Goal: Task Accomplishment & Management: Complete application form

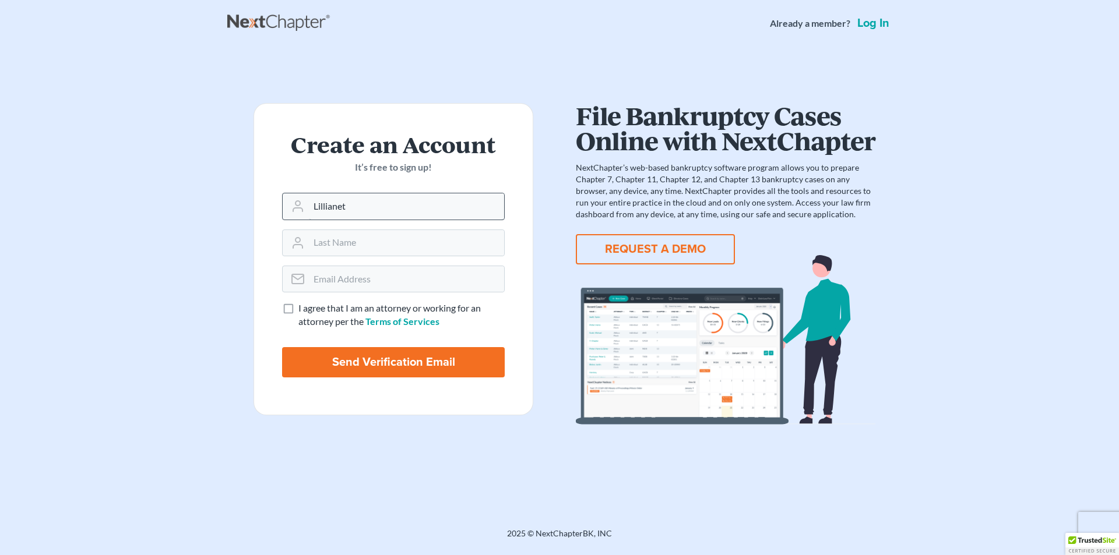
type input "Lillianet"
type input "<"
type input "Mederos Orama"
type input "LMederos@mslegalteam.com"
click at [303, 302] on input "I agree that I am an attorney or working for an attorney per the Terms of Servi…" at bounding box center [307, 306] width 8 height 8
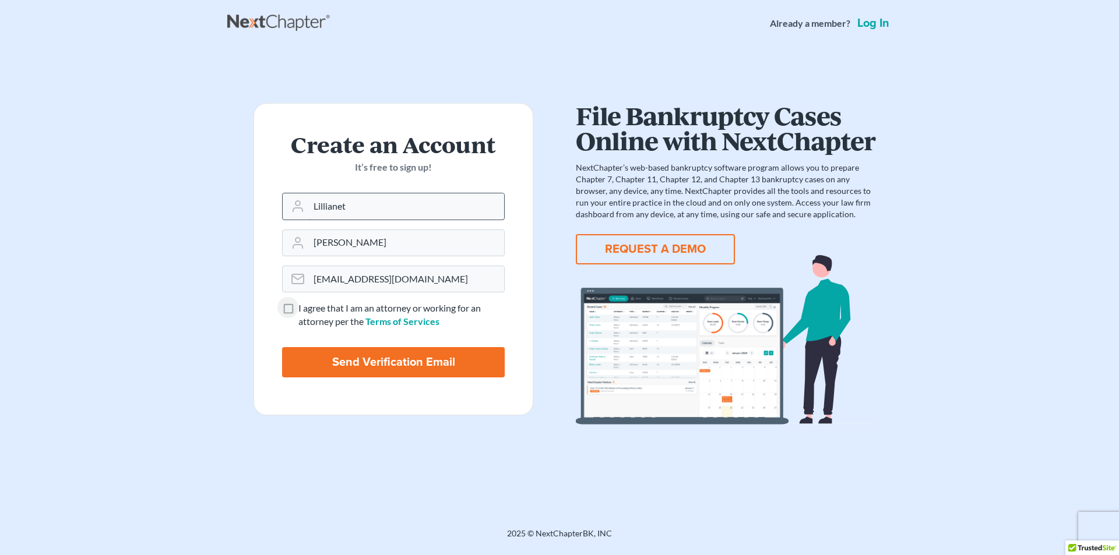
checkbox input "true"
click at [404, 367] on input "Send Verification Email" at bounding box center [393, 362] width 223 height 30
type input "Thinking..."
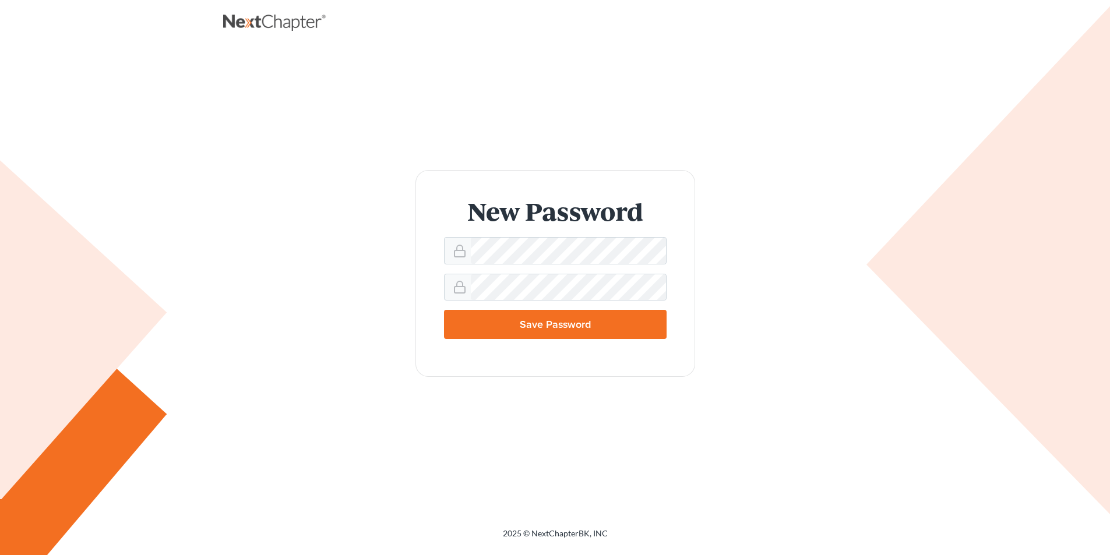
click at [545, 327] on input "Save Password" at bounding box center [555, 324] width 223 height 29
type input "Thinking..."
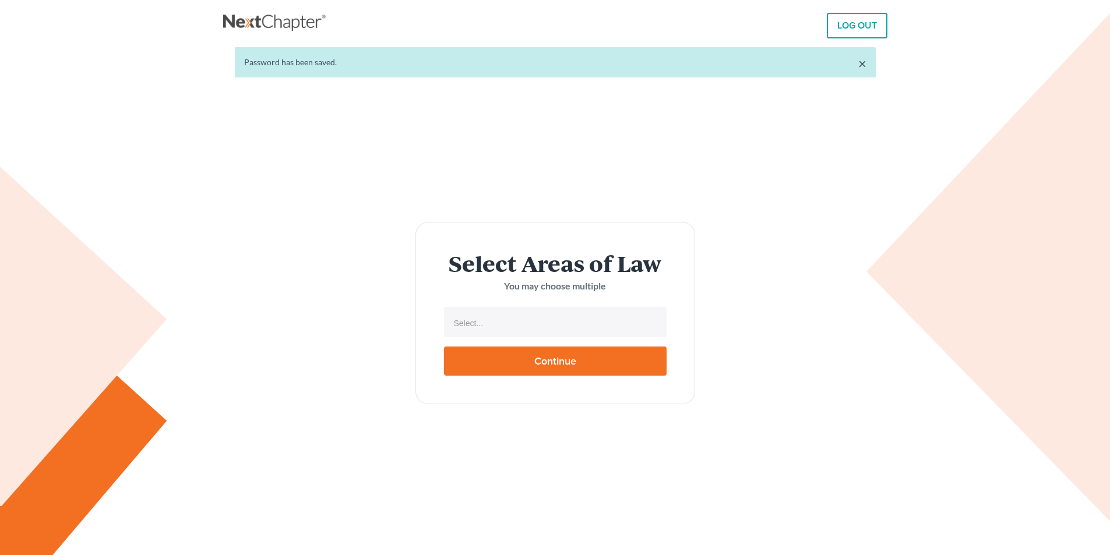
select select
click at [506, 331] on input "text" at bounding box center [554, 323] width 206 height 17
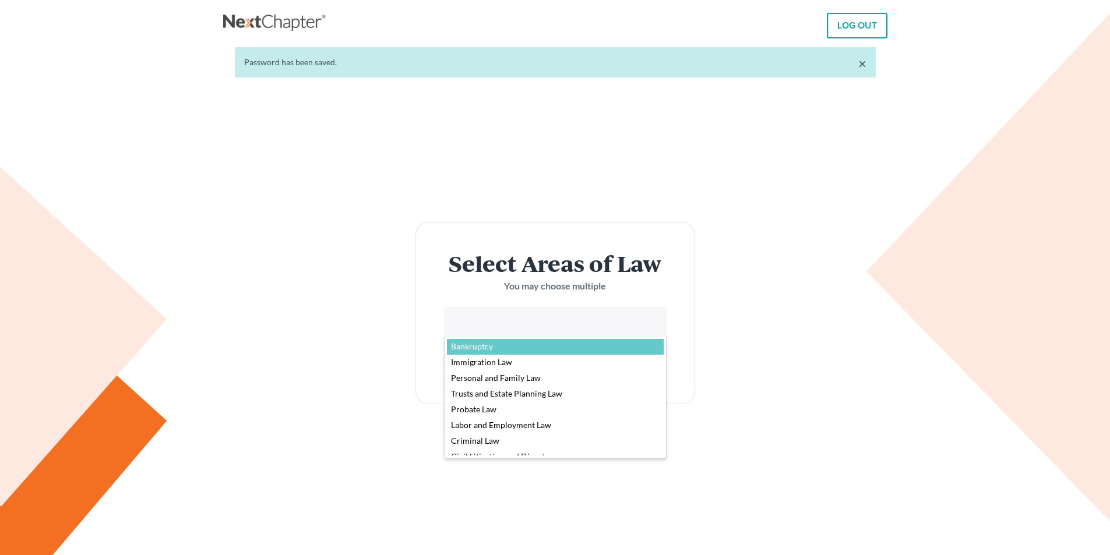
select select "4556"
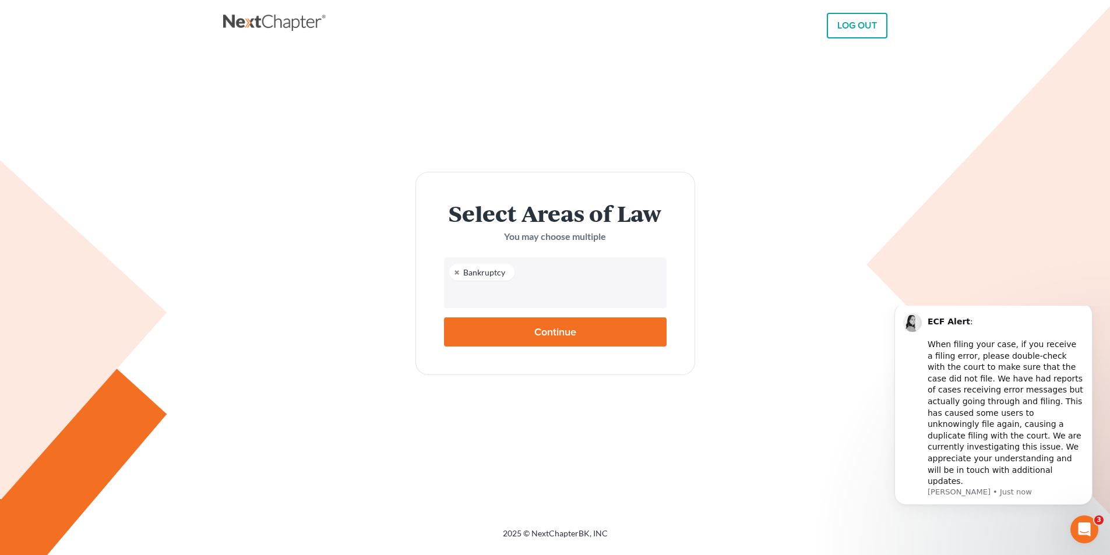
click at [484, 294] on input "text" at bounding box center [554, 293] width 206 height 17
click at [478, 298] on input "text" at bounding box center [554, 293] width 206 height 17
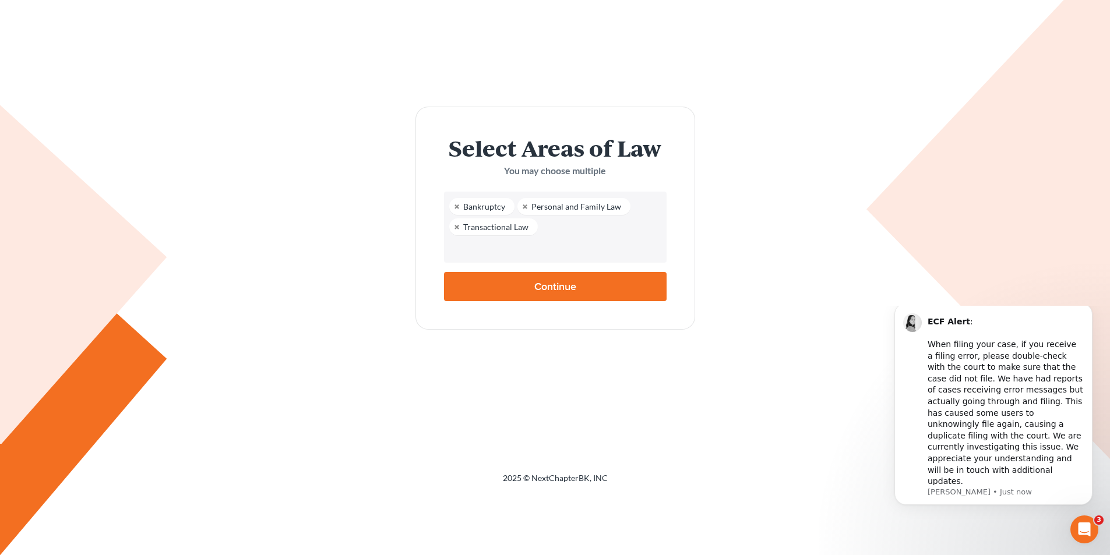
click at [522, 247] on input "text" at bounding box center [554, 248] width 206 height 17
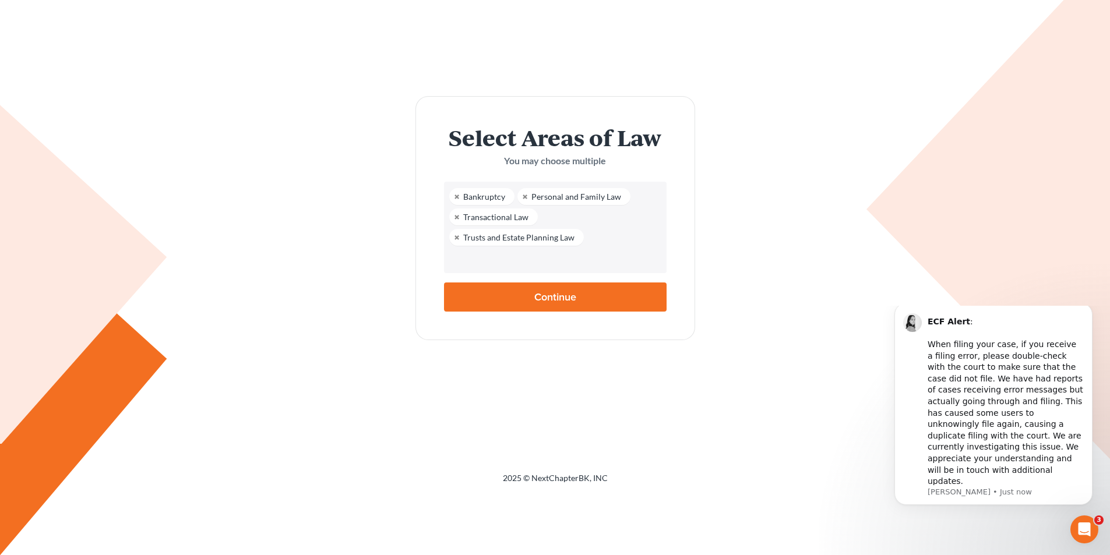
click at [500, 262] on input "text" at bounding box center [554, 259] width 206 height 17
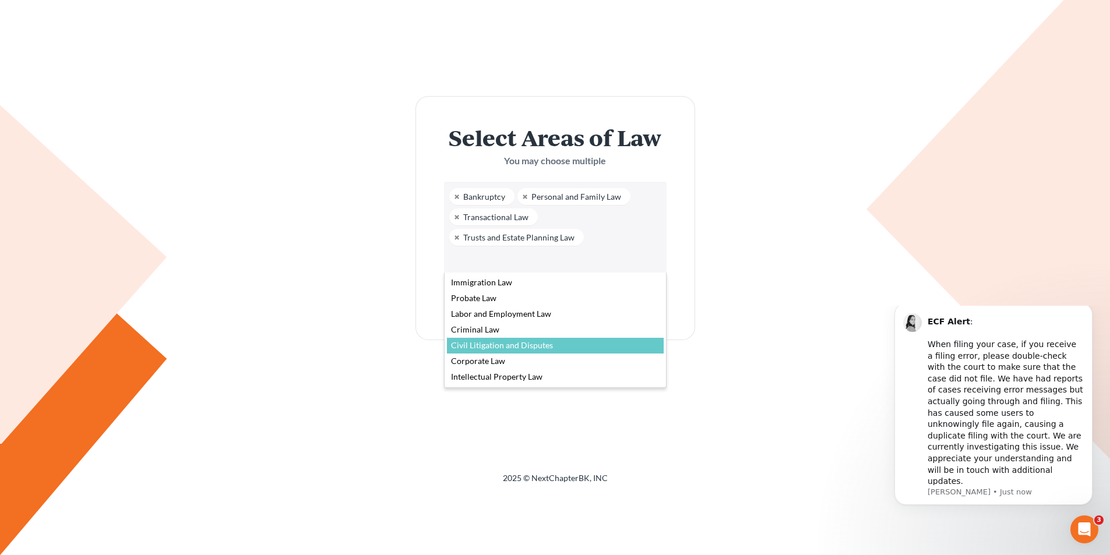
scroll to position [59, 0]
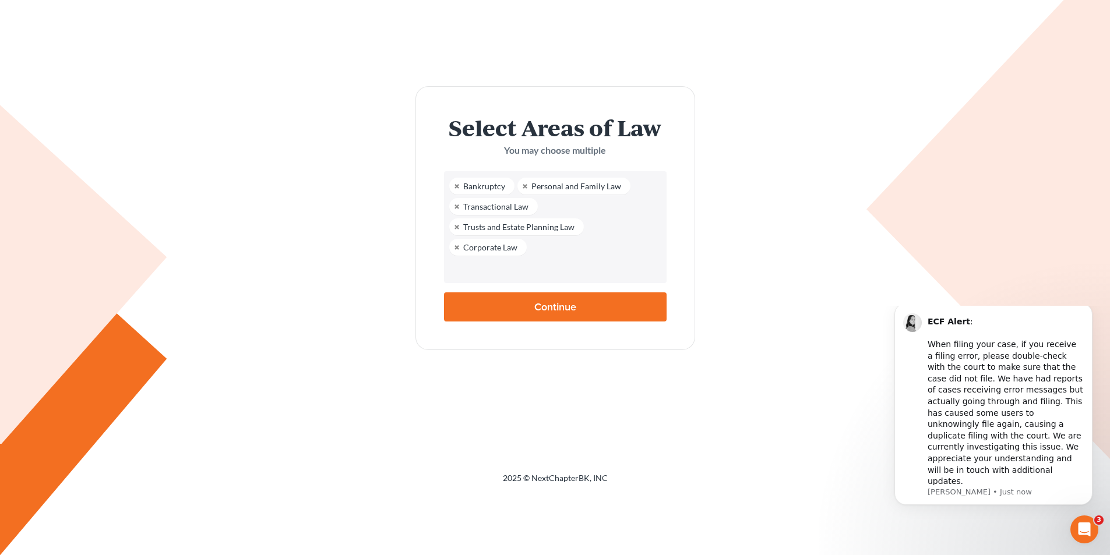
click at [518, 292] on input "Continue" at bounding box center [555, 306] width 223 height 29
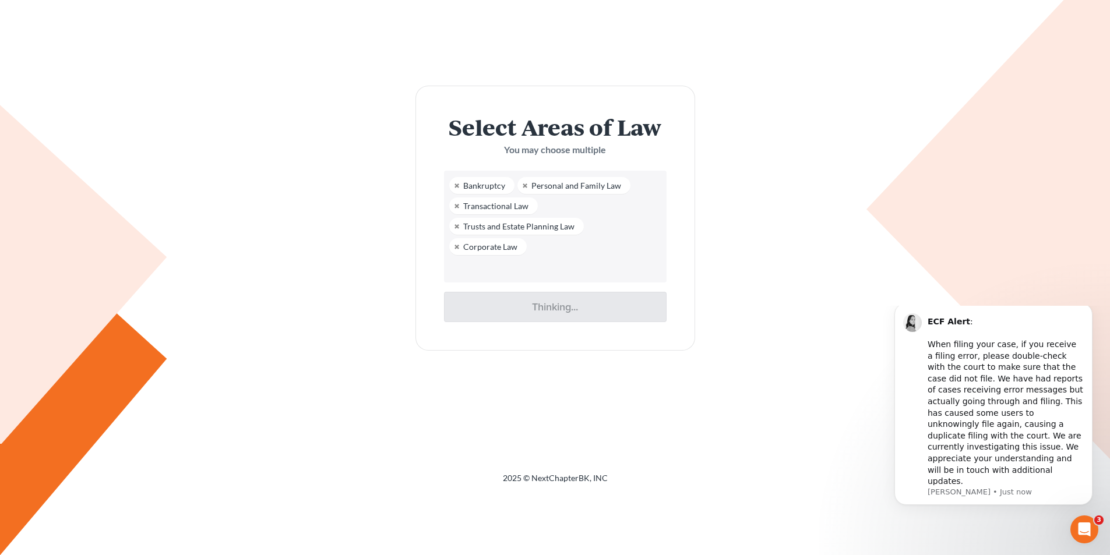
type input "Thinking..."
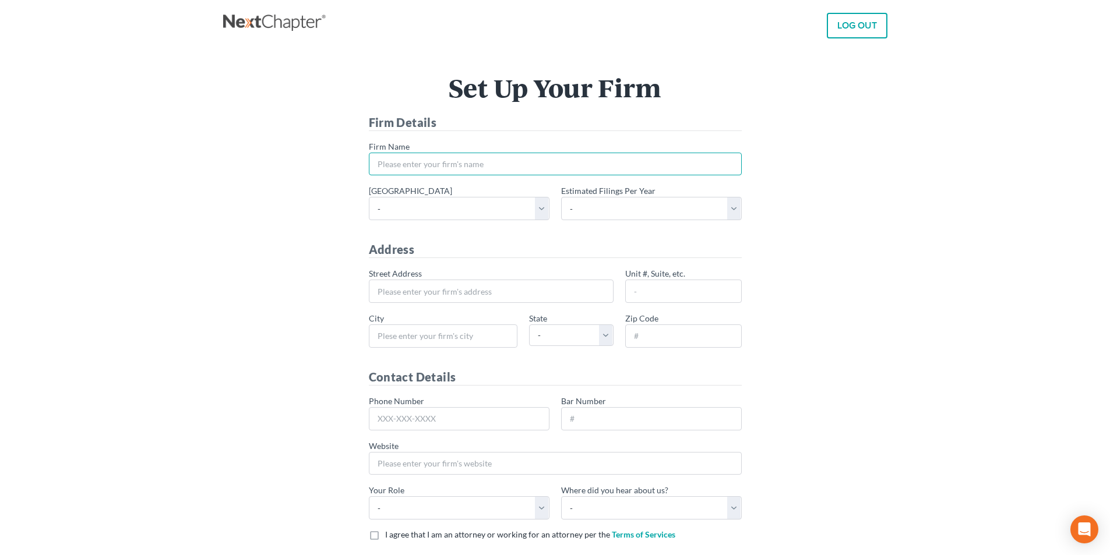
click at [492, 166] on input "* Firm Name" at bounding box center [555, 164] width 373 height 23
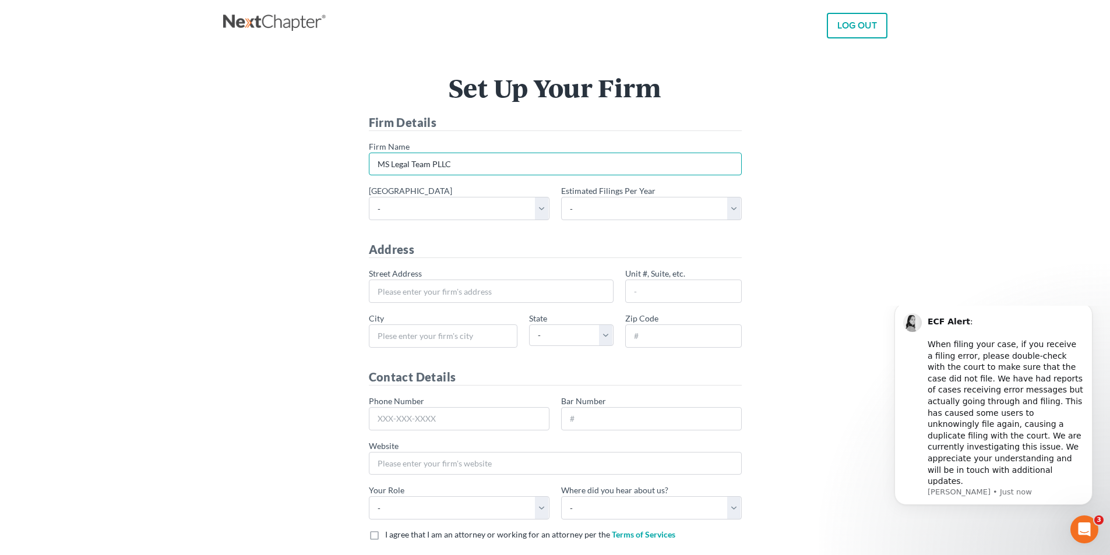
type input "MS Legal Team PLLC"
click at [541, 213] on select "- [US_STATE] - [GEOGRAPHIC_DATA] [US_STATE] - [GEOGRAPHIC_DATA][US_STATE] - Sou…" at bounding box center [459, 208] width 181 height 23
click at [369, 197] on select "- [US_STATE] - [GEOGRAPHIC_DATA] [US_STATE] - [GEOGRAPHIC_DATA][US_STATE] - Sou…" at bounding box center [459, 208] width 181 height 23
click at [422, 209] on select "- Alabama - Middle Alabama - Northern Alabama - Southern Alaska Arizona Arkansa…" at bounding box center [459, 208] width 181 height 23
select select "20"
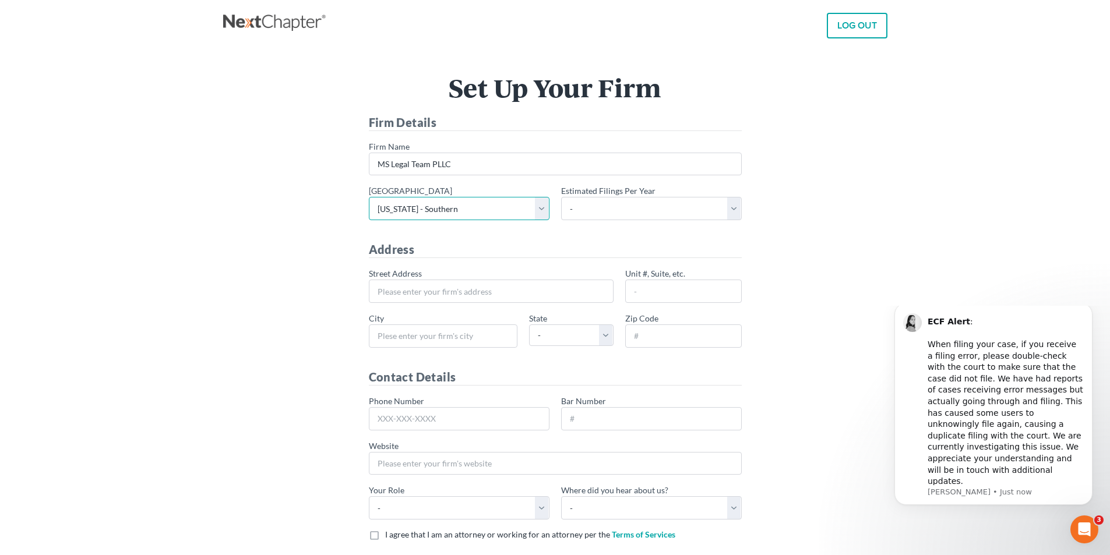
click at [369, 197] on select "- Alabama - Middle Alabama - Northern Alabama - Southern Alaska Arizona Arkansa…" at bounding box center [459, 208] width 181 height 23
click at [609, 209] on select "- 1-10 11-50 50+" at bounding box center [651, 208] width 181 height 23
select select "1"
click at [561, 197] on select "- 1-10 11-50 50+" at bounding box center [651, 208] width 181 height 23
click at [445, 239] on form "Firm Details * Firm Name MS Legal Team PLLC * Primary district - Alabama - Midd…" at bounding box center [555, 350] width 373 height 473
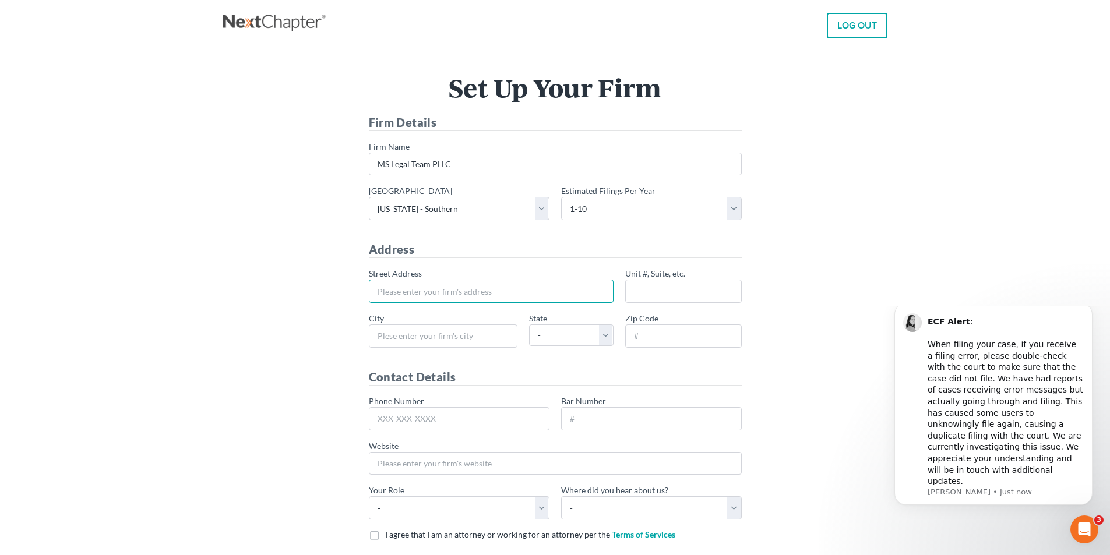
click at [446, 294] on input "* Street Address" at bounding box center [491, 291] width 245 height 23
type input "[STREET_ADDRESS]"
type input "400"
type input "[GEOGRAPHIC_DATA]"
select select "FL"
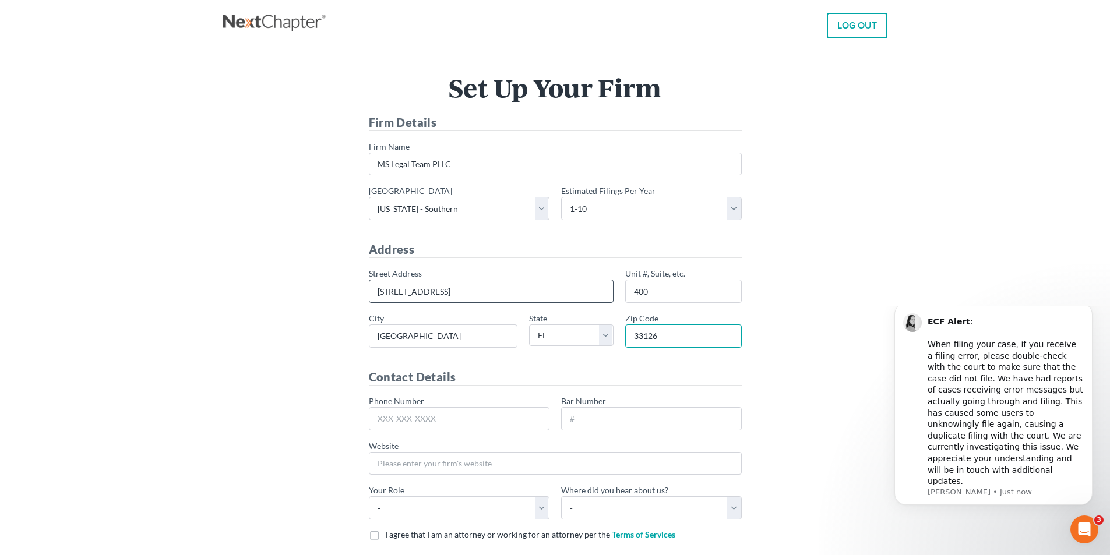
type input "33126"
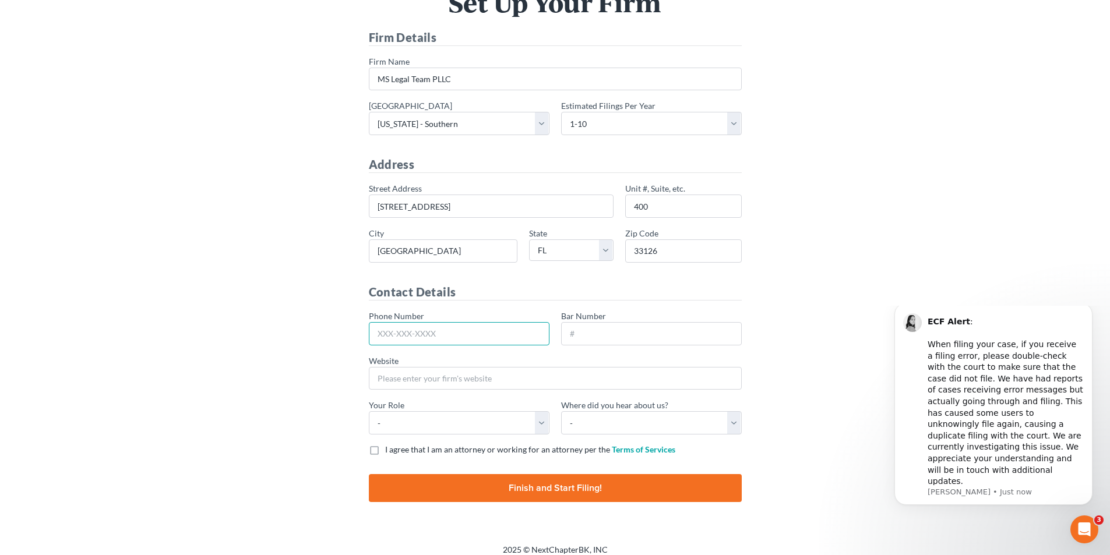
scroll to position [95, 0]
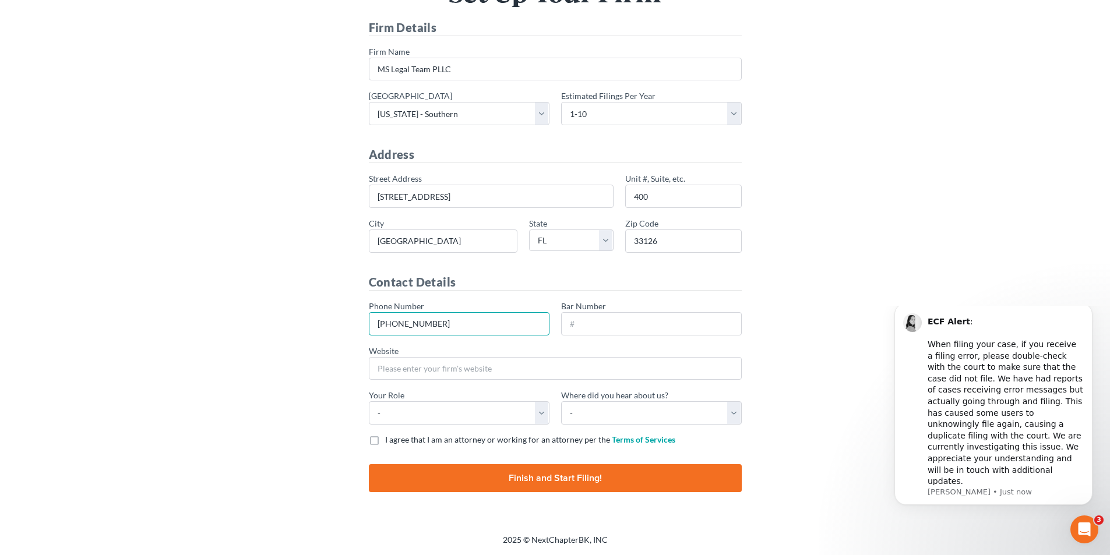
type input "305-600-6805"
type input "1049680"
type input "mslegalteam.com"
click at [545, 405] on select "- Attorney Paralegal Assistant" at bounding box center [459, 412] width 181 height 23
select select "attorney"
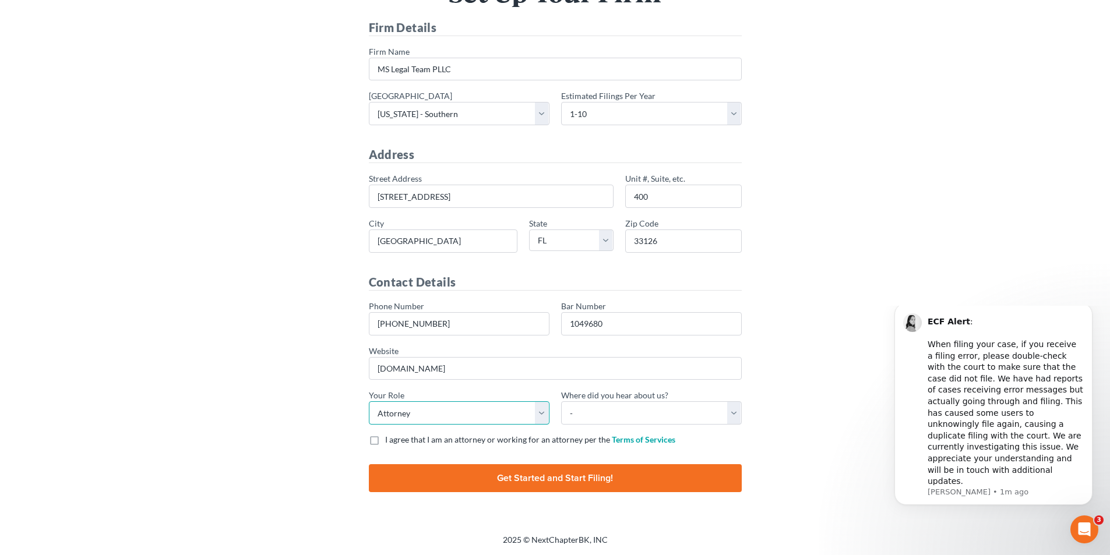
click at [369, 401] on select "- Attorney Paralegal Assistant" at bounding box center [459, 412] width 181 height 23
click at [631, 413] on select "- Bar association Capterra Clio Email Facebook Google Word of mouth Other" at bounding box center [651, 412] width 181 height 23
select select "Clio"
click at [561, 401] on select "- Bar association Capterra Clio Email Facebook Google Word of mouth Other" at bounding box center [651, 412] width 181 height 23
click at [385, 438] on label "I agree that I am an attorney or working for an attorney per the Terms of Servi…" at bounding box center [530, 440] width 290 height 12
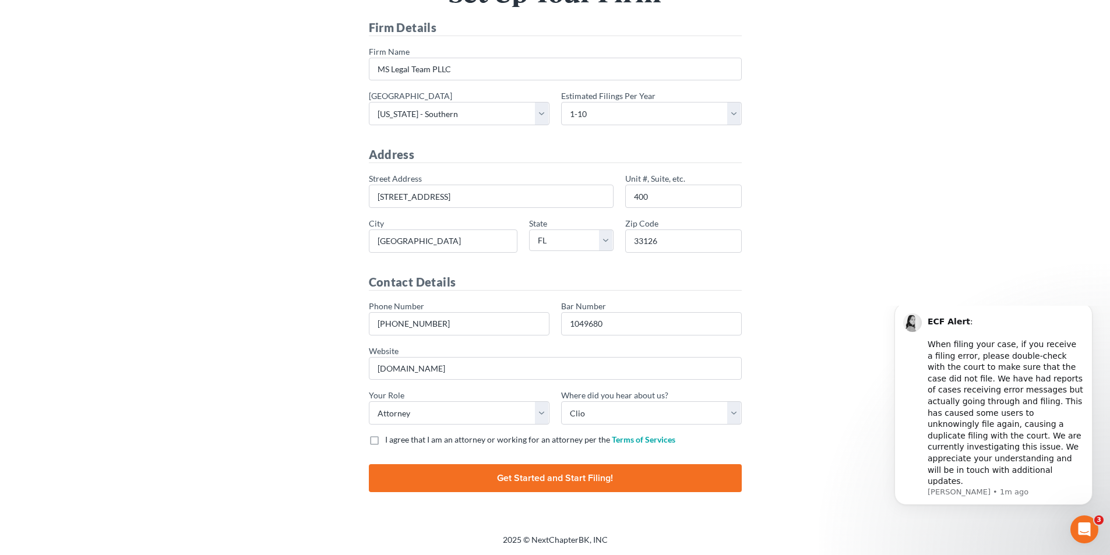
click at [390, 438] on input "I agree that I am an attorney or working for an attorney per the Terms of Servi…" at bounding box center [394, 438] width 8 height 8
checkbox input "true"
click at [563, 477] on input "Finish and Start Filing!" at bounding box center [555, 478] width 373 height 28
type input "Thinking..."
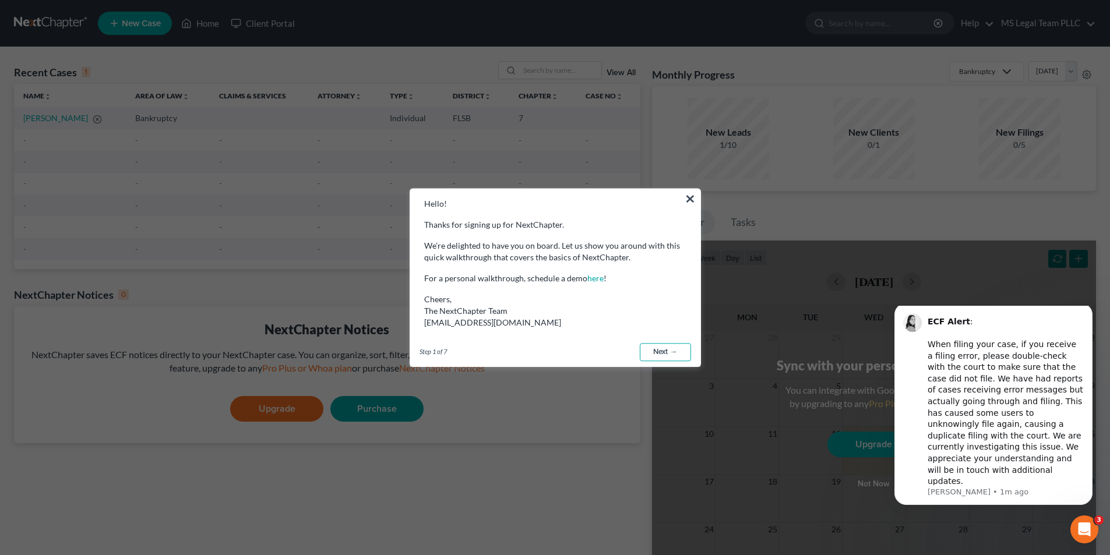
click at [644, 354] on link "Next →" at bounding box center [665, 352] width 51 height 19
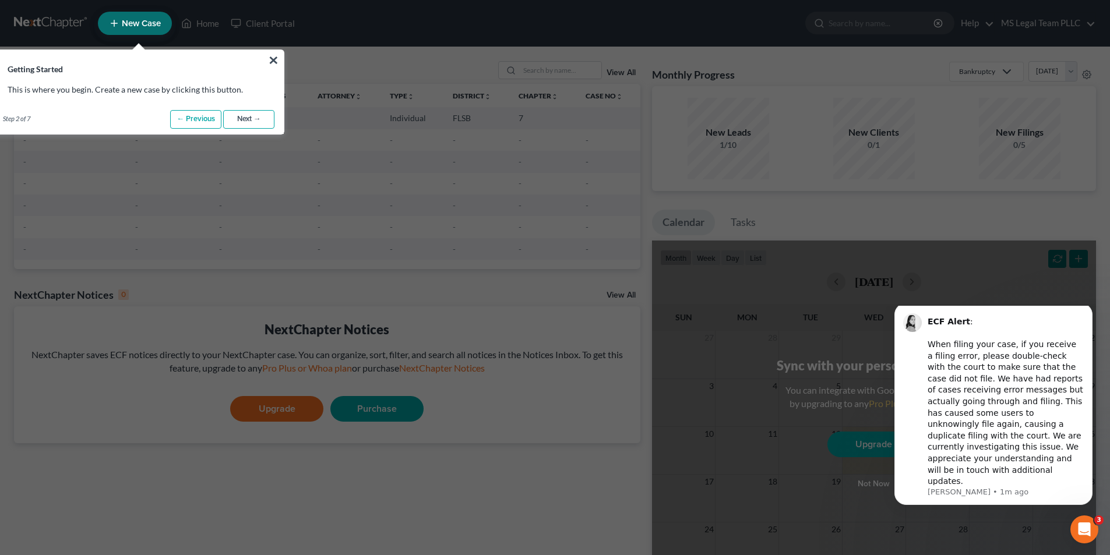
click at [242, 117] on link "Next →" at bounding box center [248, 119] width 51 height 19
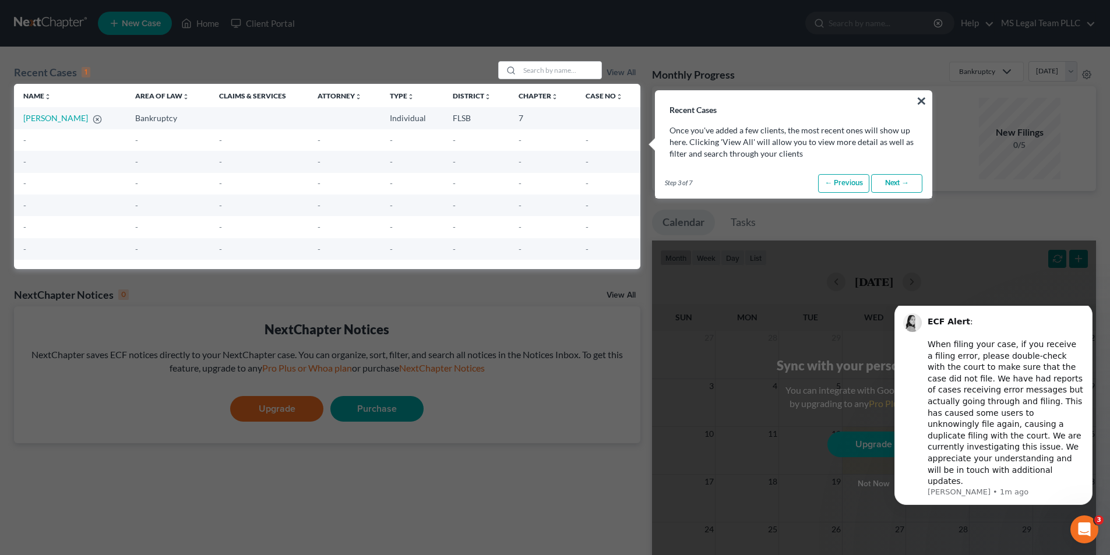
click at [906, 177] on link "Next →" at bounding box center [896, 183] width 51 height 19
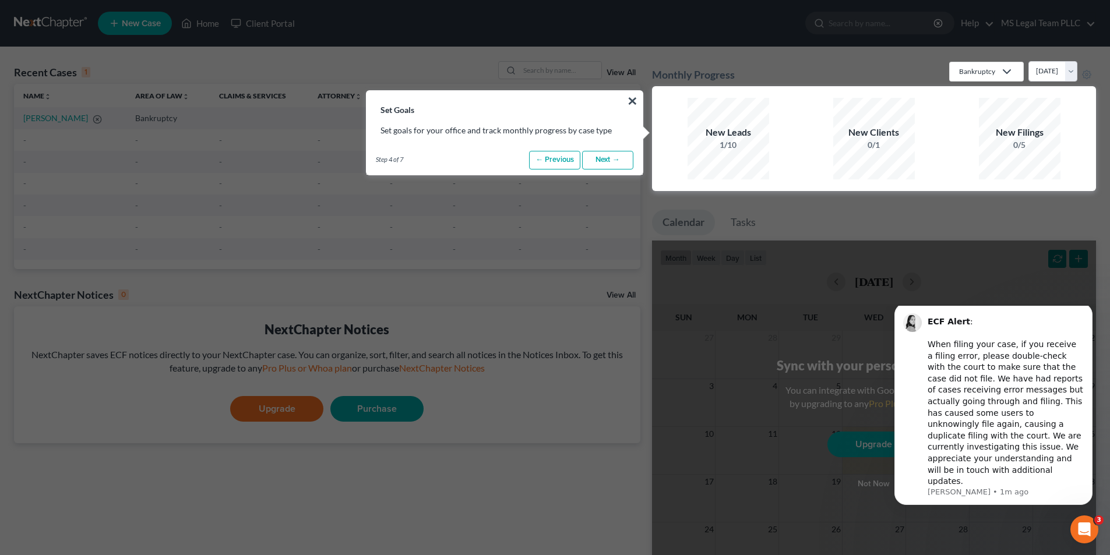
click at [604, 157] on link "Next →" at bounding box center [607, 160] width 51 height 19
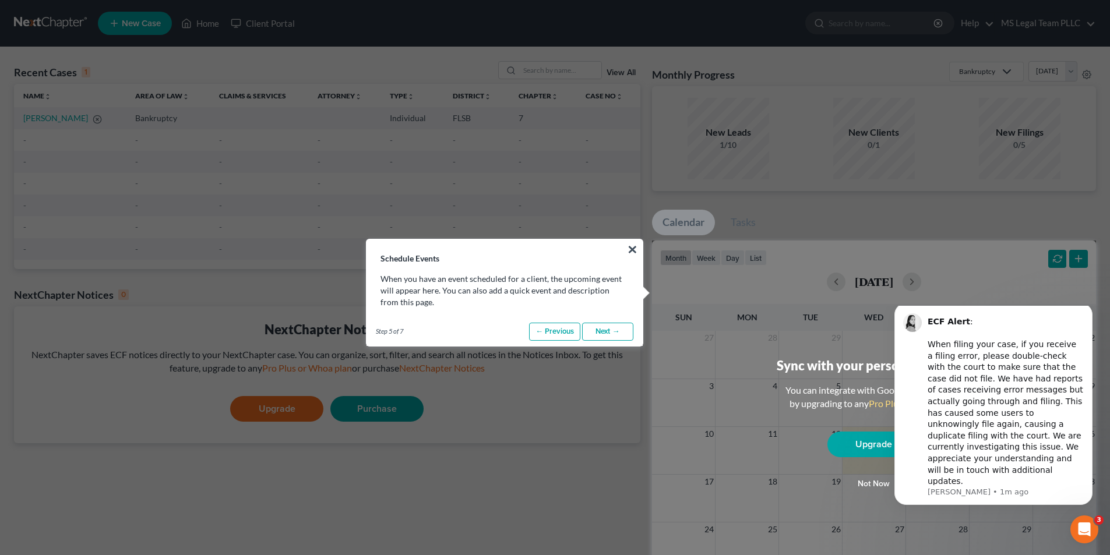
click at [607, 329] on link "Next →" at bounding box center [607, 332] width 51 height 19
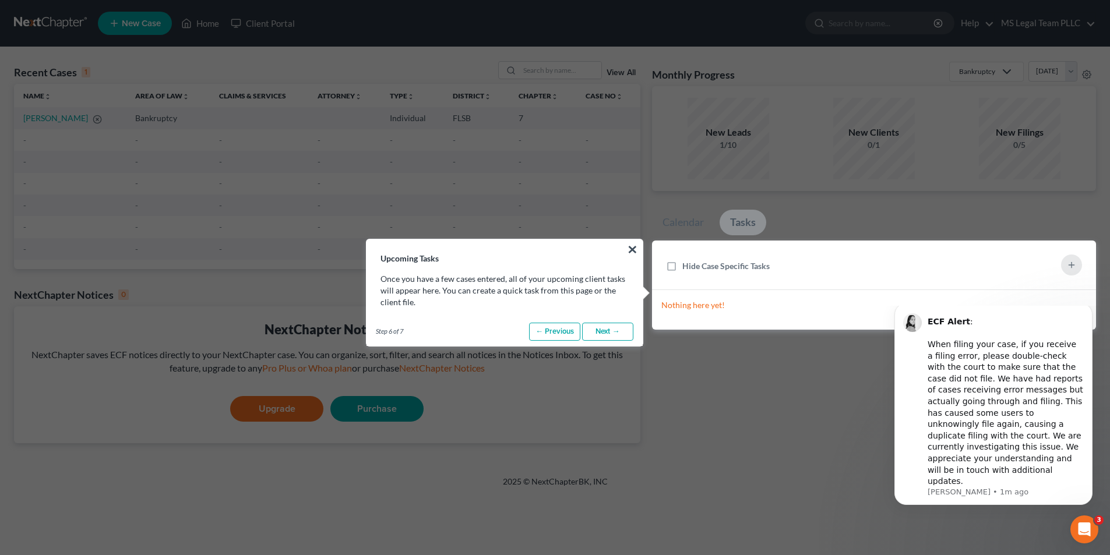
click at [607, 329] on link "Next →" at bounding box center [607, 332] width 51 height 19
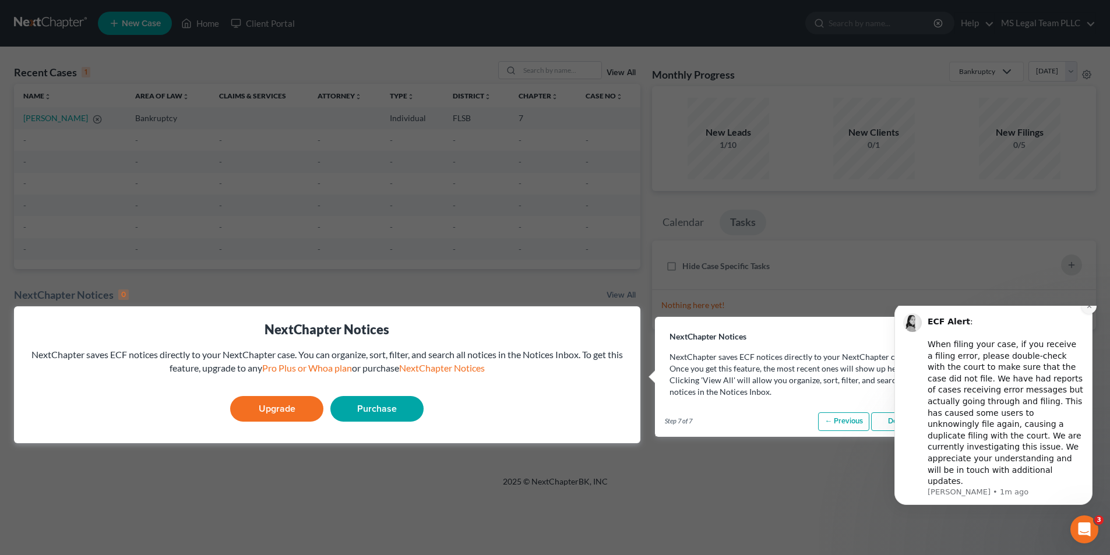
click at [1085, 314] on button "Dismiss notification" at bounding box center [1088, 306] width 15 height 15
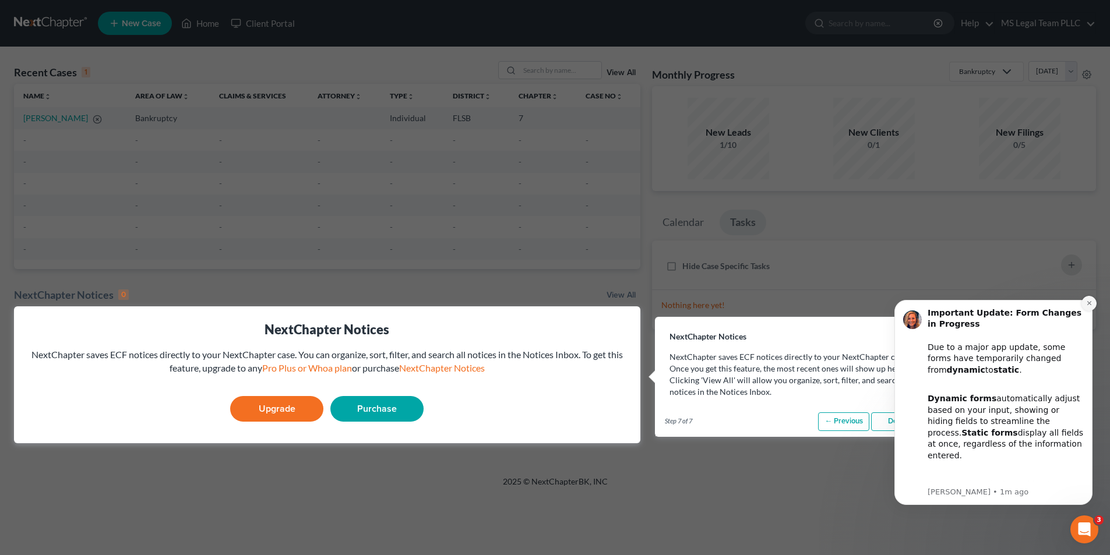
click at [1088, 306] on icon "Dismiss notification" at bounding box center [1089, 303] width 6 height 6
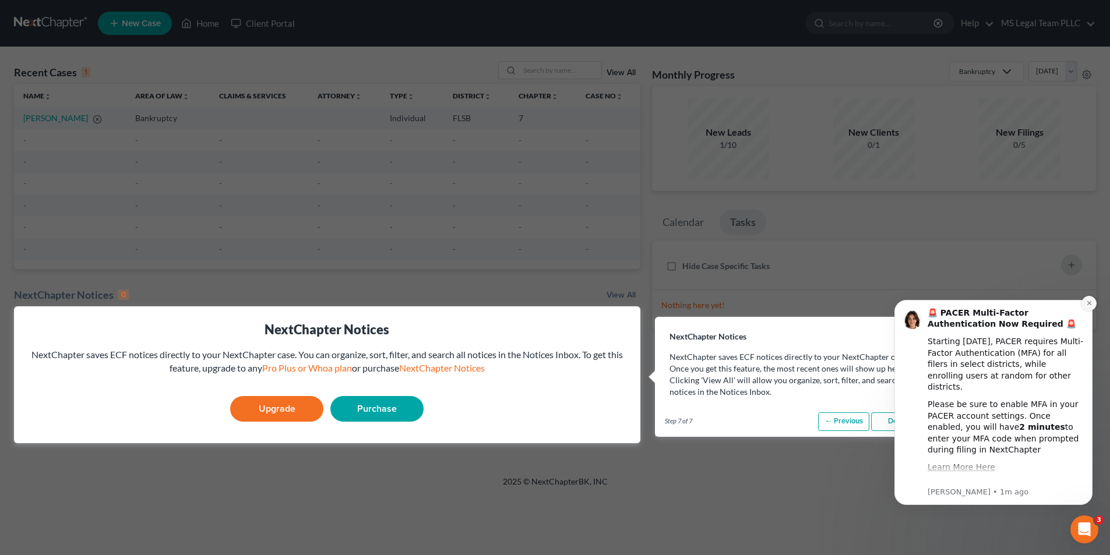
click at [1087, 299] on button "Dismiss notification" at bounding box center [1088, 303] width 15 height 15
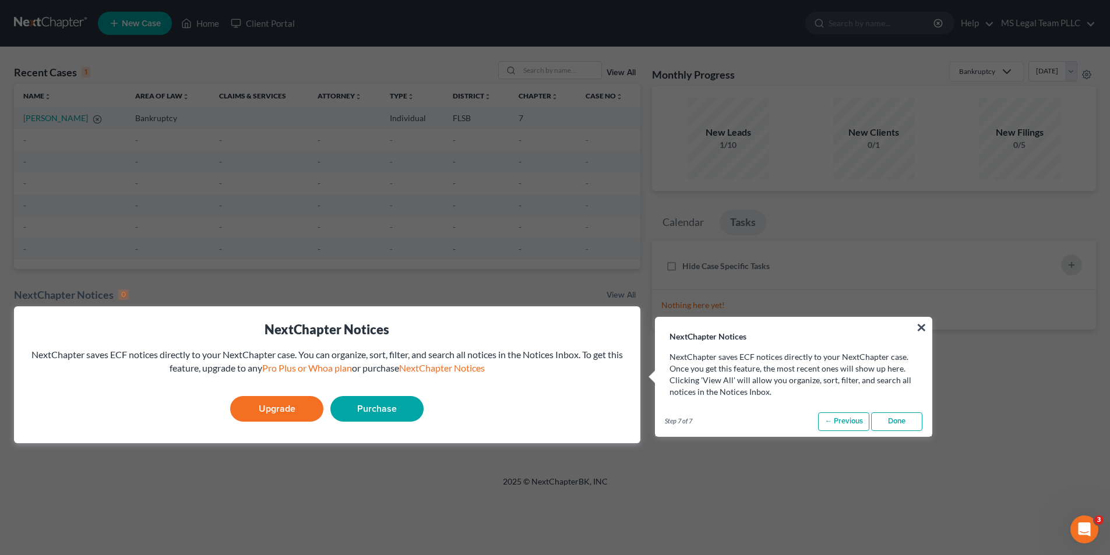
click at [902, 421] on link "Done" at bounding box center [896, 421] width 51 height 19
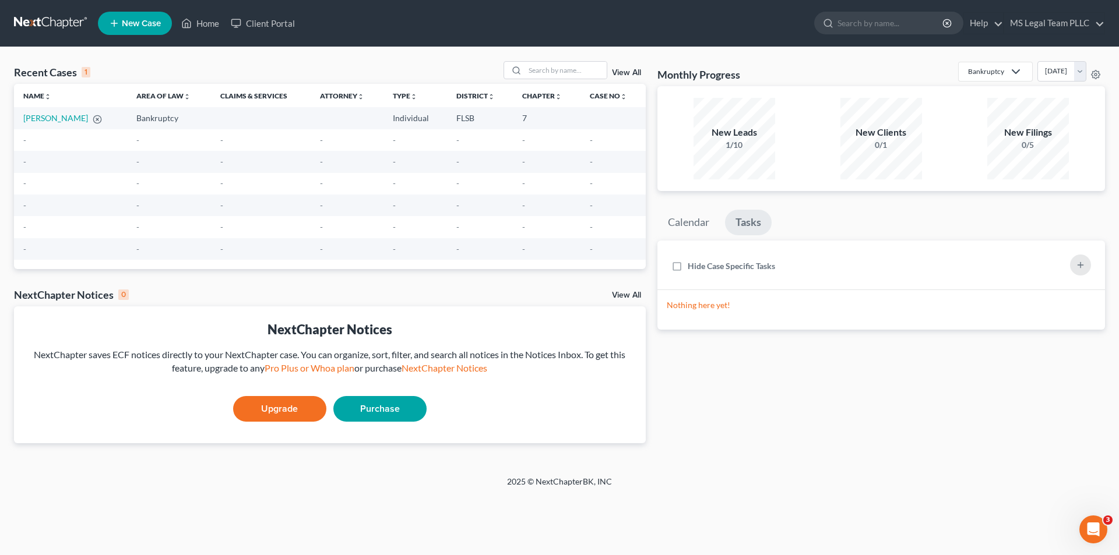
click at [145, 22] on span "New Case" at bounding box center [141, 23] width 39 height 9
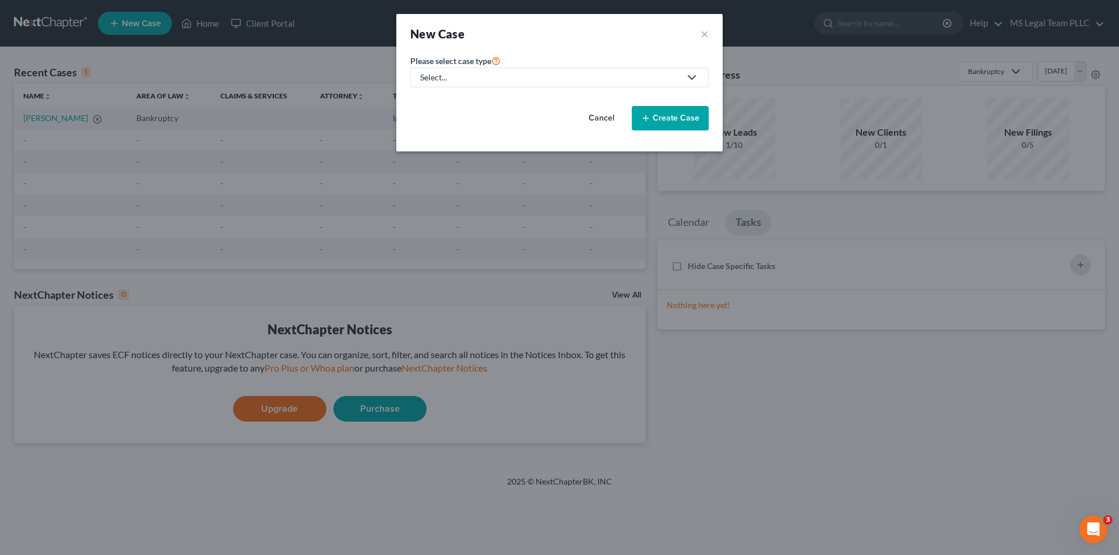
click at [481, 80] on div "Select..." at bounding box center [550, 78] width 260 height 12
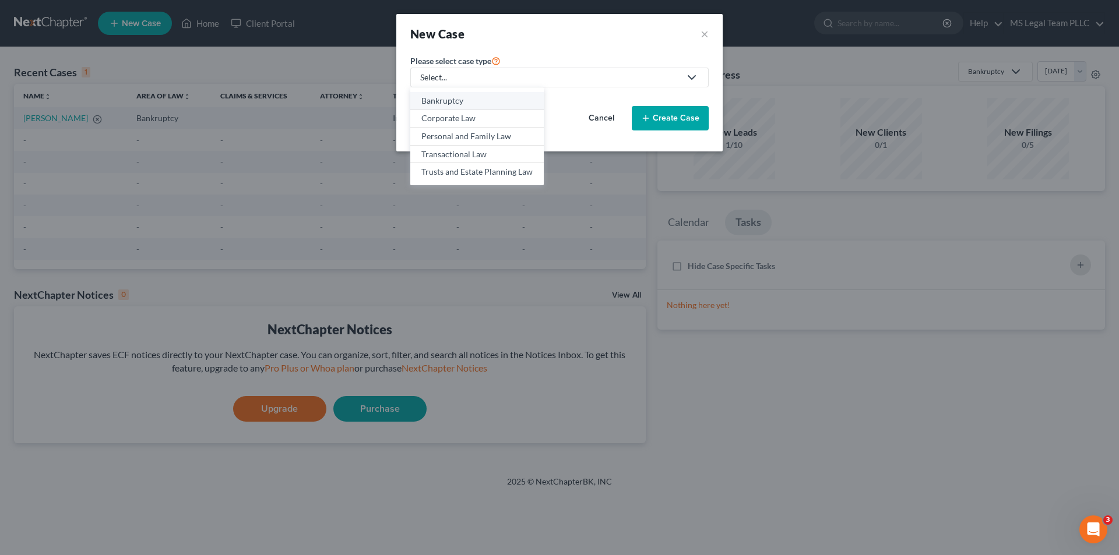
click at [458, 97] on div "Bankruptcy" at bounding box center [476, 101] width 111 height 12
select select "17"
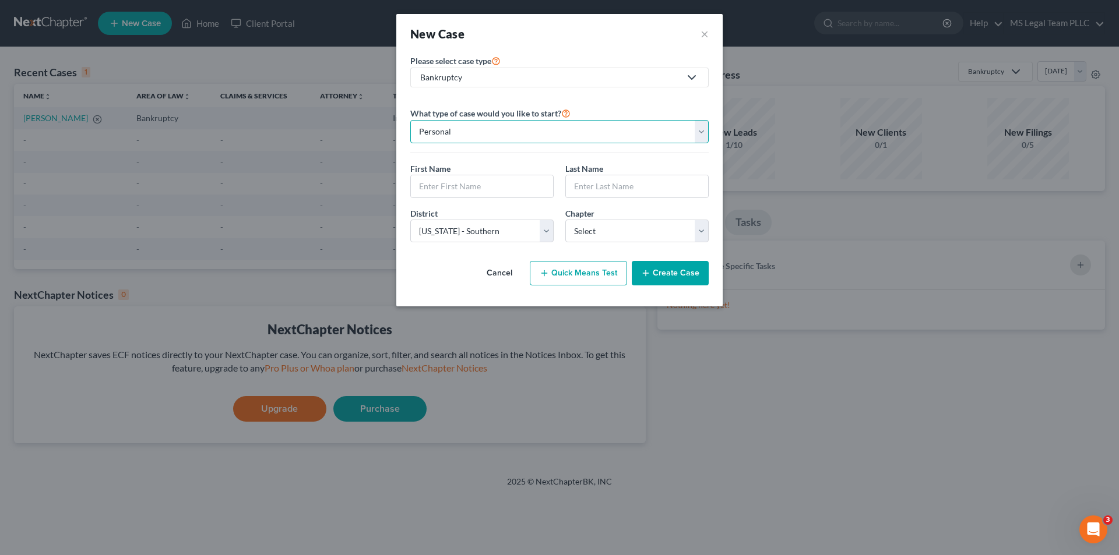
click at [470, 132] on select "Personal Business" at bounding box center [559, 131] width 298 height 23
click at [462, 186] on input "text" at bounding box center [482, 186] width 142 height 22
type input "[PERSON_NAME]"
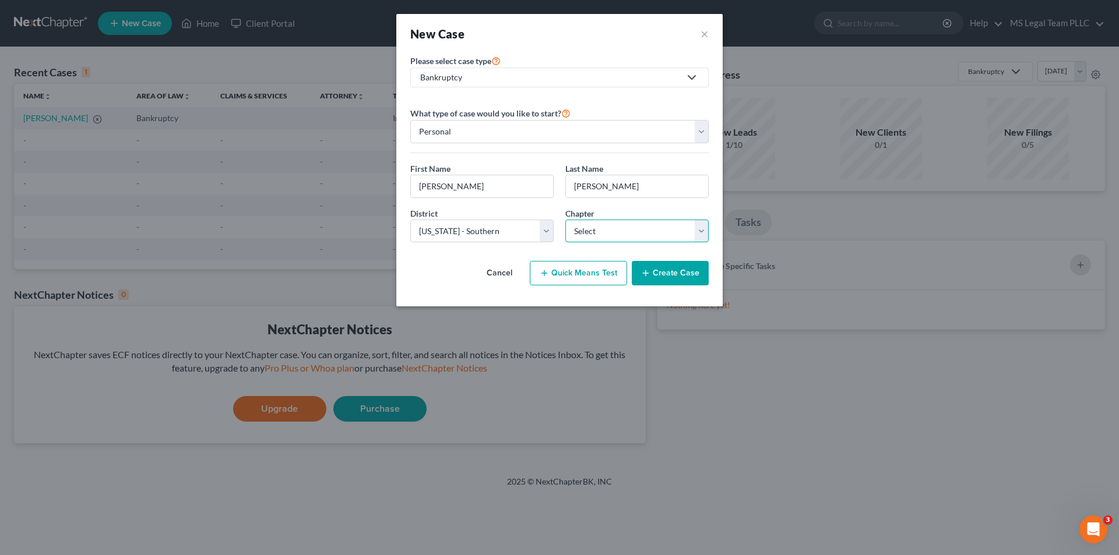
click at [607, 234] on select "Select 7 11 12 13" at bounding box center [636, 231] width 143 height 23
select select "0"
click at [565, 220] on select "Select 7 11 12 13" at bounding box center [636, 231] width 143 height 23
click at [663, 273] on button "Create Case" at bounding box center [670, 273] width 77 height 24
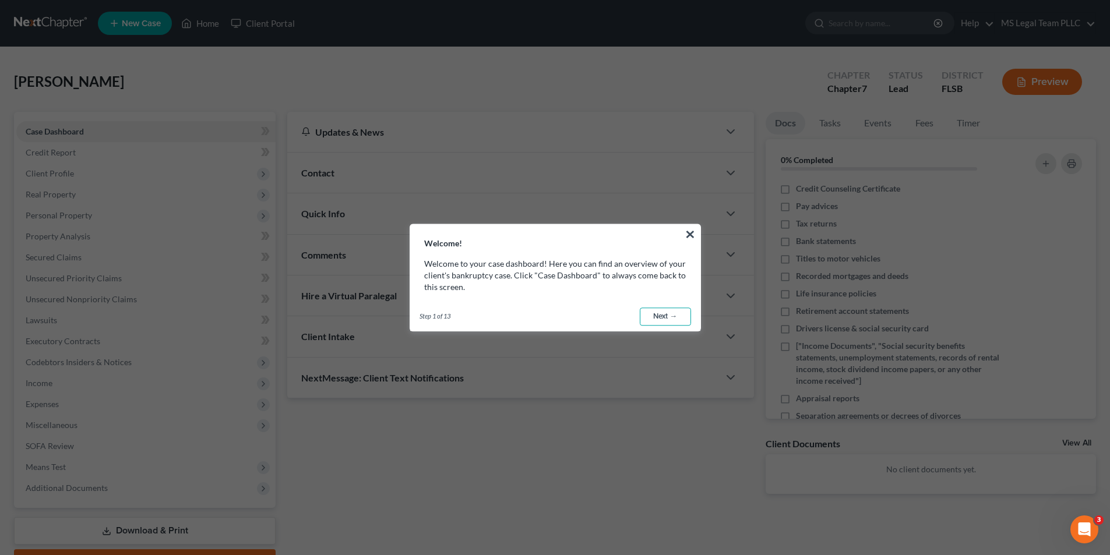
click at [663, 313] on link "Next →" at bounding box center [665, 317] width 51 height 19
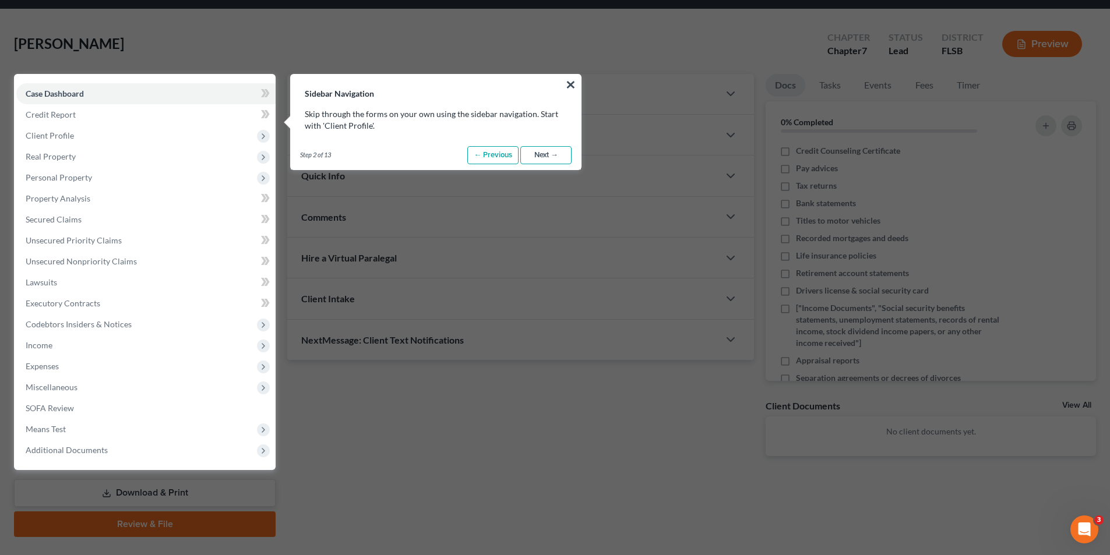
scroll to position [53, 0]
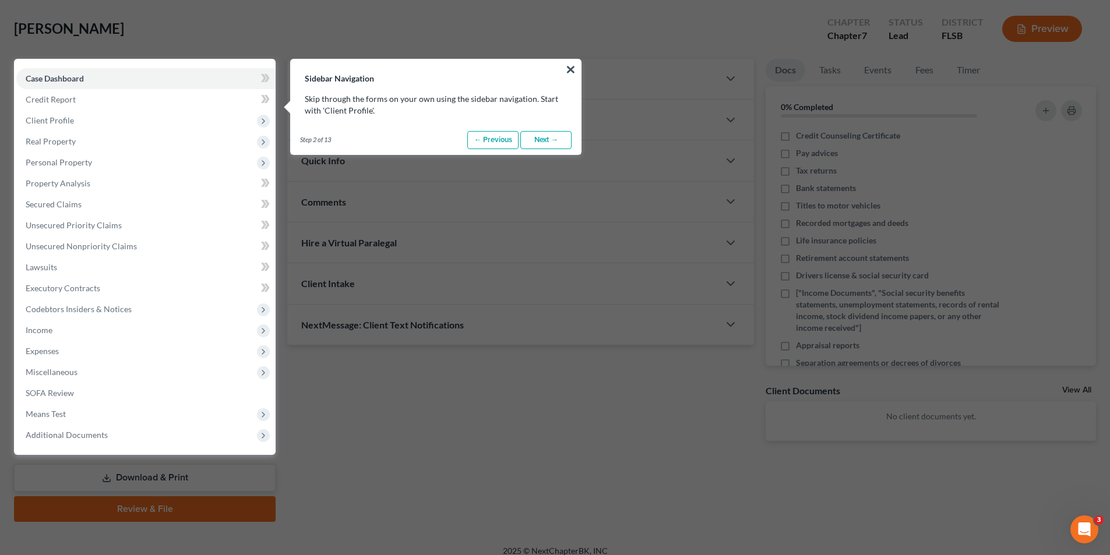
click at [545, 136] on link "Next →" at bounding box center [545, 140] width 51 height 19
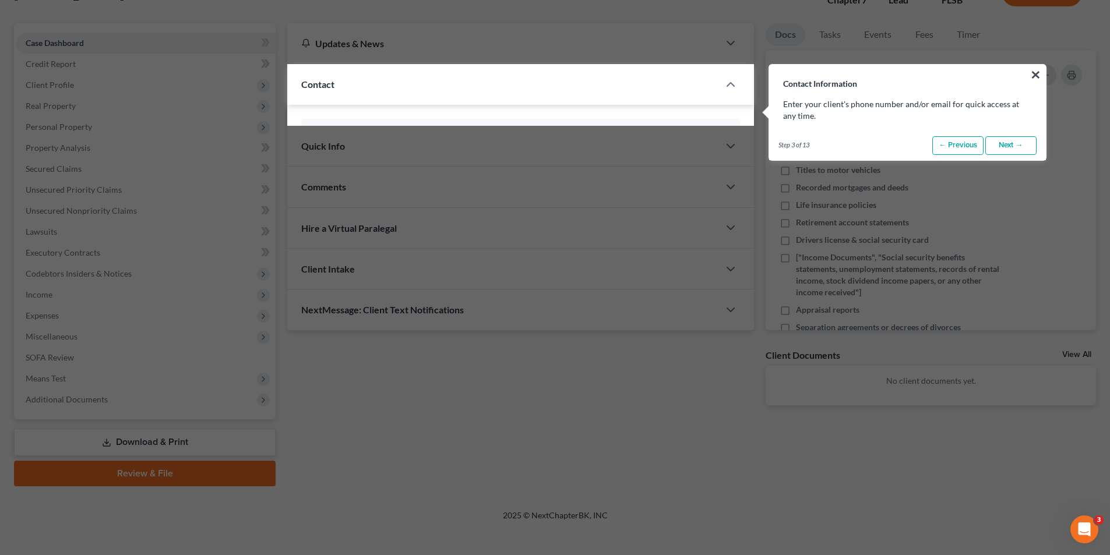
scroll to position [94, 0]
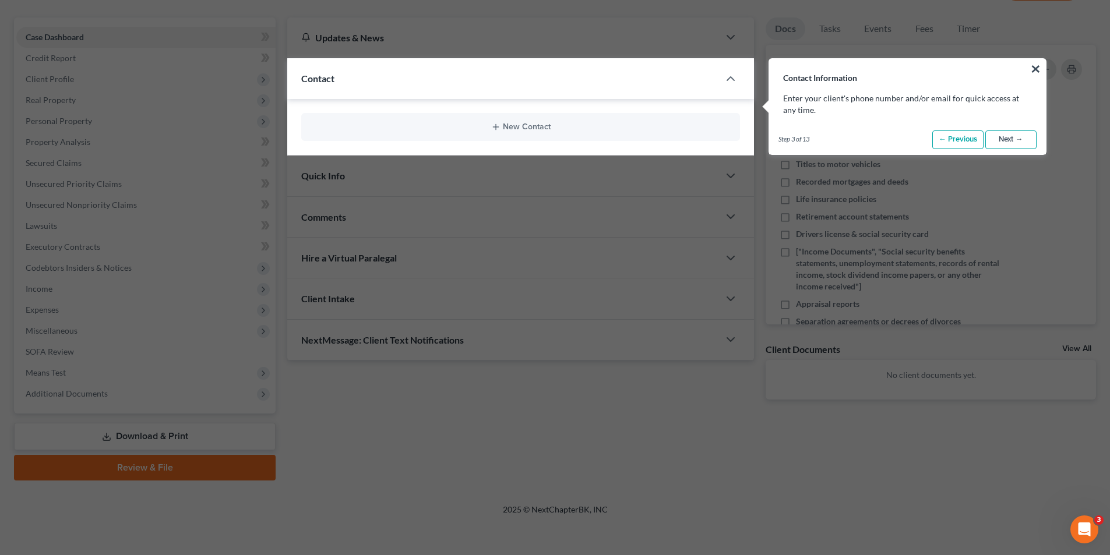
click at [1013, 137] on link "Next →" at bounding box center [1010, 139] width 51 height 19
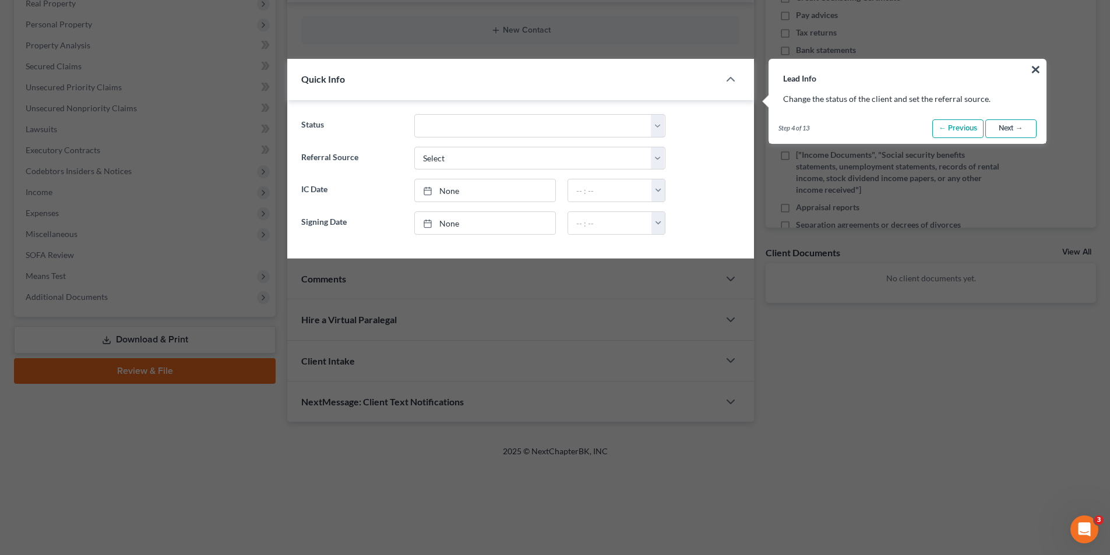
scroll to position [192, 0]
click at [1011, 124] on link "Next →" at bounding box center [1010, 128] width 51 height 19
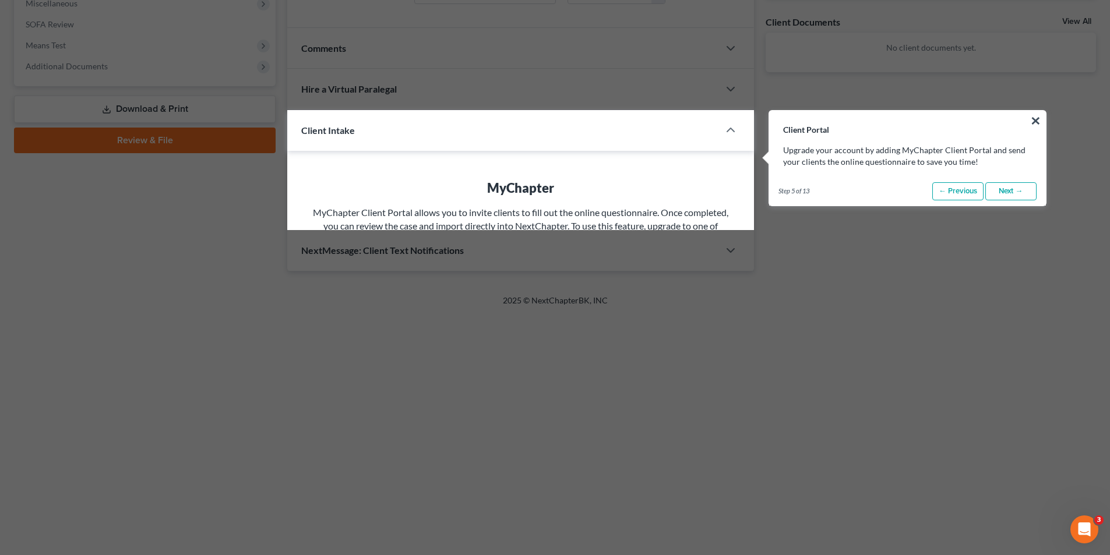
scroll to position [473, 0]
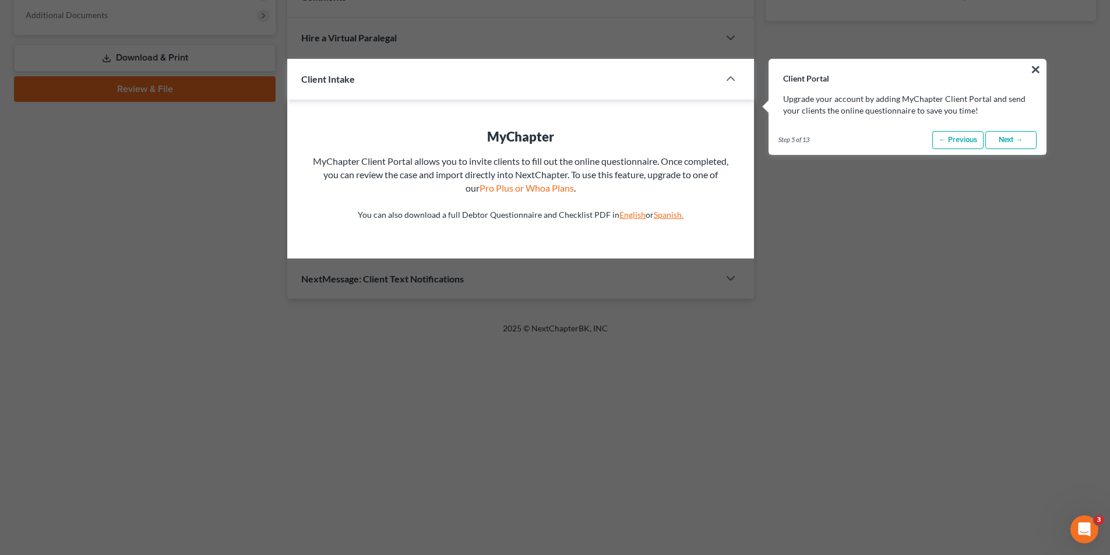
click at [1017, 133] on link "Next →" at bounding box center [1010, 140] width 51 height 19
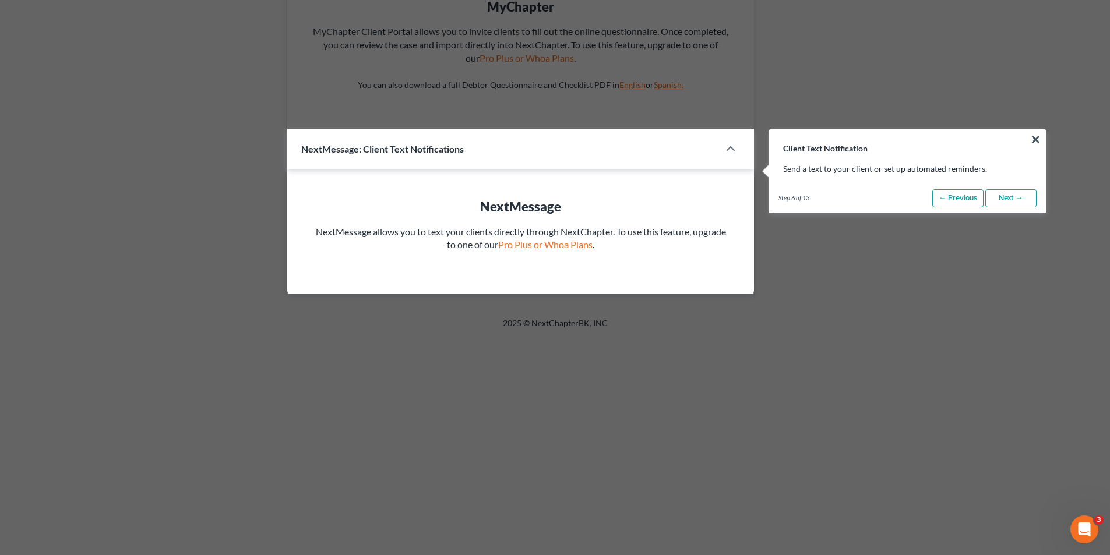
scroll to position [673, 0]
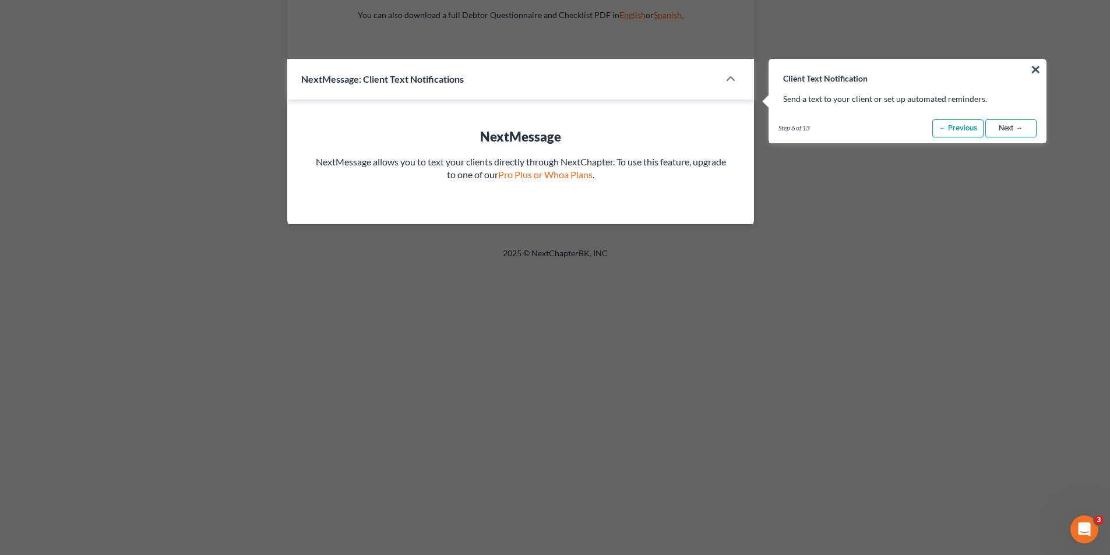
click at [1018, 129] on link "Next →" at bounding box center [1010, 128] width 51 height 19
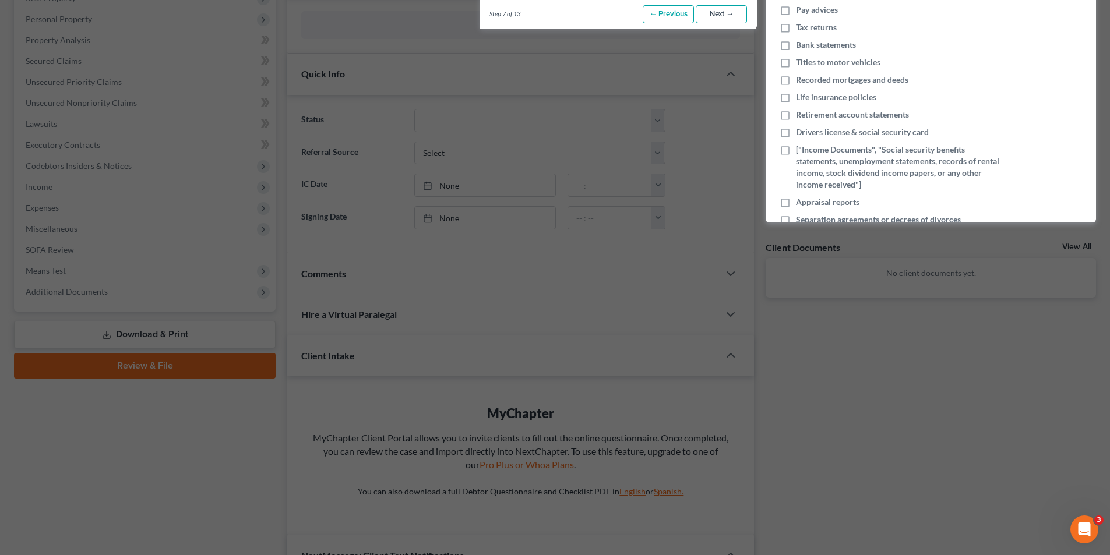
scroll to position [82, 0]
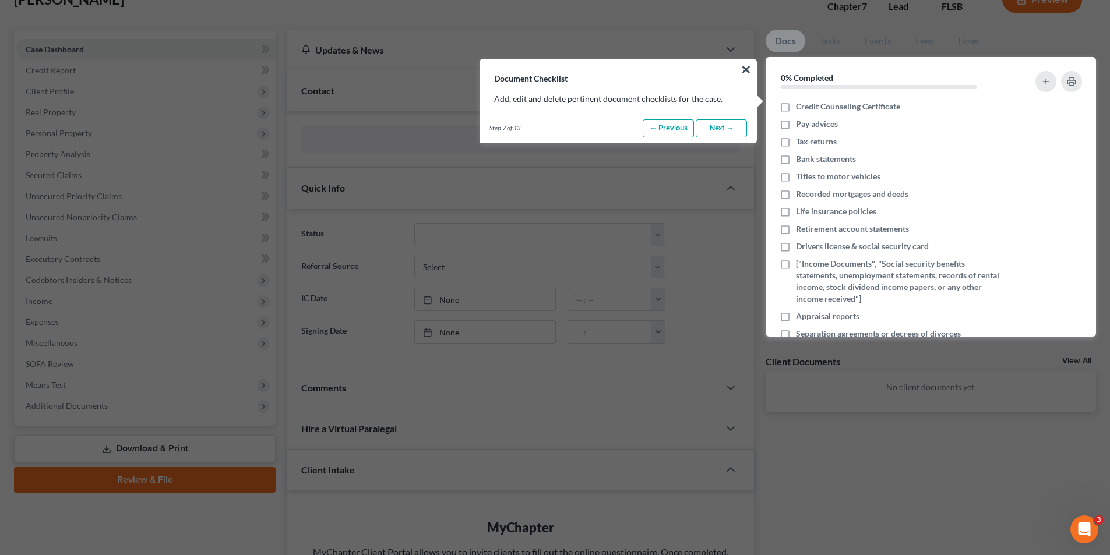
click at [722, 125] on link "Next →" at bounding box center [721, 128] width 51 height 19
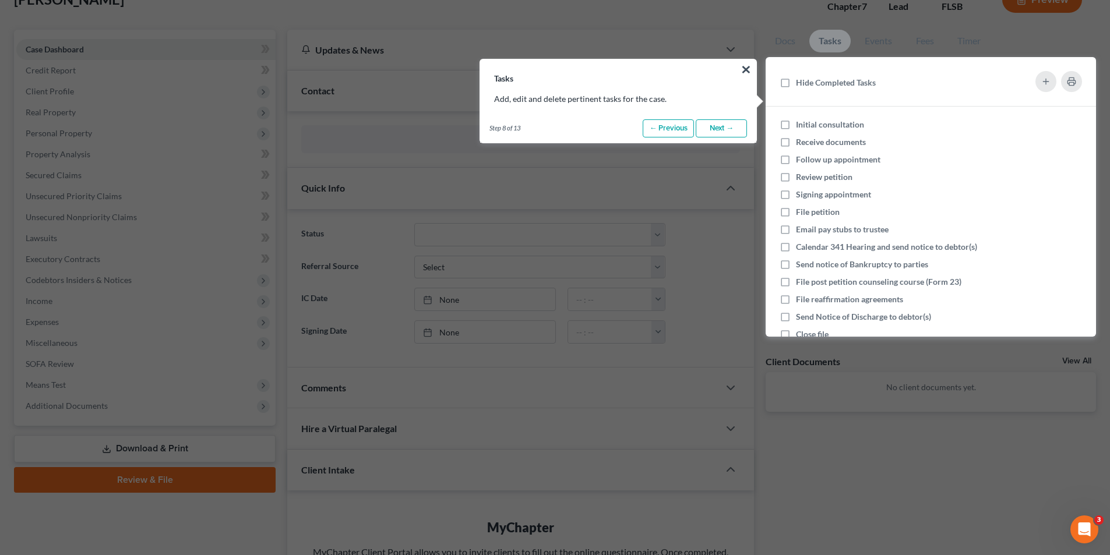
click at [721, 129] on link "Next →" at bounding box center [721, 128] width 51 height 19
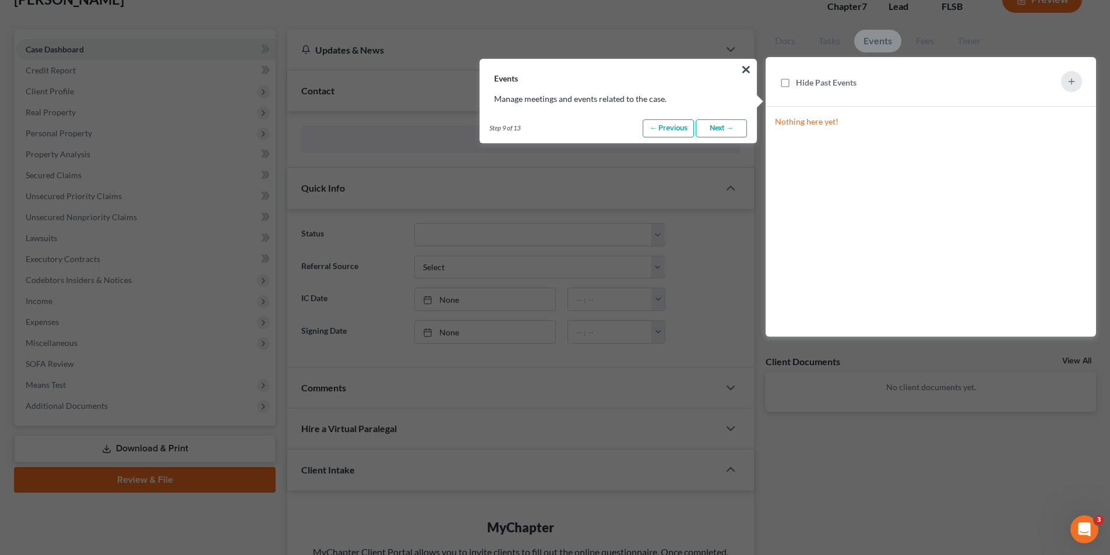
click at [721, 130] on link "Next →" at bounding box center [721, 128] width 51 height 19
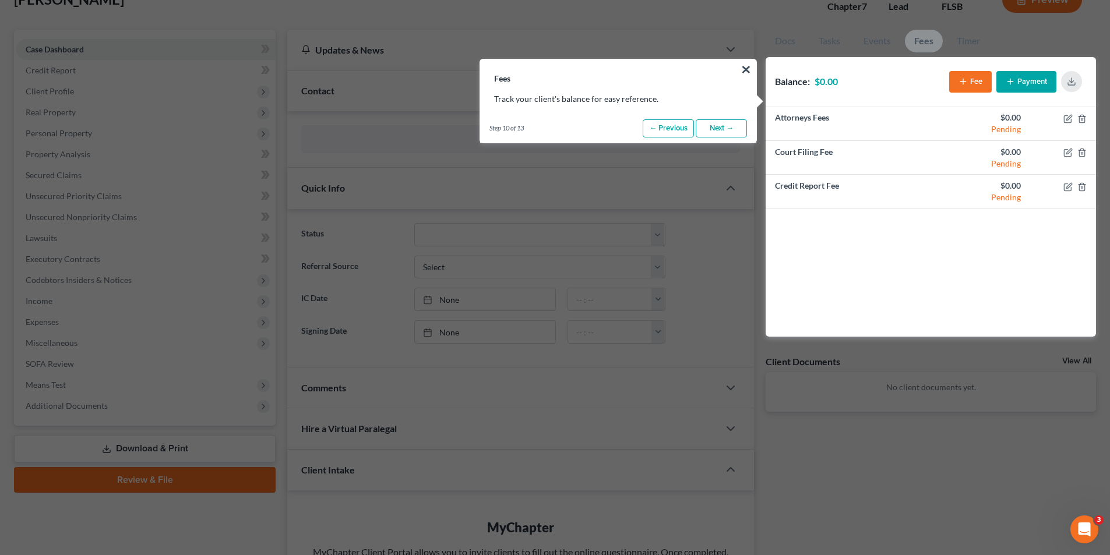
click at [721, 130] on link "Next →" at bounding box center [721, 128] width 51 height 19
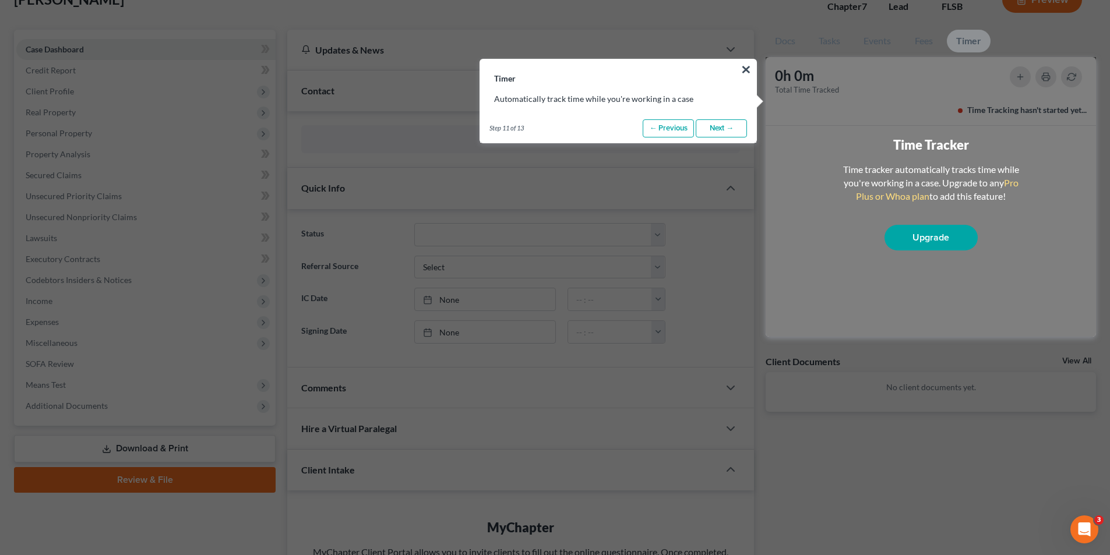
click at [721, 130] on link "Next →" at bounding box center [721, 128] width 51 height 19
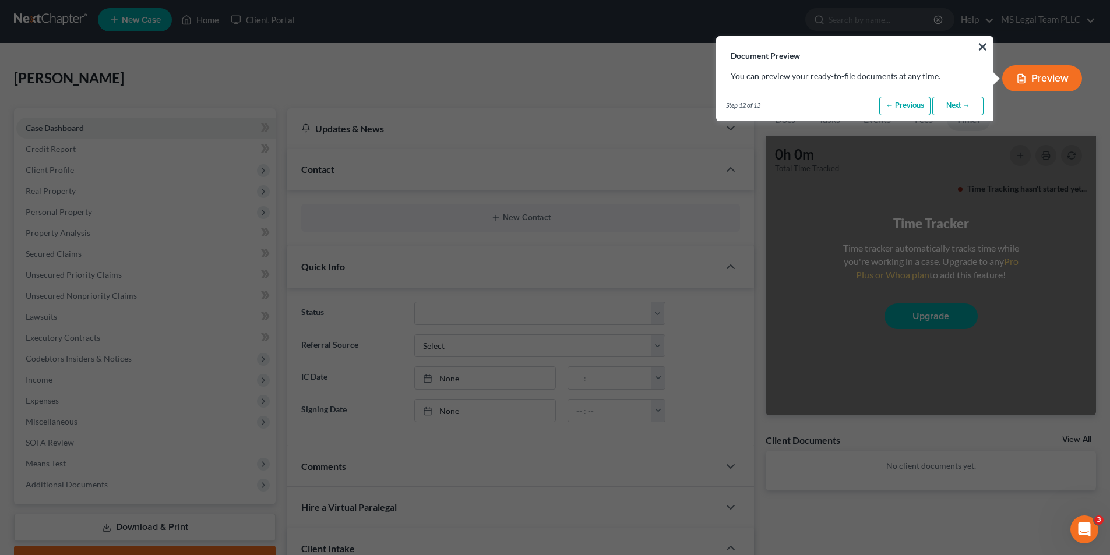
scroll to position [0, 0]
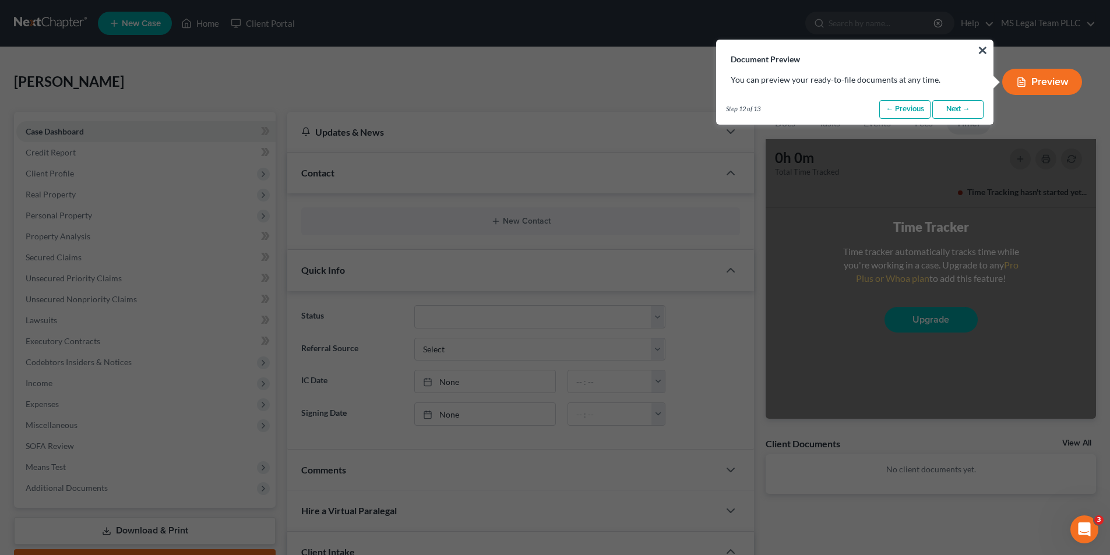
click at [966, 107] on link "Next →" at bounding box center [957, 109] width 51 height 19
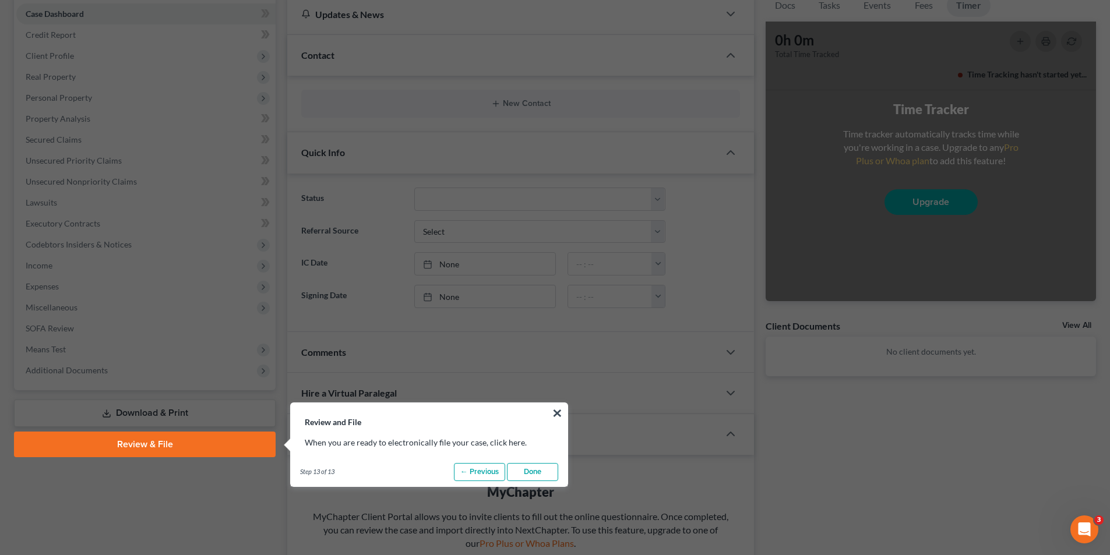
scroll to position [461, 0]
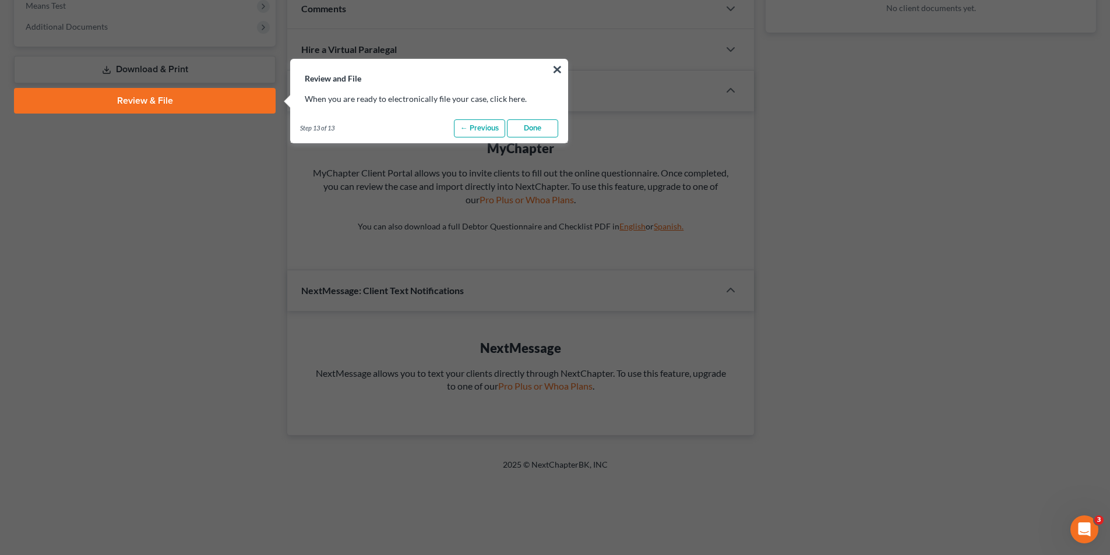
click at [534, 129] on link "Done" at bounding box center [532, 128] width 51 height 19
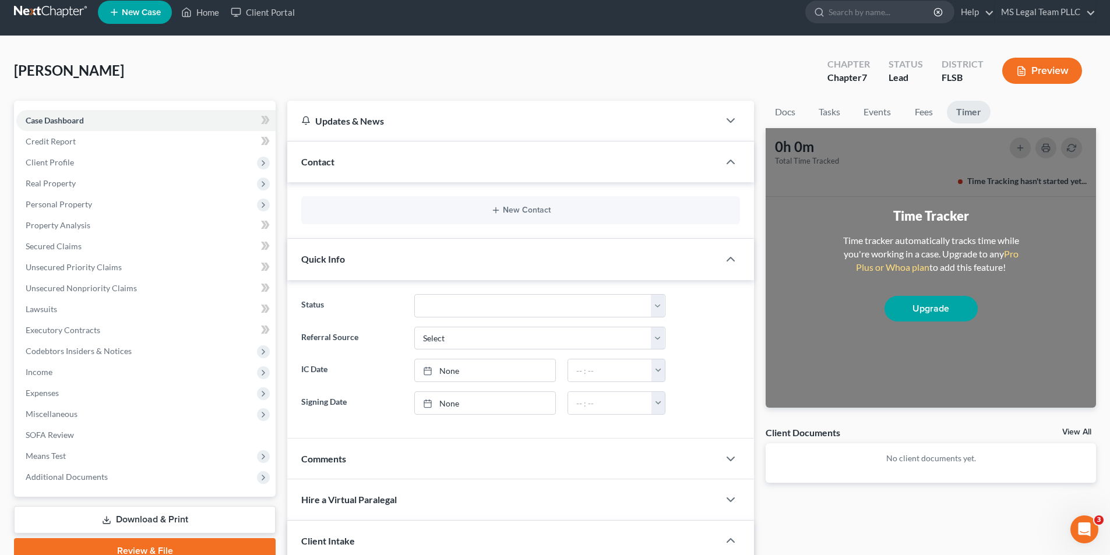
scroll to position [0, 0]
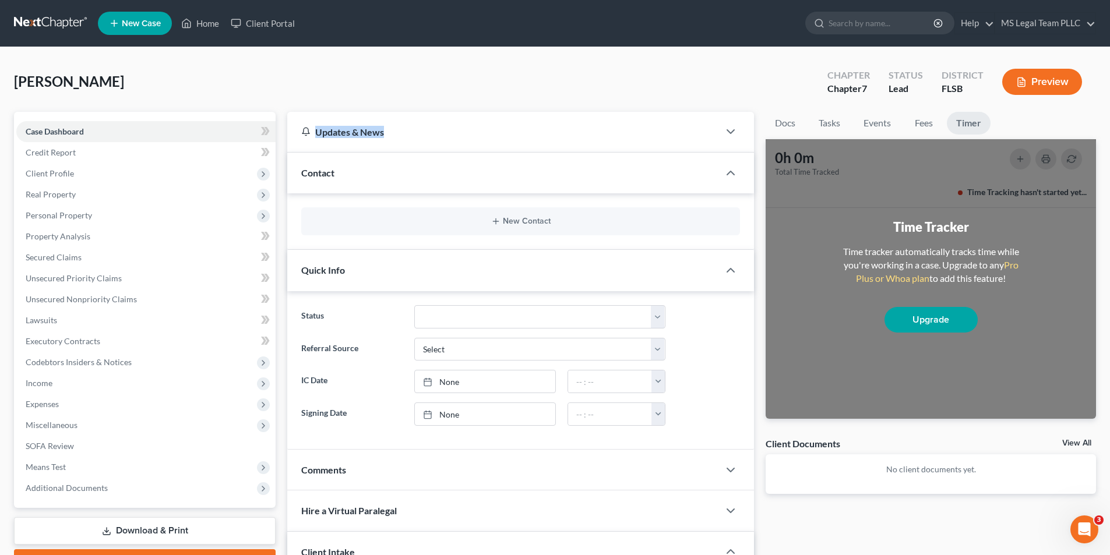
click at [391, 136] on div "Updates & News" at bounding box center [503, 132] width 404 height 12
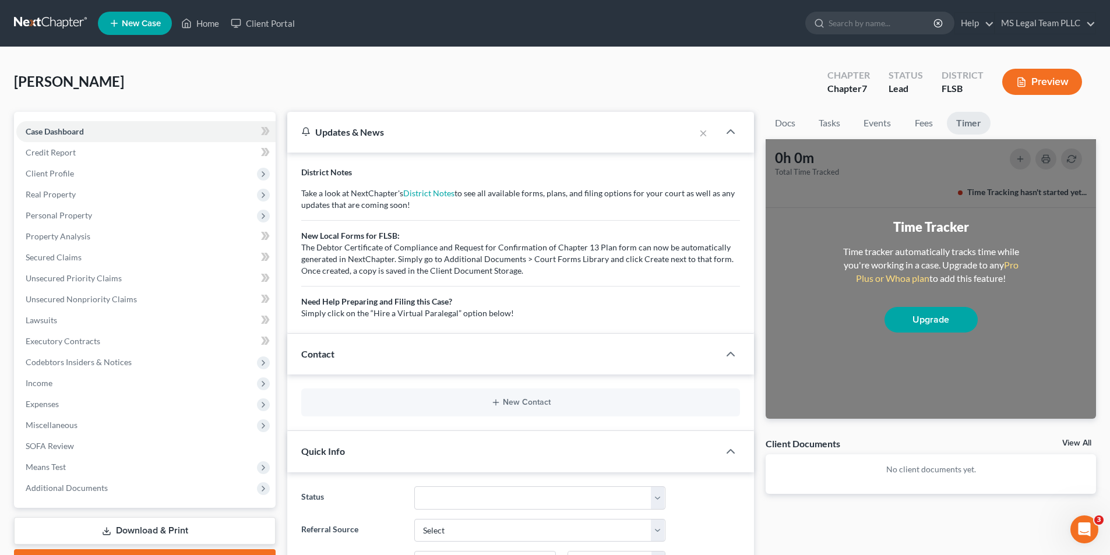
click at [391, 136] on div "Updates & News" at bounding box center [490, 132] width 379 height 12
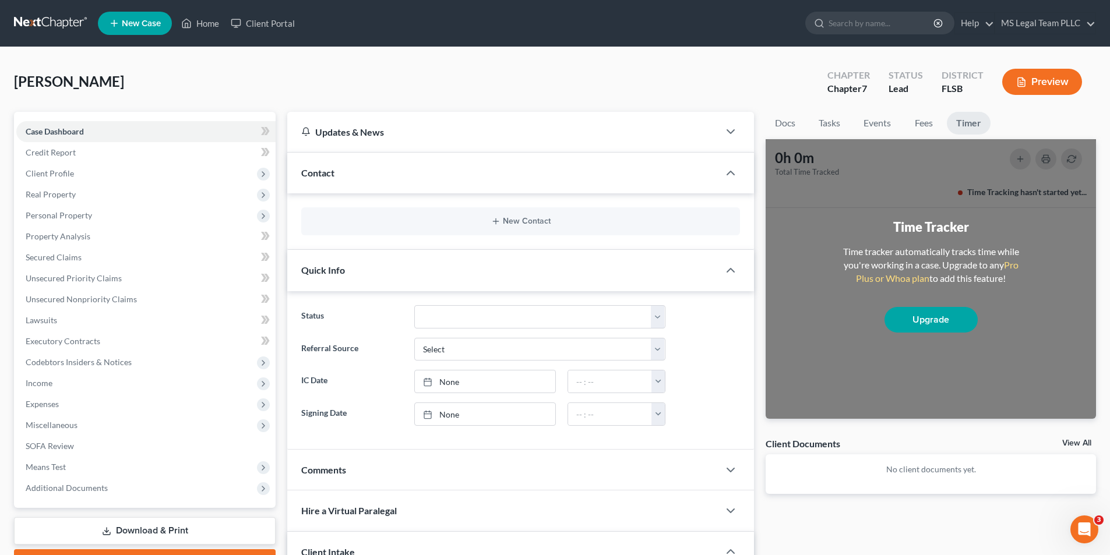
click at [524, 215] on div "New Contact" at bounding box center [520, 221] width 439 height 28
click at [522, 221] on button "New Contact" at bounding box center [521, 221] width 420 height 9
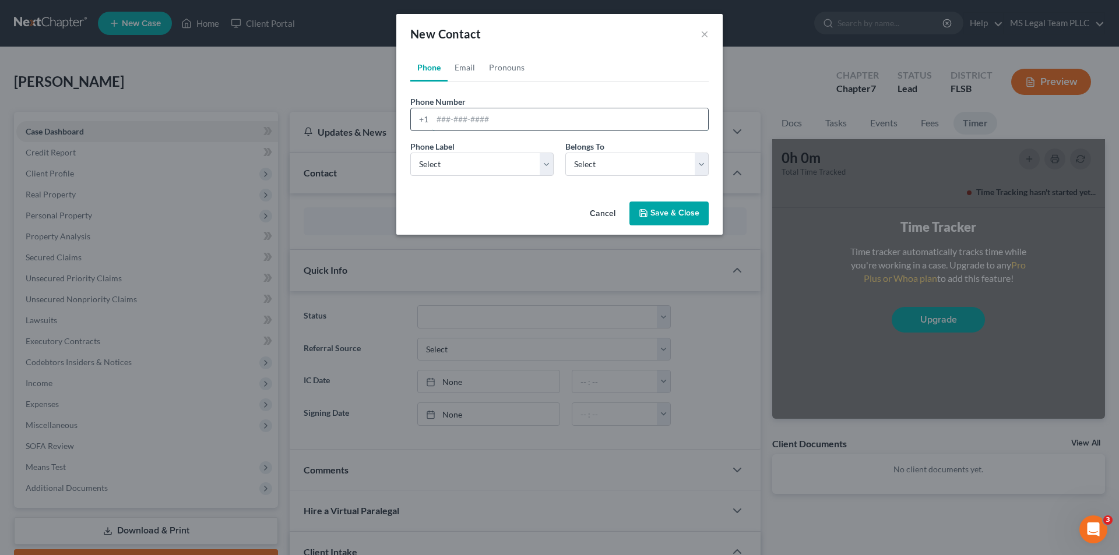
click at [465, 120] on input "tel" at bounding box center [570, 119] width 276 height 22
click at [533, 160] on select "Select Mobile Home Work Other" at bounding box center [481, 164] width 143 height 23
click at [711, 29] on div "New Contact ×" at bounding box center [559, 34] width 326 height 40
click at [703, 34] on button "×" at bounding box center [704, 34] width 8 height 14
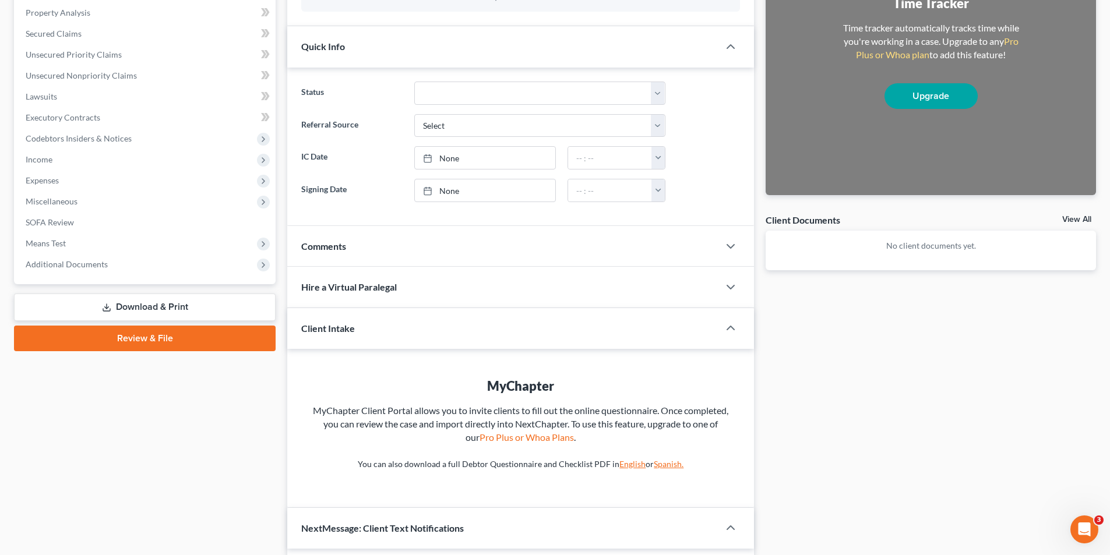
scroll to position [233, 0]
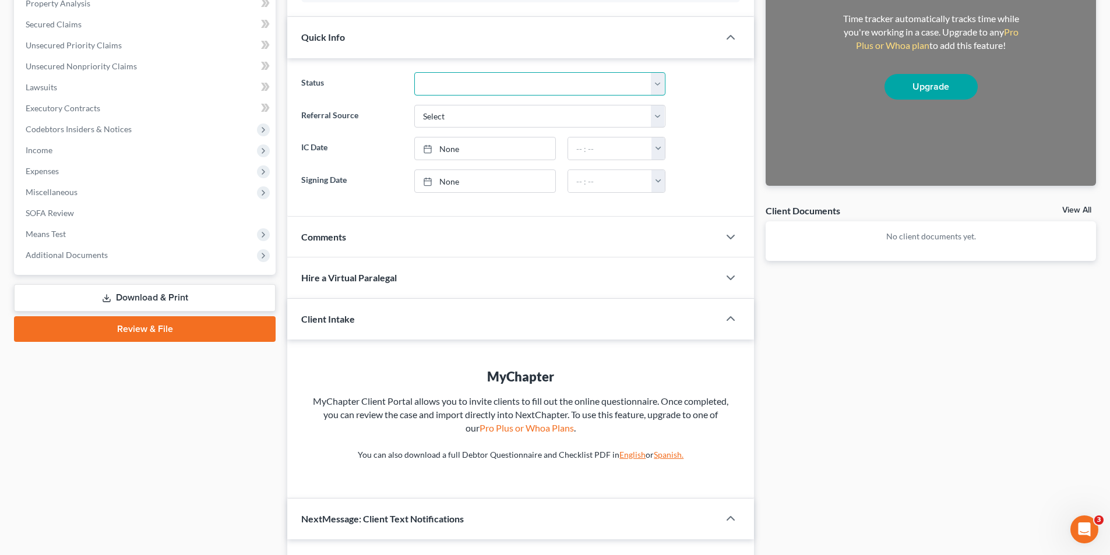
click at [501, 91] on select "Discharged Discharged & Reported Discharge Litigation Dismissal Notice Dismisse…" at bounding box center [539, 83] width 251 height 23
select select "9"
click at [414, 72] on select "Discharged Discharged & Reported Discharge Litigation Dismissal Notice Dismisse…" at bounding box center [539, 83] width 251 height 23
click at [461, 117] on select "Select Word Of Mouth Previous Clients Direct Mail Website Google Search Modern …" at bounding box center [539, 116] width 251 height 23
select select "6"
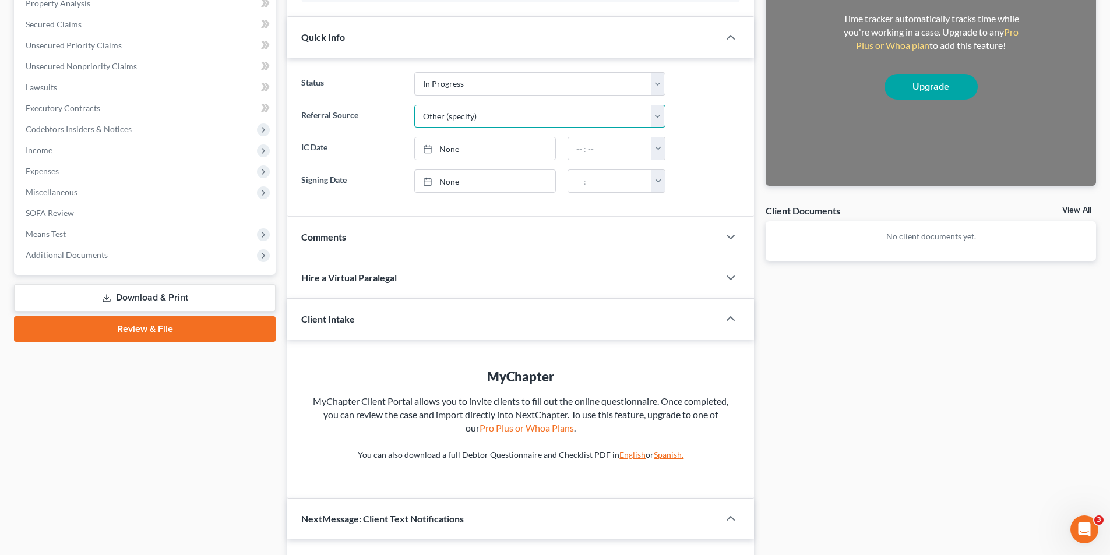
click at [414, 105] on select "Select Word Of Mouth Previous Clients Direct Mail Website Google Search Modern …" at bounding box center [539, 116] width 251 height 23
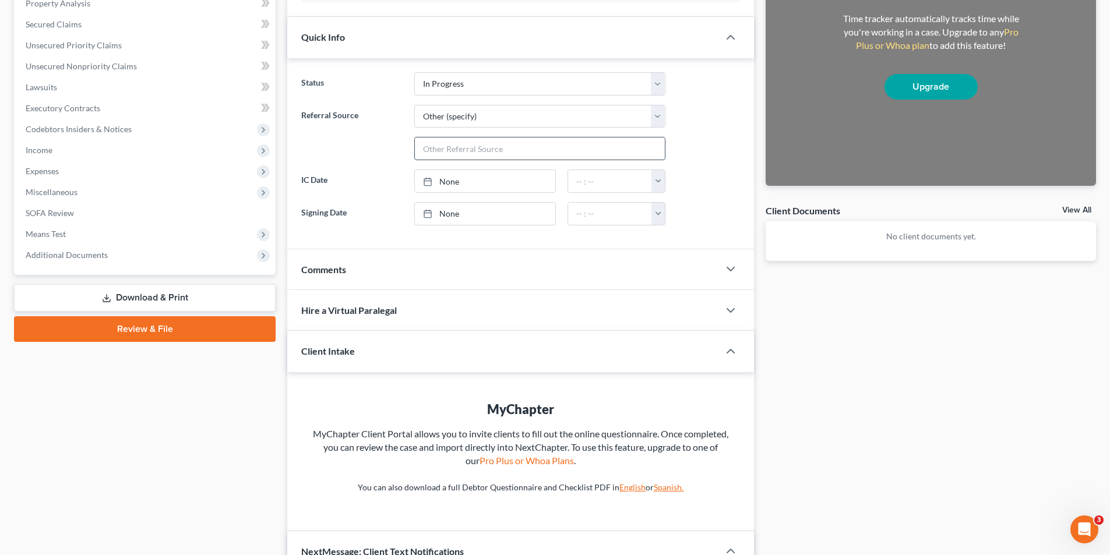
click at [471, 150] on input "text" at bounding box center [540, 148] width 250 height 22
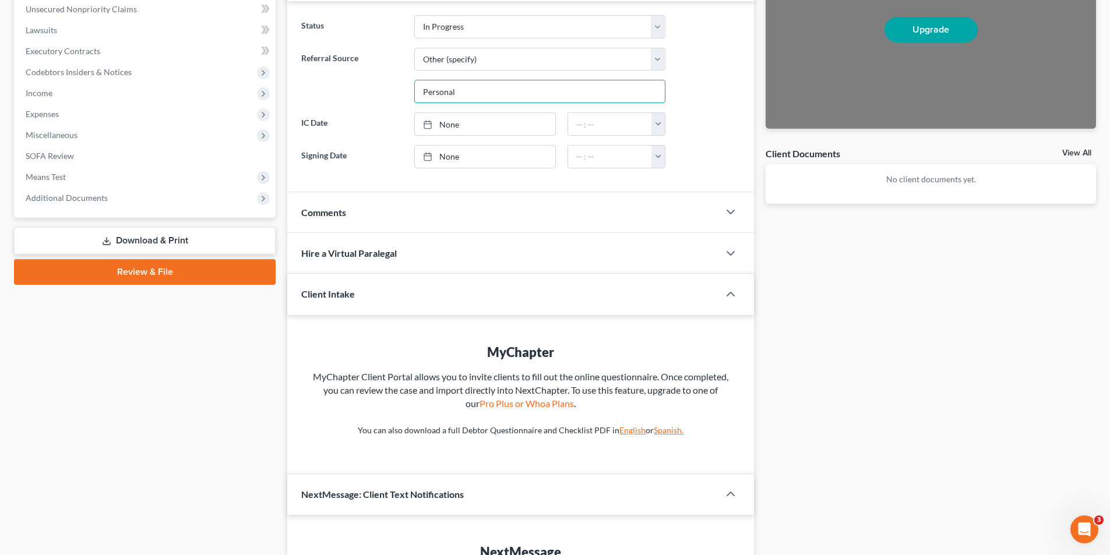
scroll to position [291, 0]
type input "Personal"
click at [450, 213] on div "Comments" at bounding box center [503, 211] width 432 height 40
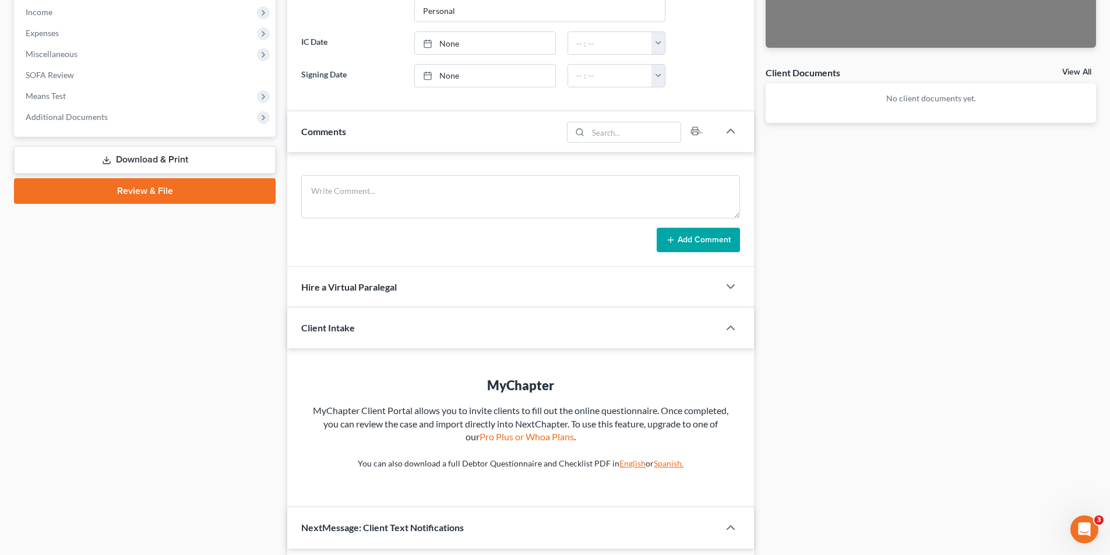
scroll to position [408, 0]
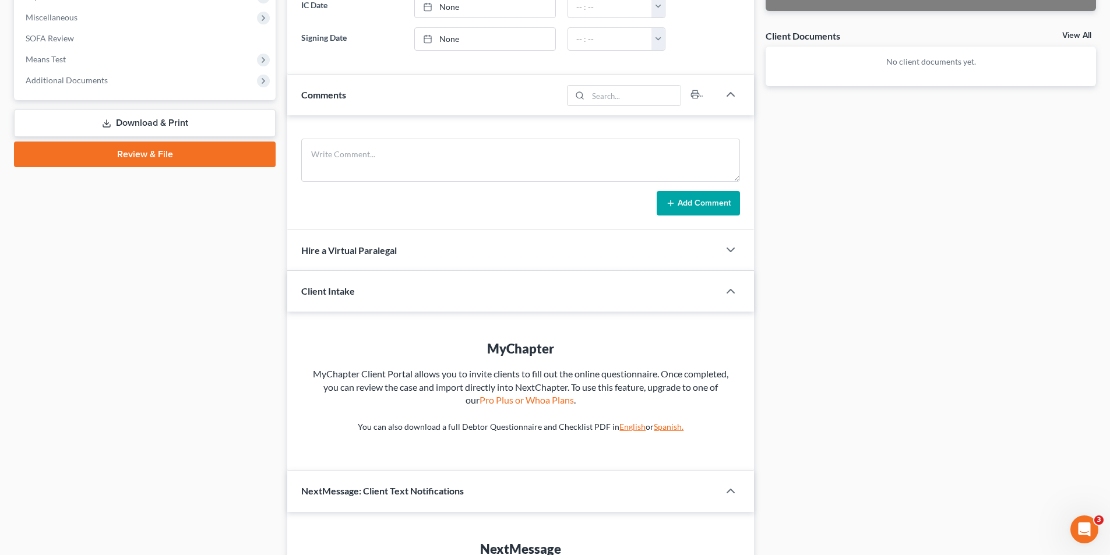
click at [375, 255] on span "Hire a Virtual Paralegal" at bounding box center [349, 250] width 96 height 11
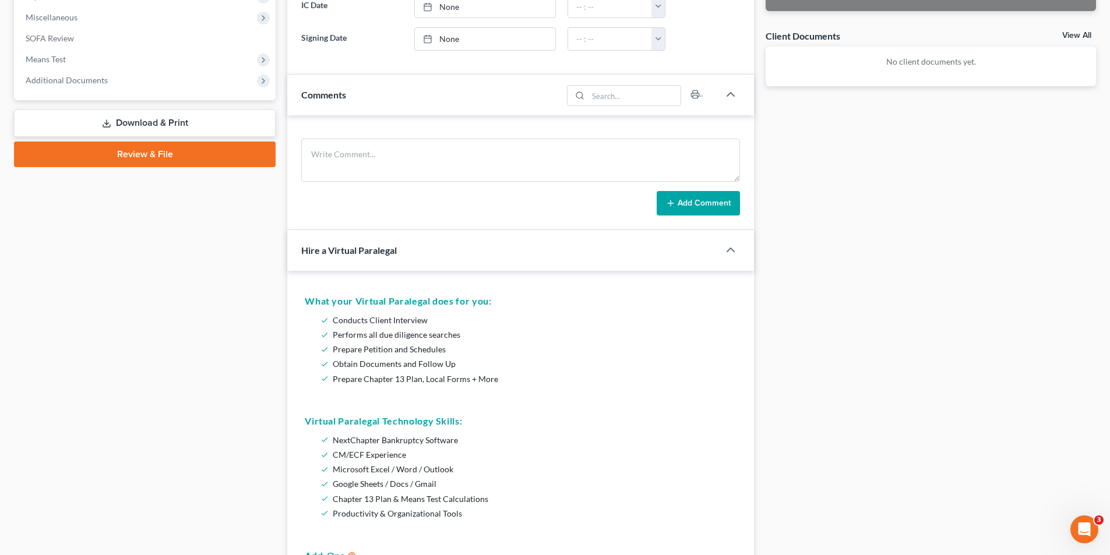
click at [374, 249] on span "Hire a Virtual Paralegal" at bounding box center [349, 250] width 96 height 11
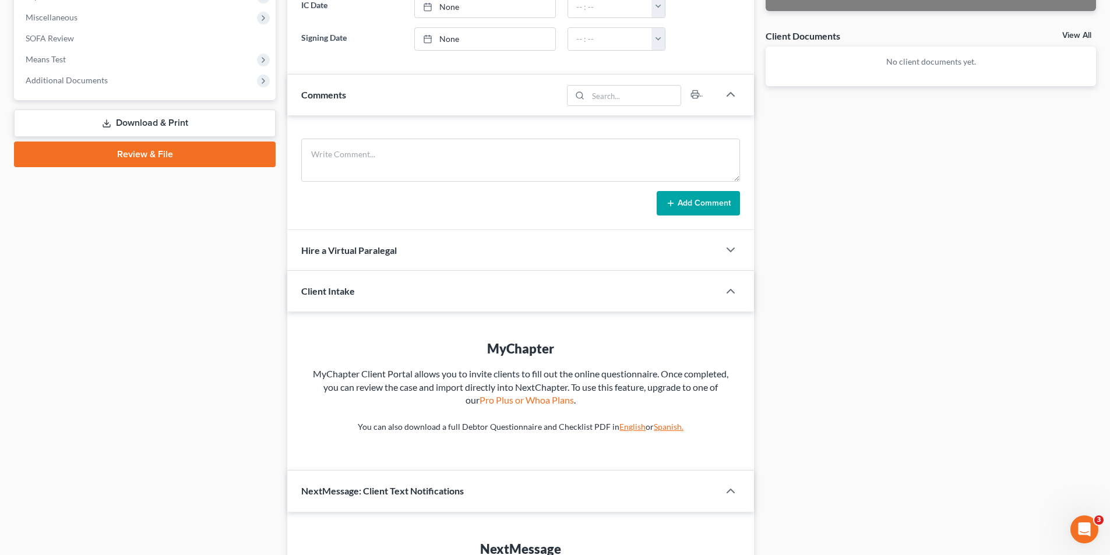
click at [350, 288] on span "Client Intake" at bounding box center [328, 290] width 54 height 11
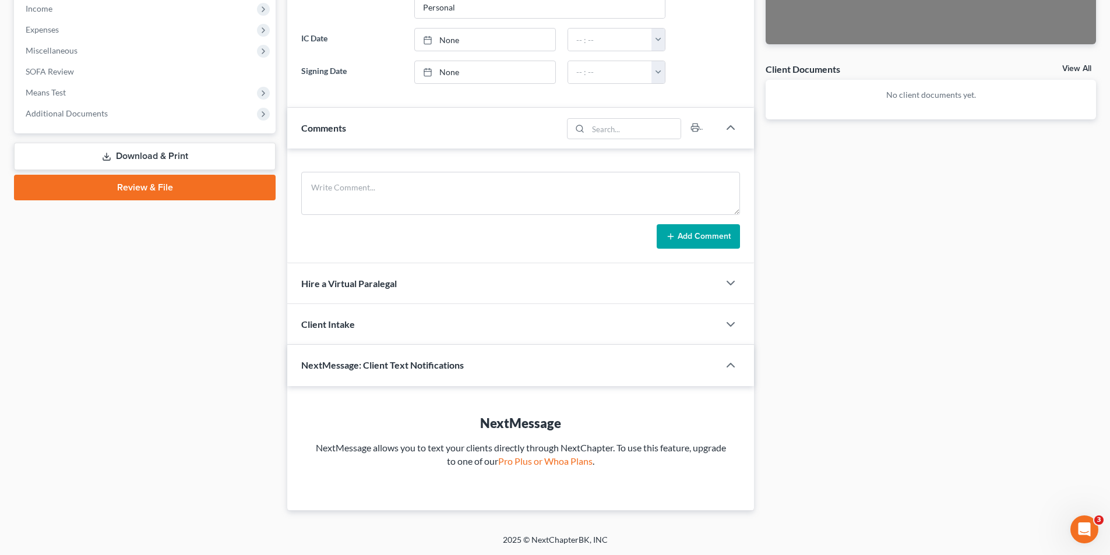
click at [366, 313] on div "Client Intake" at bounding box center [503, 324] width 432 height 40
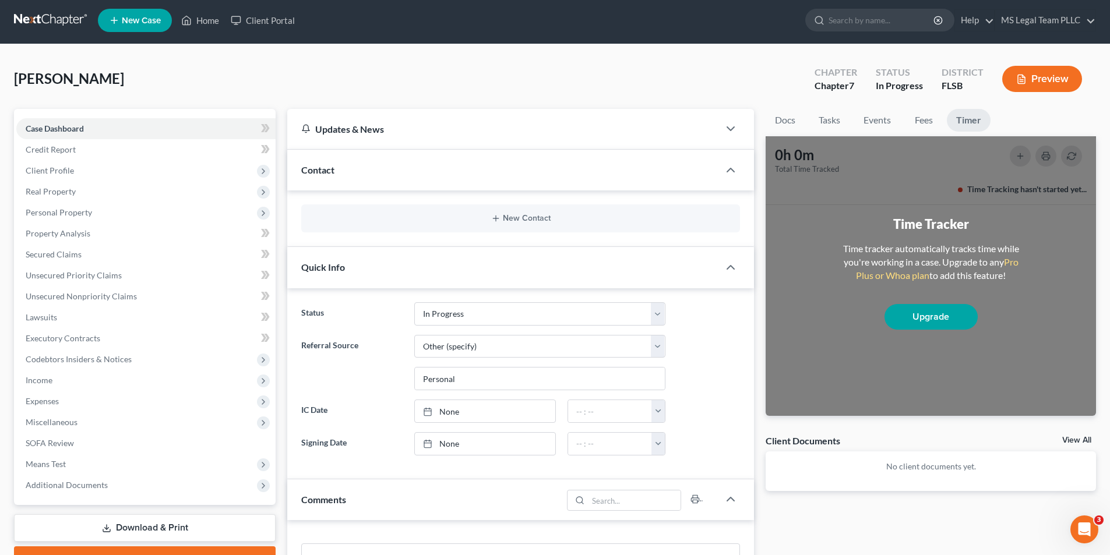
scroll to position [0, 0]
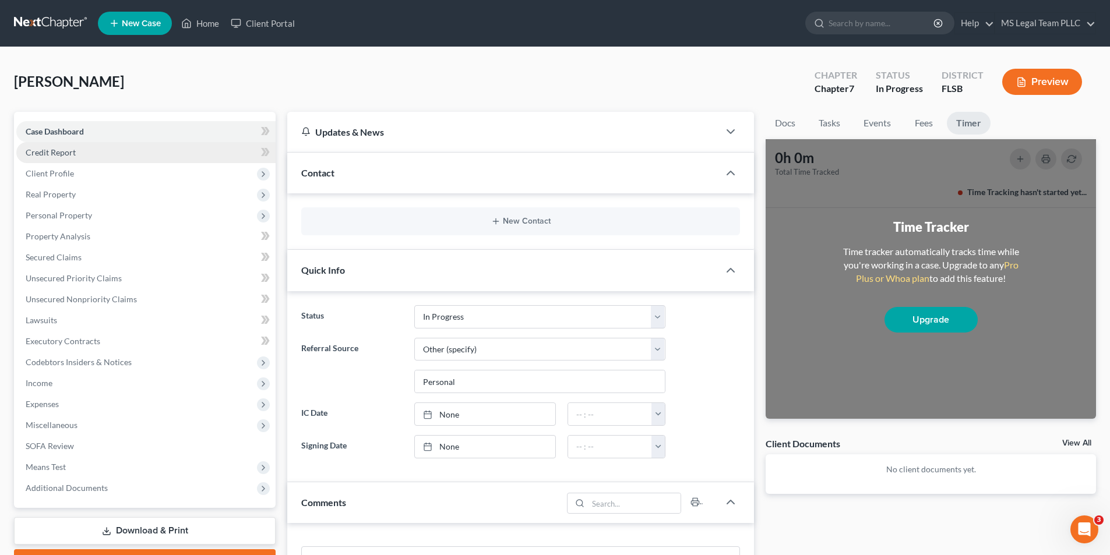
click at [166, 149] on link "Credit Report" at bounding box center [145, 152] width 259 height 21
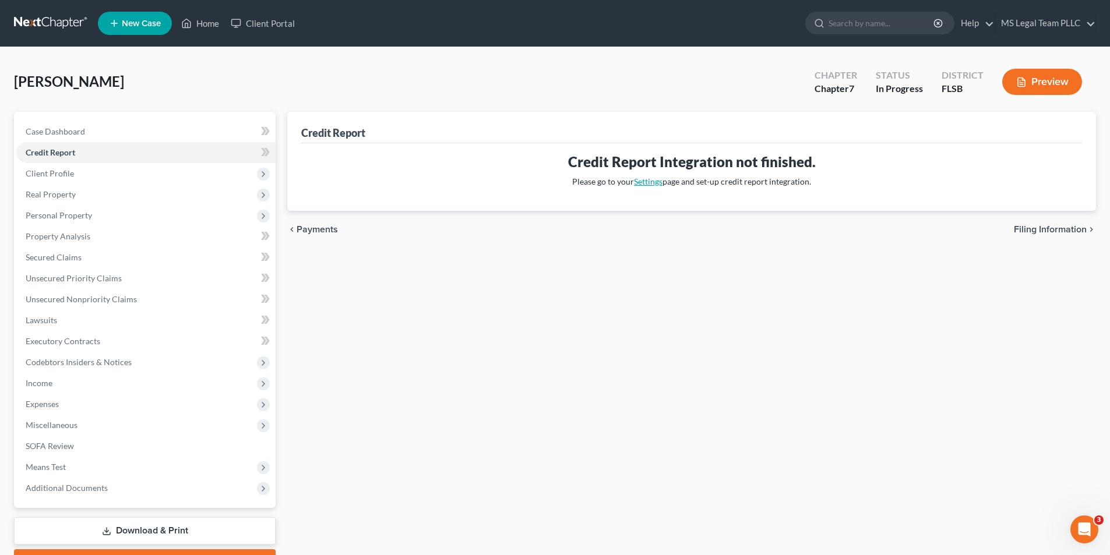
click at [655, 182] on link "Settings" at bounding box center [648, 182] width 29 height 10
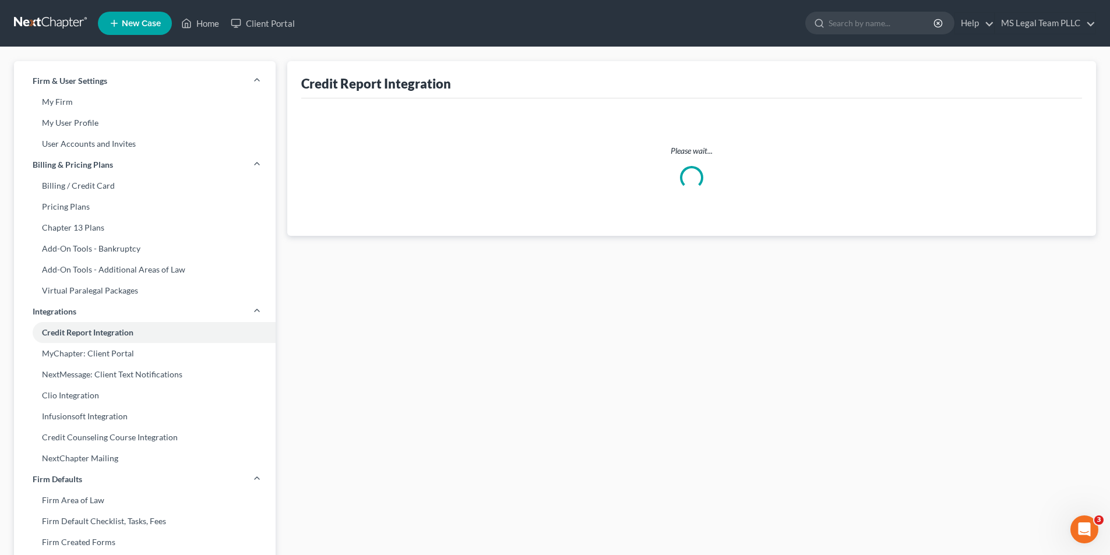
select select "9"
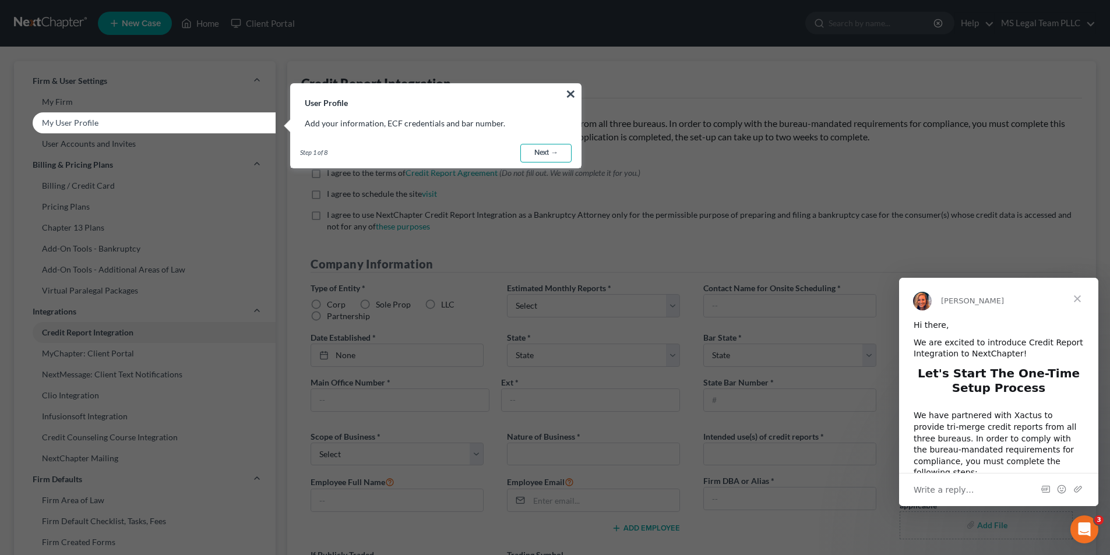
click at [546, 150] on link "Next →" at bounding box center [545, 153] width 51 height 19
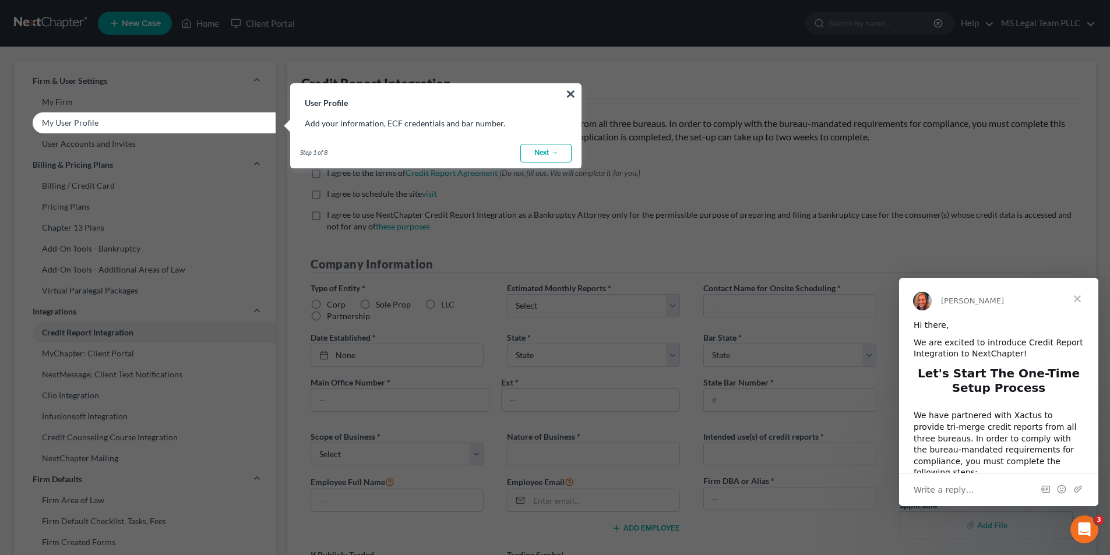
click at [549, 155] on link "Next →" at bounding box center [545, 153] width 51 height 19
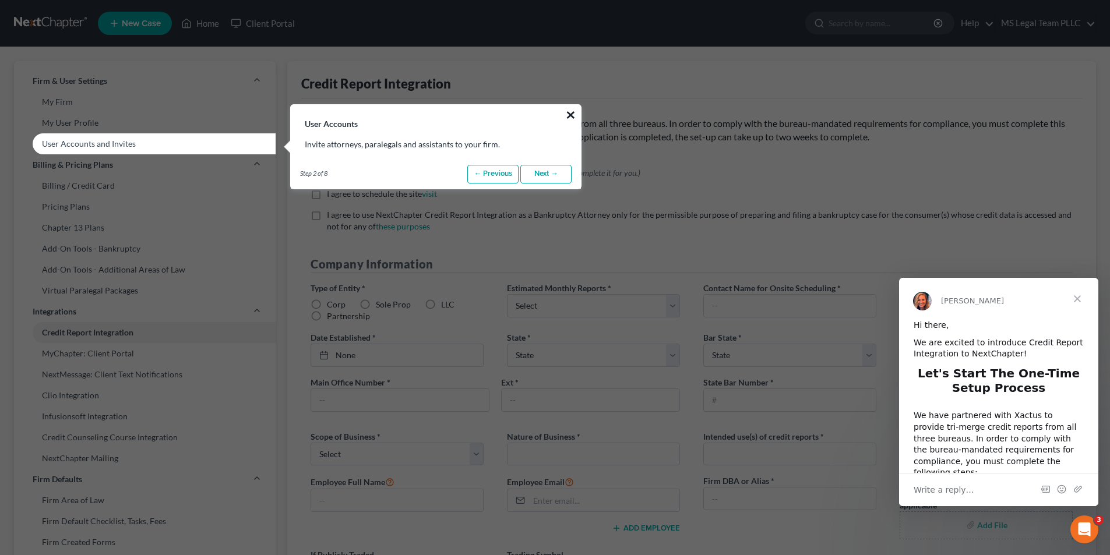
click at [568, 117] on button "×" at bounding box center [570, 114] width 11 height 19
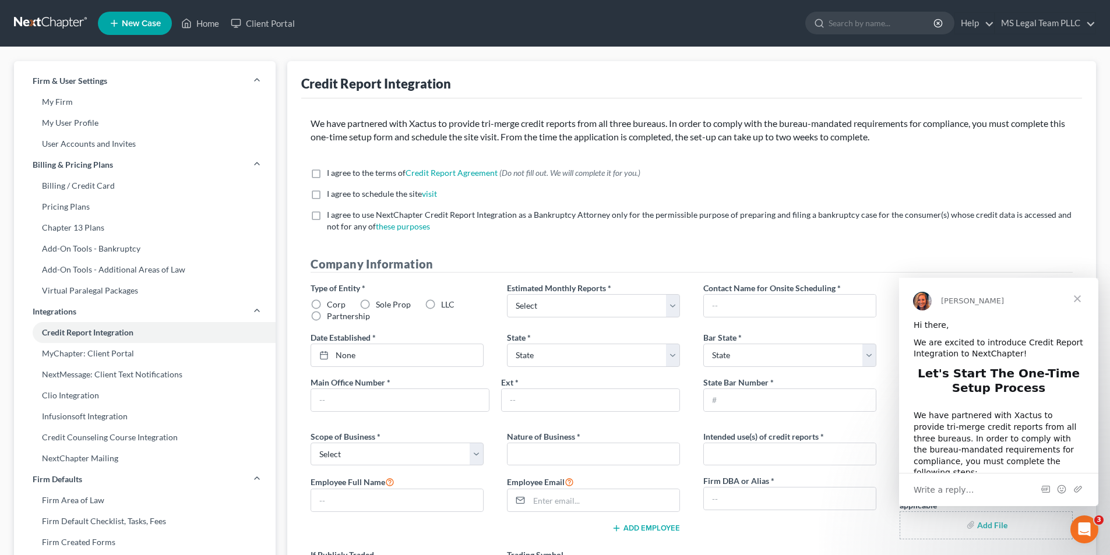
click at [1077, 295] on span "Close" at bounding box center [1077, 299] width 42 height 42
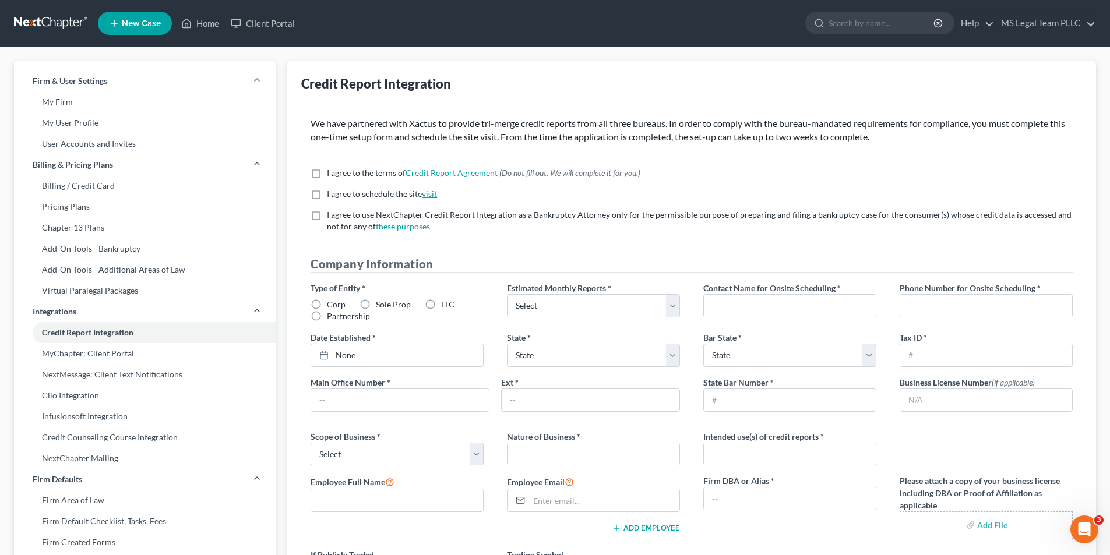
click at [435, 194] on link "visit" at bounding box center [429, 194] width 15 height 10
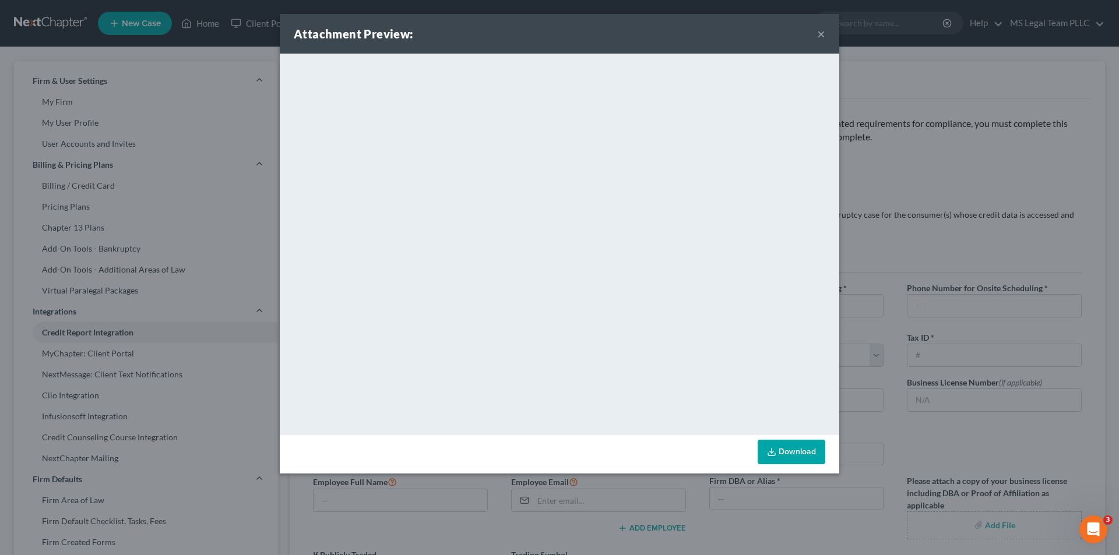
click at [820, 36] on button "×" at bounding box center [821, 34] width 8 height 14
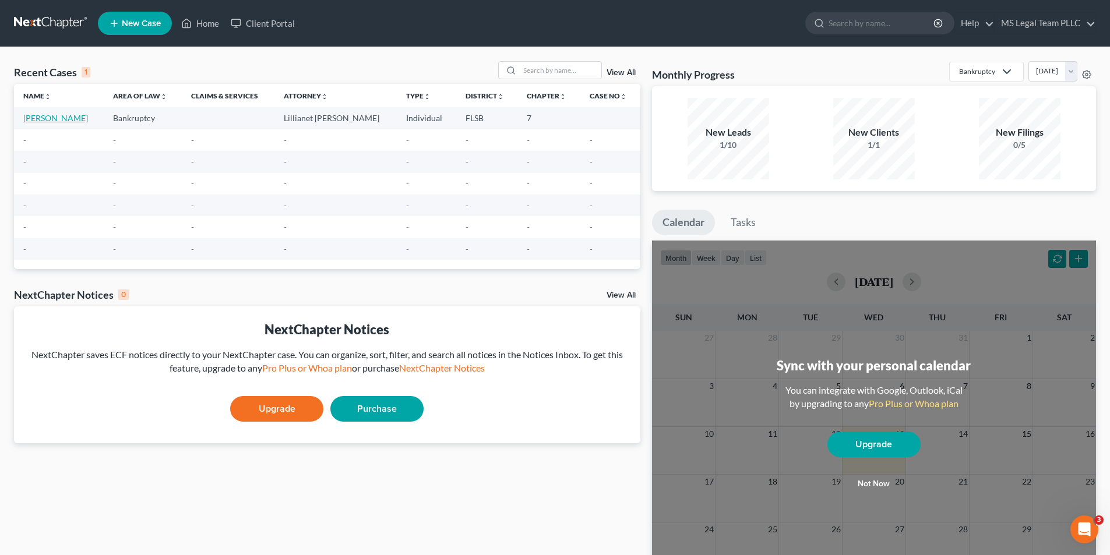
click at [72, 119] on link "[PERSON_NAME]" at bounding box center [55, 118] width 65 height 10
select select "9"
select select "6"
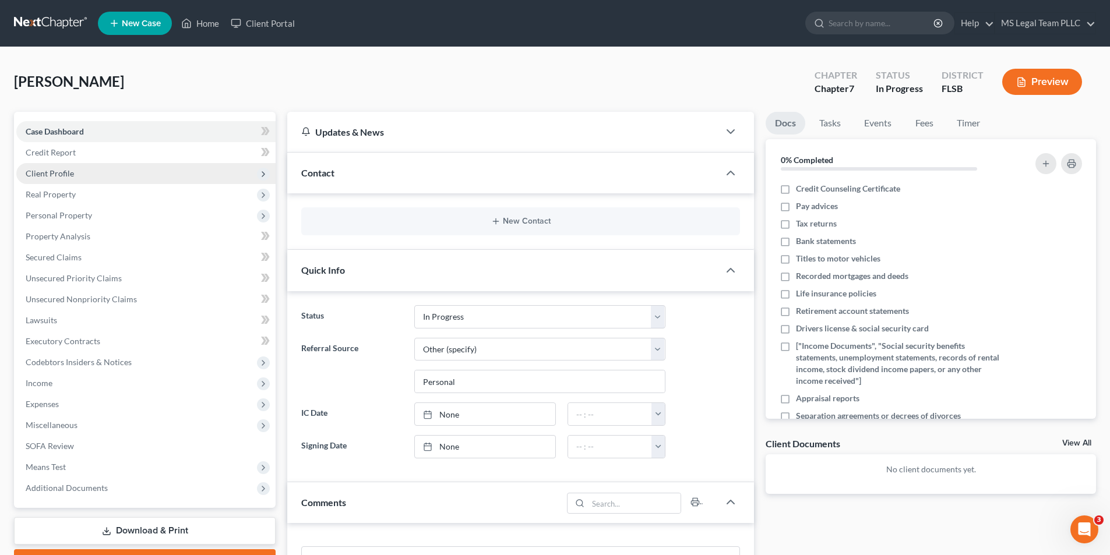
click at [83, 174] on span "Client Profile" at bounding box center [145, 173] width 259 height 21
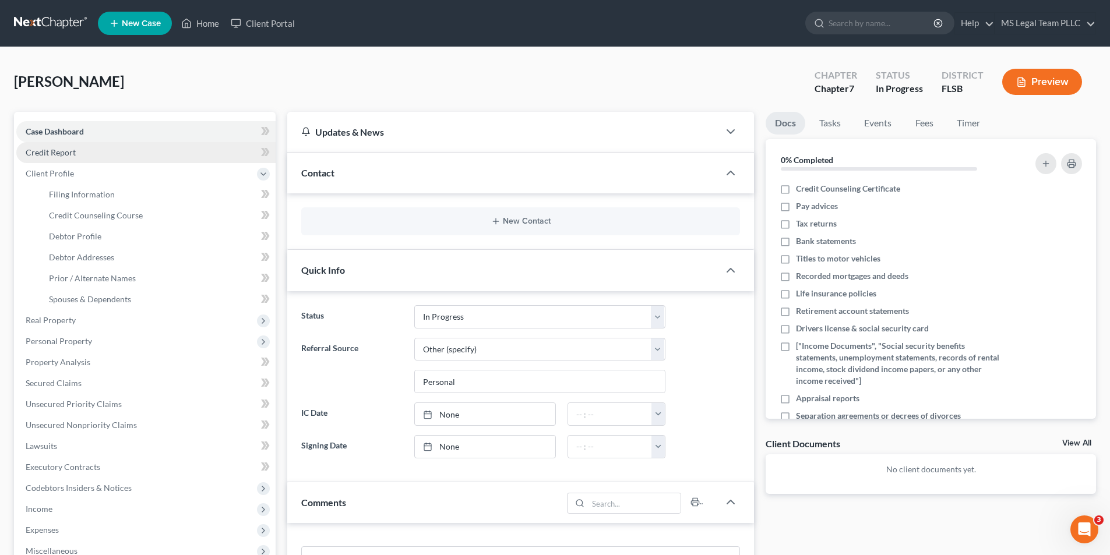
click at [90, 156] on link "Credit Report" at bounding box center [145, 152] width 259 height 21
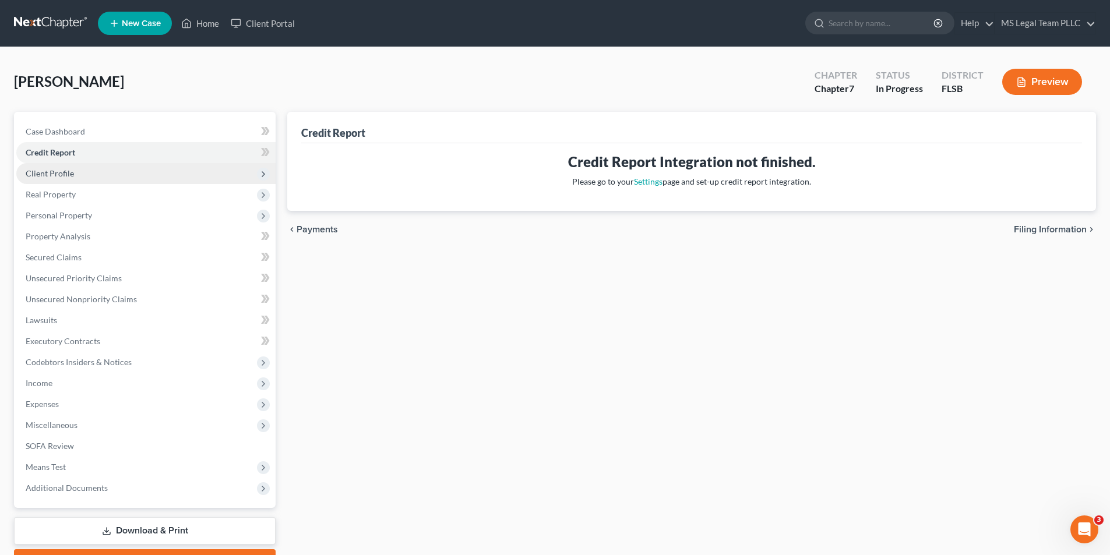
click at [76, 178] on span "Client Profile" at bounding box center [145, 173] width 259 height 21
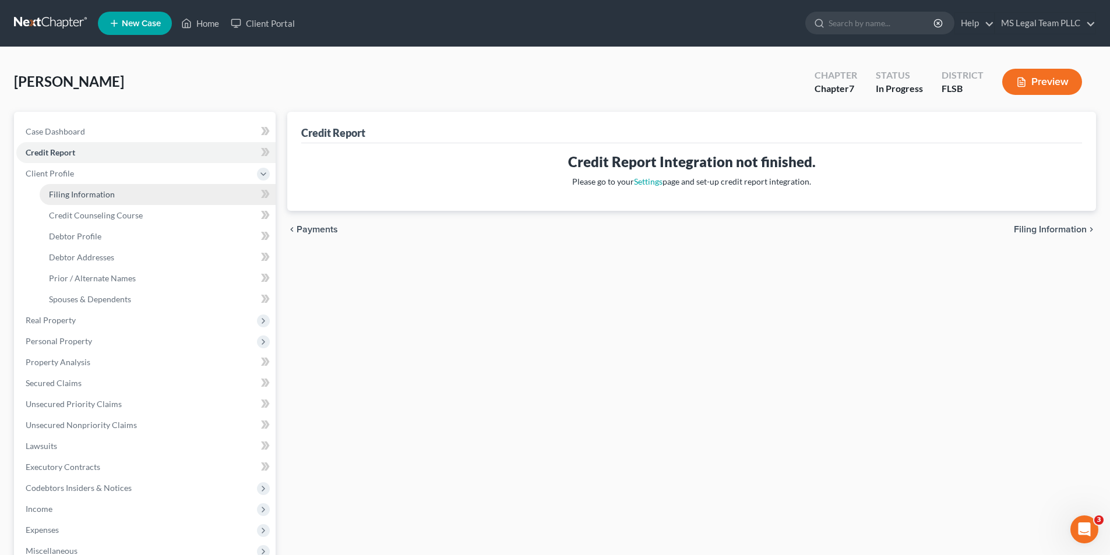
click at [95, 195] on span "Filing Information" at bounding box center [82, 194] width 66 height 10
select select "1"
select select "0"
select select "17"
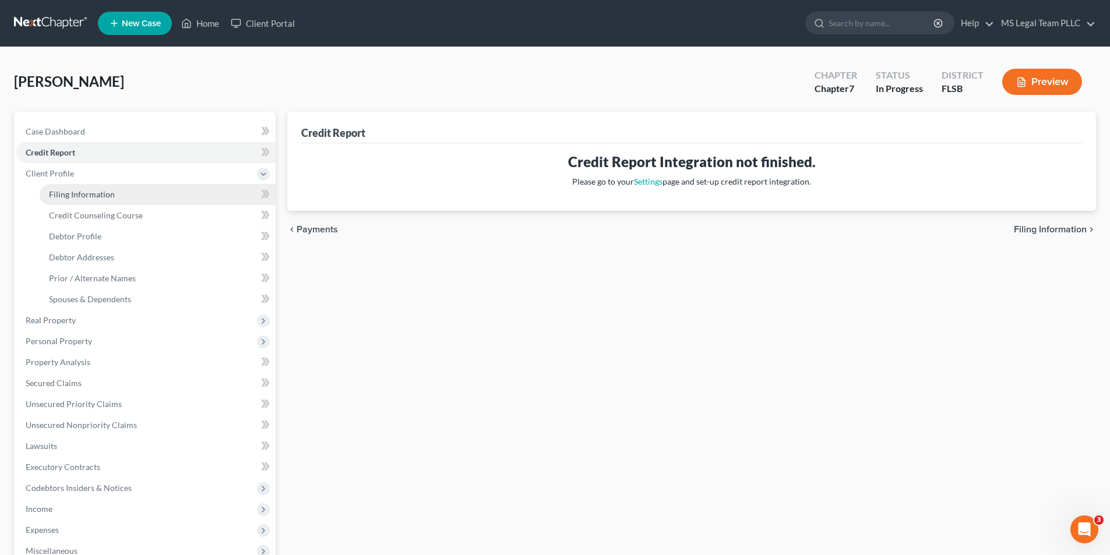
select select "0"
select select "9"
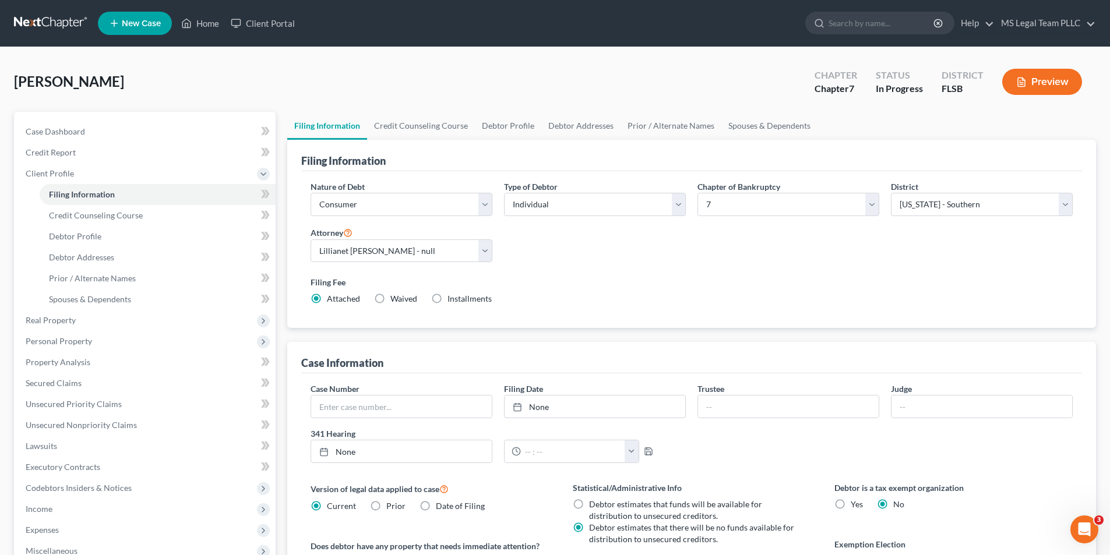
click at [390, 298] on label "Waived Waived" at bounding box center [403, 299] width 27 height 12
click at [395, 298] on input "Waived Waived" at bounding box center [399, 297] width 8 height 8
radio input "true"
radio input "false"
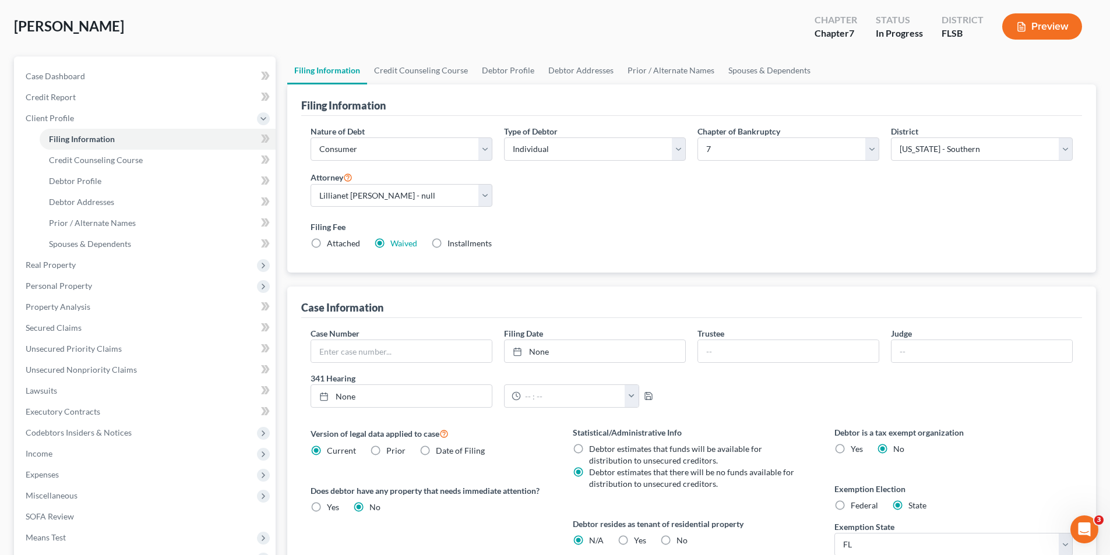
scroll to position [38, 0]
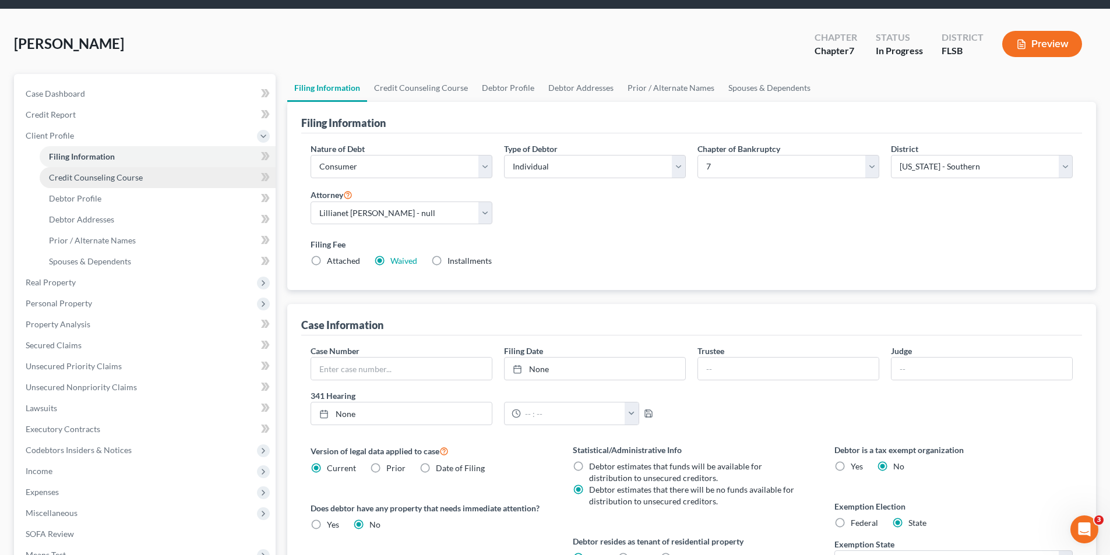
click at [118, 178] on span "Credit Counseling Course" at bounding box center [96, 177] width 94 height 10
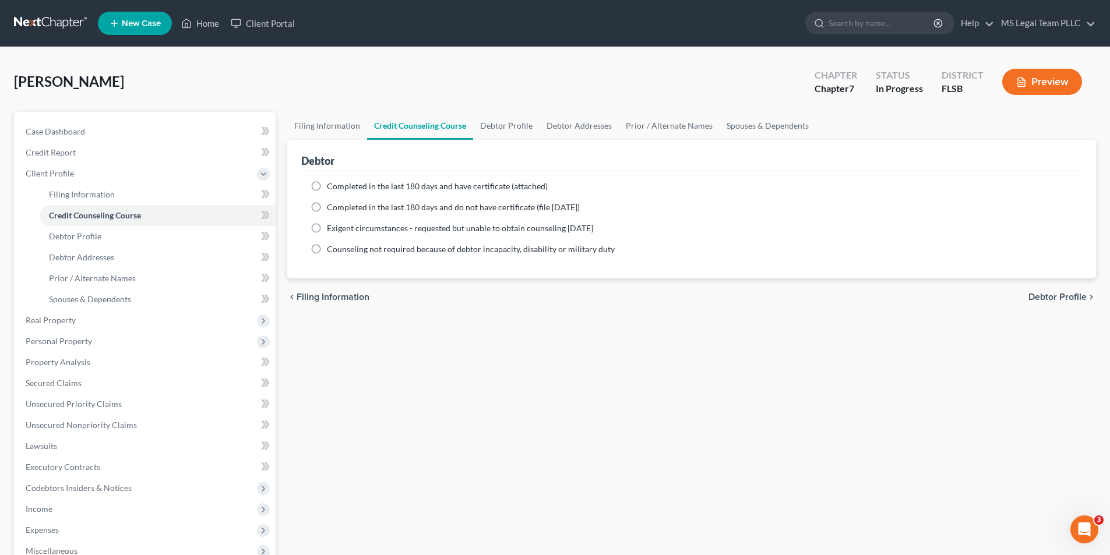
click at [352, 251] on span "Counseling not required because of debtor incapacity, disability or military du…" at bounding box center [471, 249] width 288 height 10
click at [339, 251] on input "Counseling not required because of debtor incapacity, disability or military du…" at bounding box center [335, 248] width 8 height 8
radio input "true"
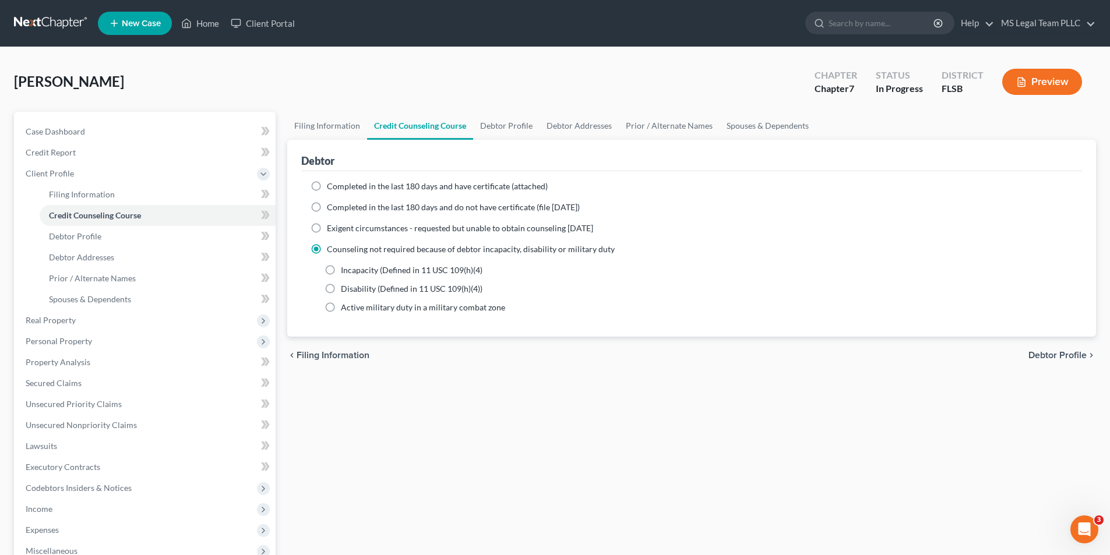
click at [358, 190] on span "Completed in the last 180 days and have certificate (attached)" at bounding box center [437, 186] width 221 height 10
click at [339, 188] on input "Completed in the last 180 days and have certificate (attached)" at bounding box center [335, 185] width 8 height 8
radio input "true"
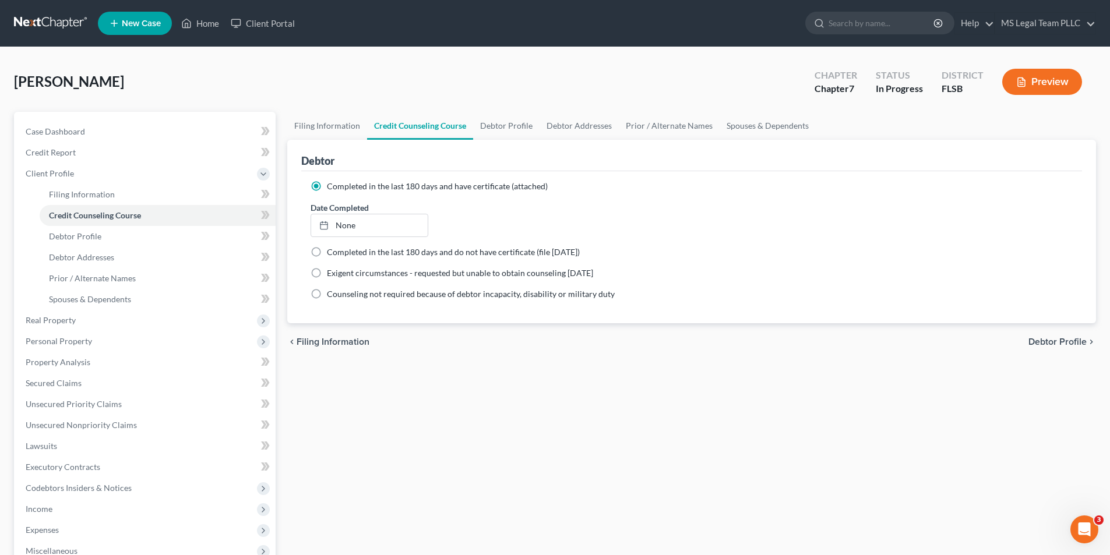
click at [354, 290] on span "Counseling not required because of debtor incapacity, disability or military du…" at bounding box center [471, 294] width 288 height 10
click at [339, 290] on input "Counseling not required because of debtor incapacity, disability or military du…" at bounding box center [335, 292] width 8 height 8
radio input "true"
radio input "false"
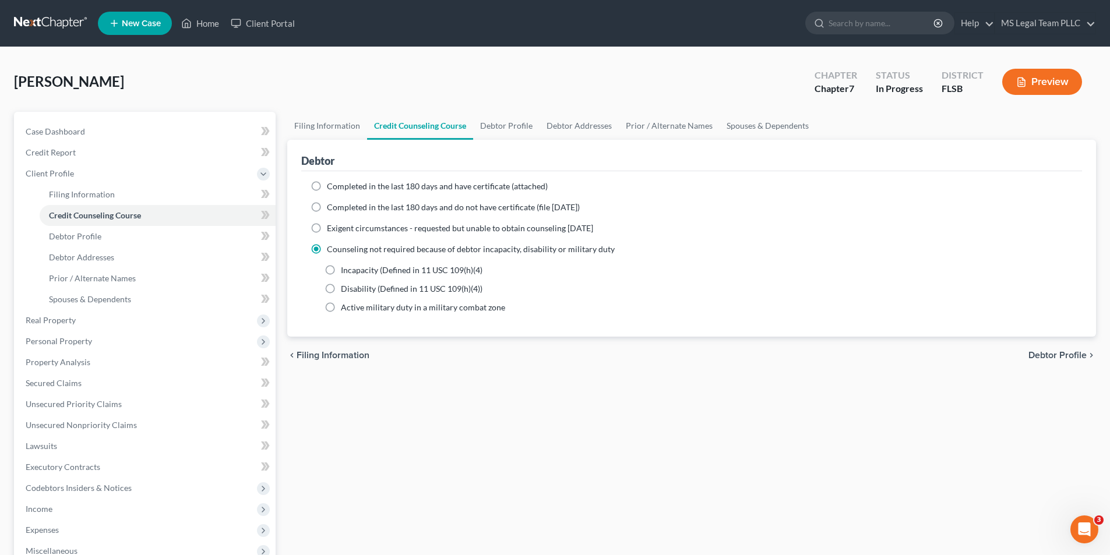
click at [343, 234] on label "Exigent circumstances - requested but unable to obtain counseling [DATE]" at bounding box center [460, 229] width 266 height 12
click at [339, 230] on input "Exigent circumstances - requested but unable to obtain counseling [DATE]" at bounding box center [335, 227] width 8 height 8
radio input "true"
radio input "false"
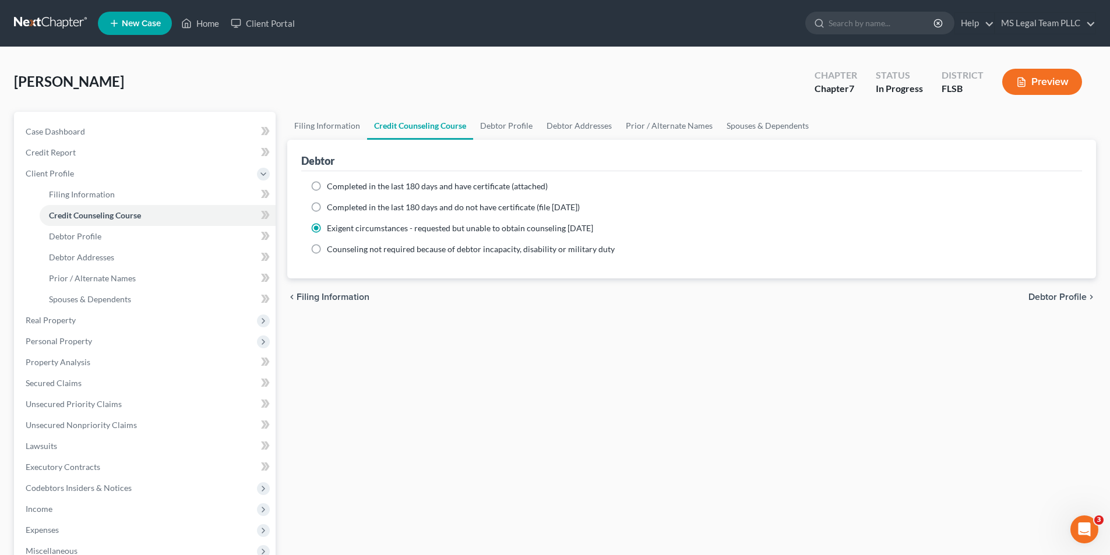
click at [338, 214] on ng-include "Completed in the last 180 days and have certificate (attached) Date Completed N…" at bounding box center [692, 218] width 762 height 75
click at [341, 207] on span "Completed in the last 180 days and do not have certificate (file [DATE])" at bounding box center [453, 207] width 253 height 10
click at [339, 207] on input "Completed in the last 180 days and do not have certificate (file [DATE])" at bounding box center [335, 206] width 8 height 8
radio input "true"
radio input "false"
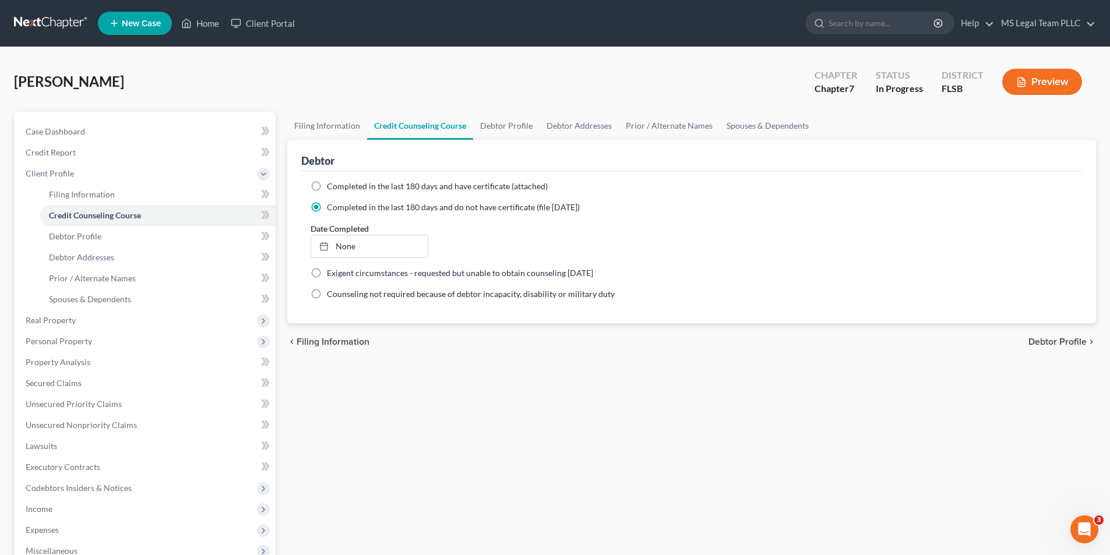
click at [354, 188] on span "Completed in the last 180 days and have certificate (attached)" at bounding box center [437, 186] width 221 height 10
click at [339, 188] on input "Completed in the last 180 days and have certificate (attached)" at bounding box center [335, 185] width 8 height 8
radio input "true"
radio input "false"
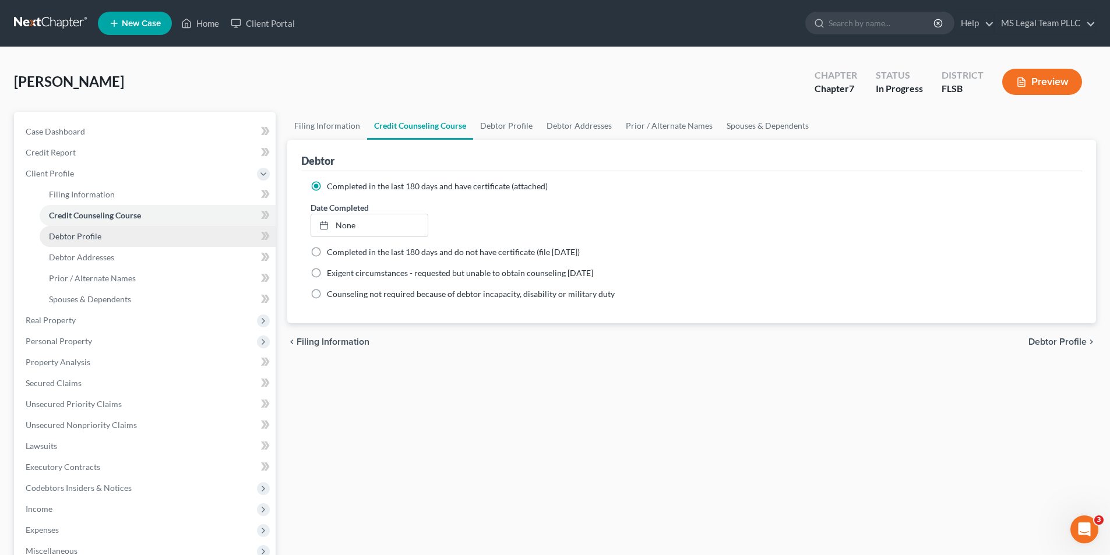
click at [105, 245] on link "Debtor Profile" at bounding box center [158, 236] width 236 height 21
select select "0"
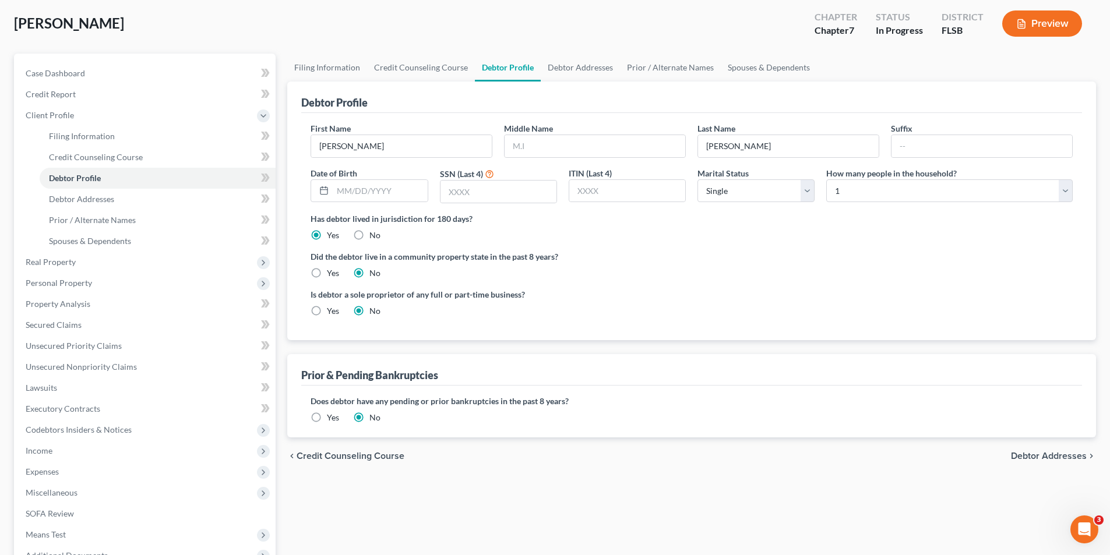
scroll to position [117, 0]
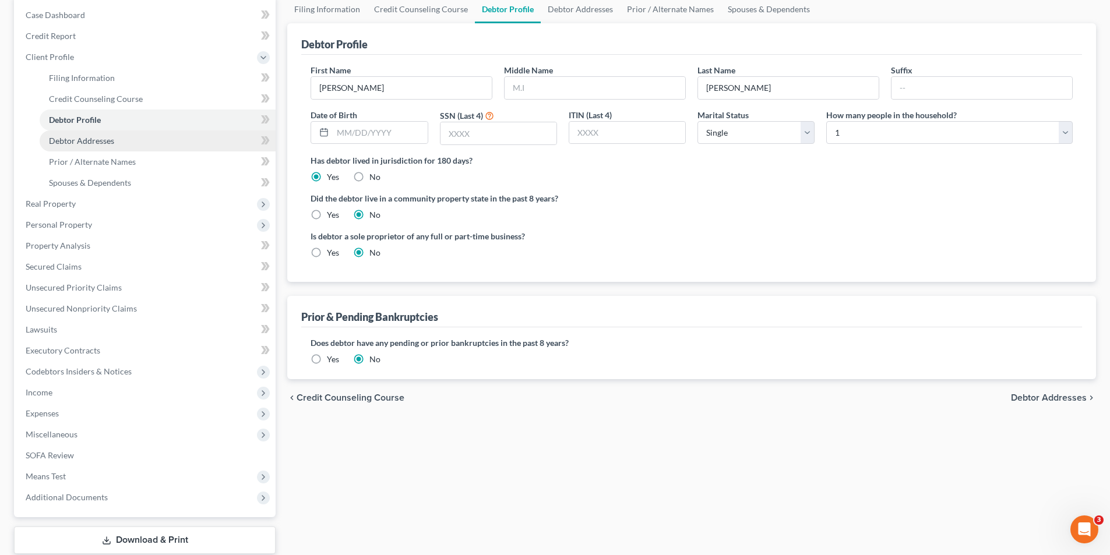
click at [96, 141] on span "Debtor Addresses" at bounding box center [81, 141] width 65 height 10
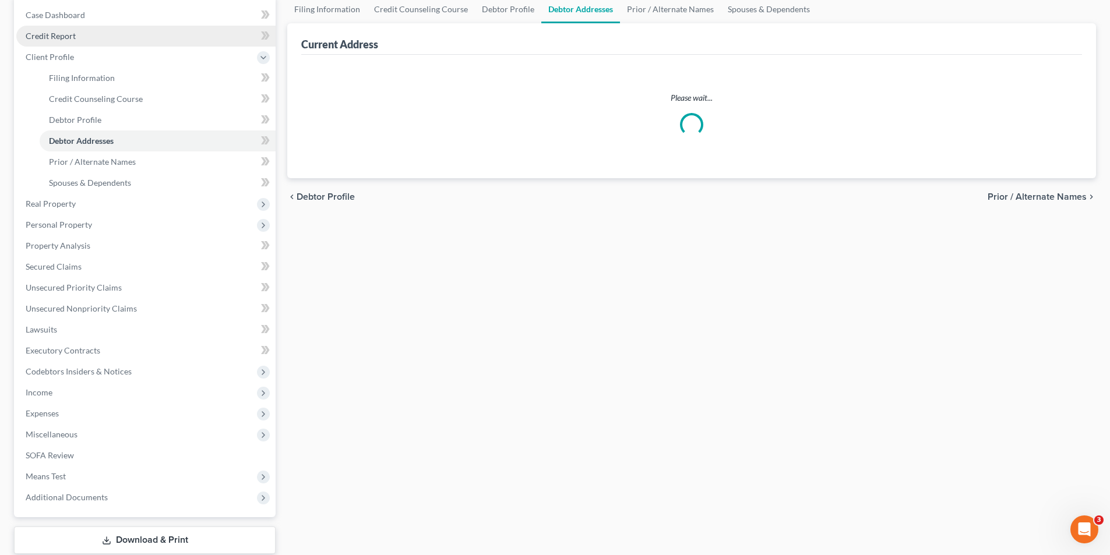
scroll to position [8, 0]
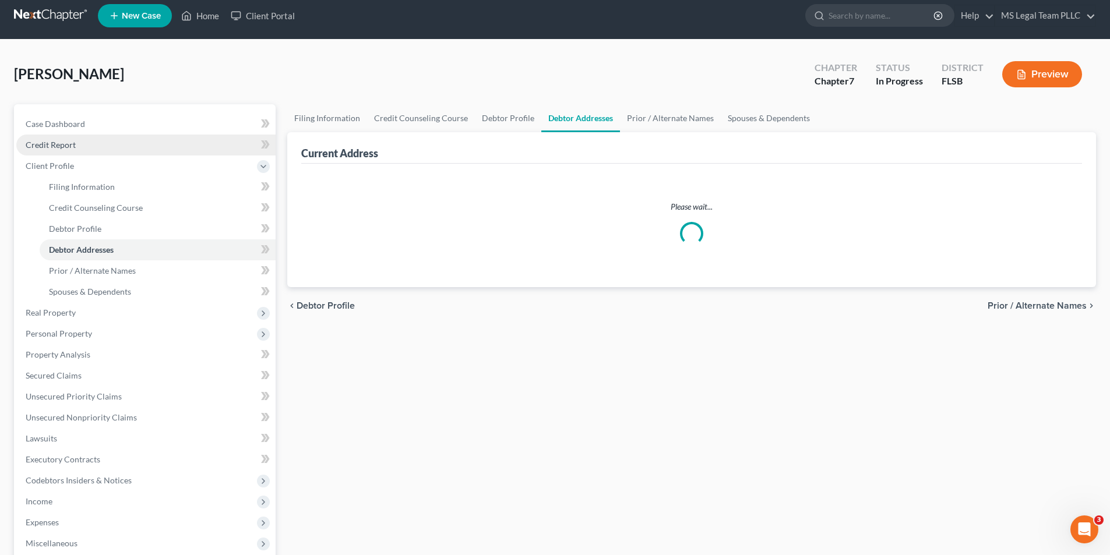
select select "0"
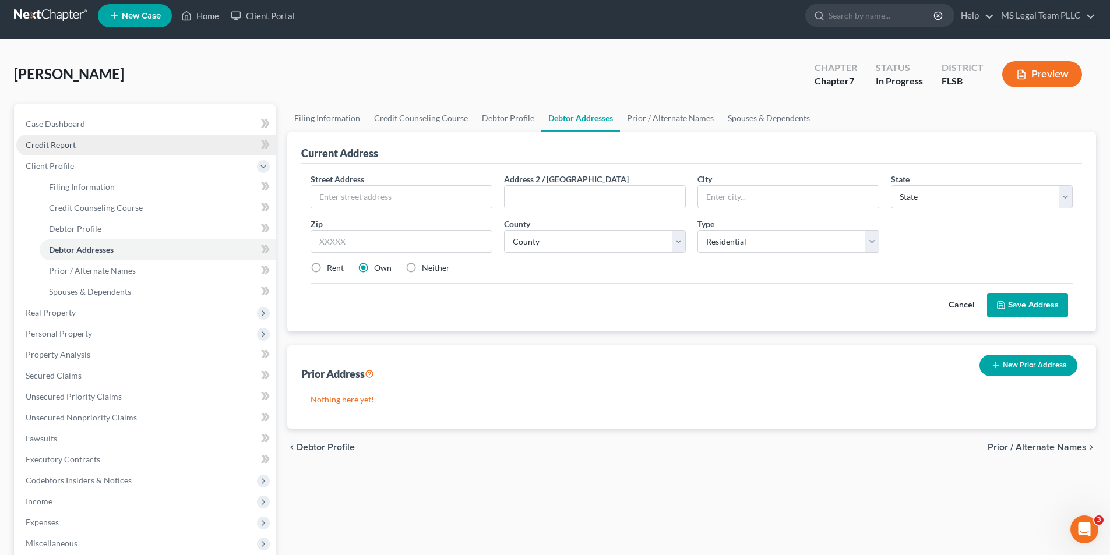
scroll to position [0, 0]
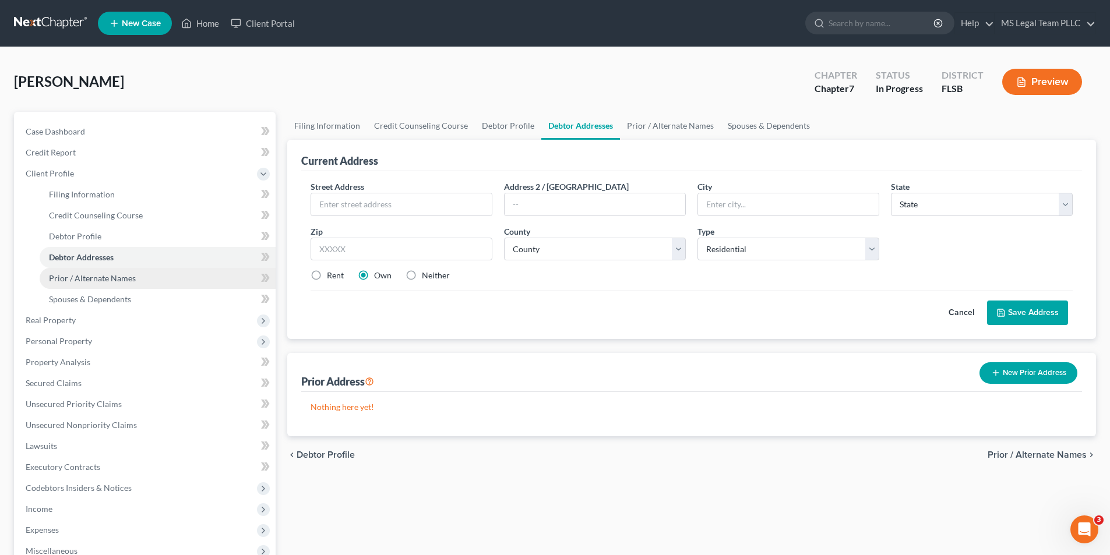
click at [96, 273] on span "Prior / Alternate Names" at bounding box center [92, 278] width 87 height 10
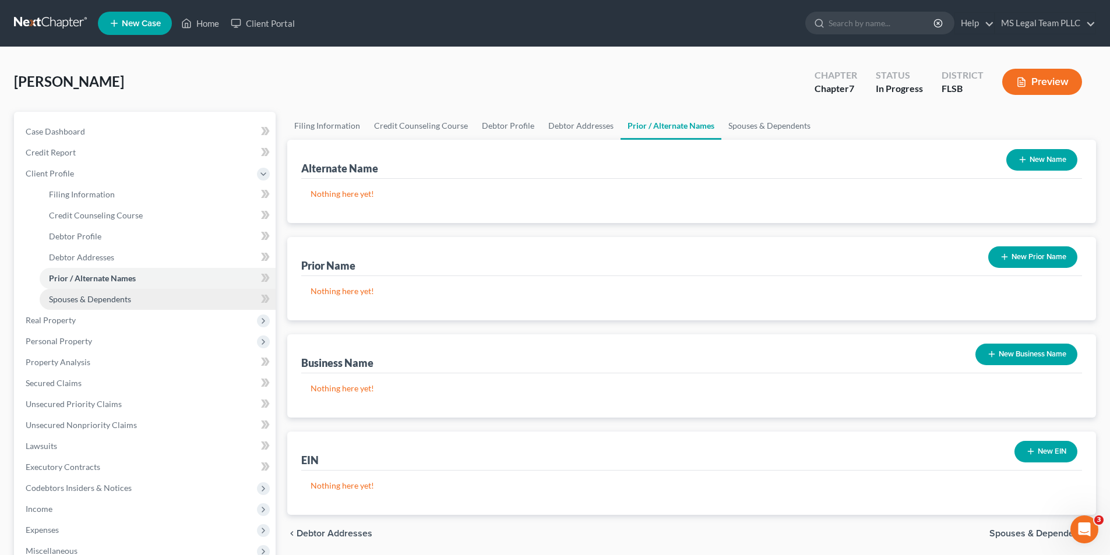
click at [102, 300] on span "Spouses & Dependents" at bounding box center [90, 299] width 82 height 10
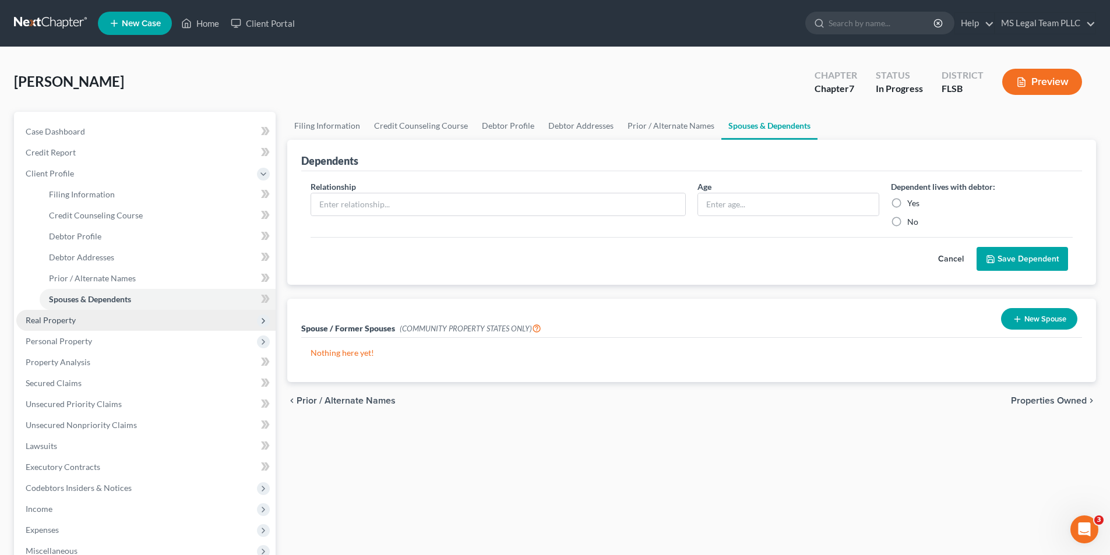
click at [43, 316] on span "Real Property" at bounding box center [51, 320] width 50 height 10
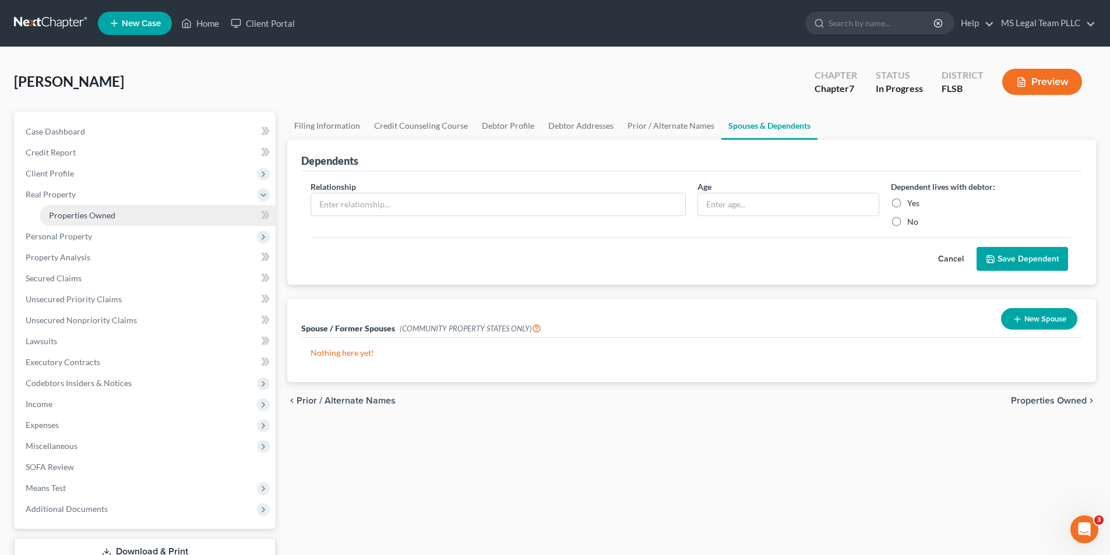
click at [96, 217] on span "Properties Owned" at bounding box center [82, 215] width 66 height 10
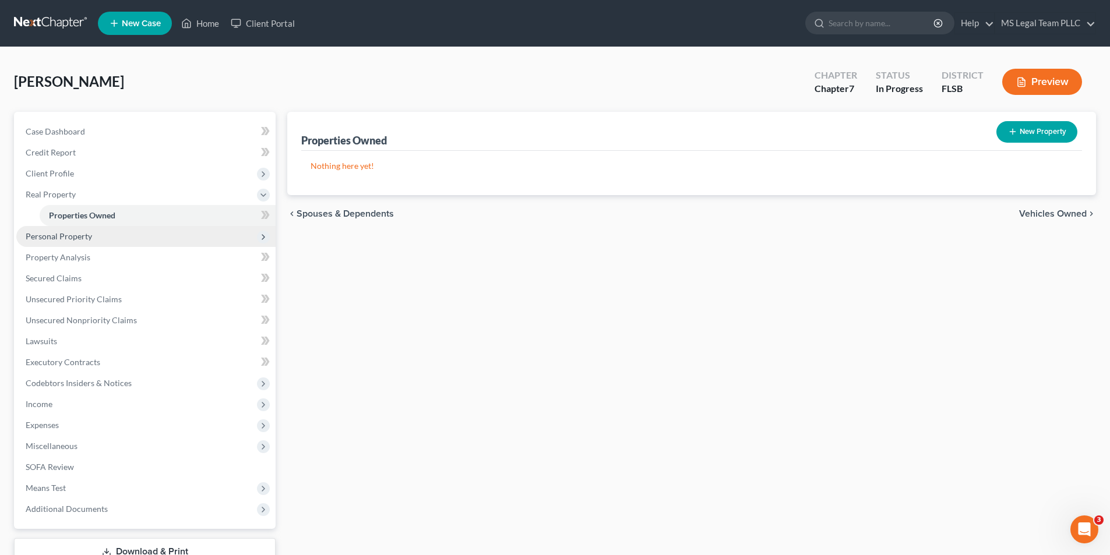
click at [76, 238] on span "Personal Property" at bounding box center [59, 236] width 66 height 10
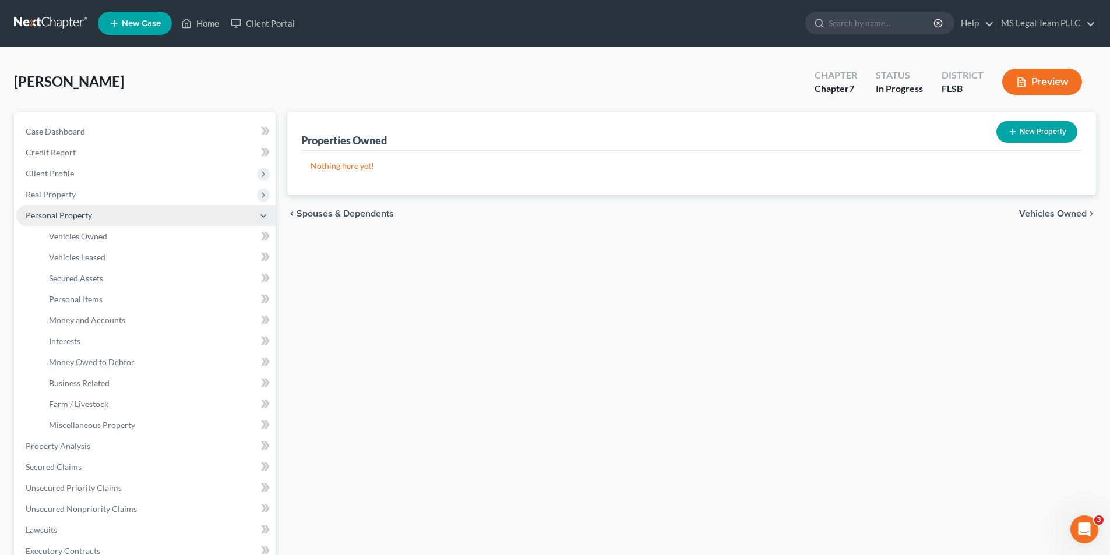
click at [76, 216] on span "Personal Property" at bounding box center [59, 215] width 66 height 10
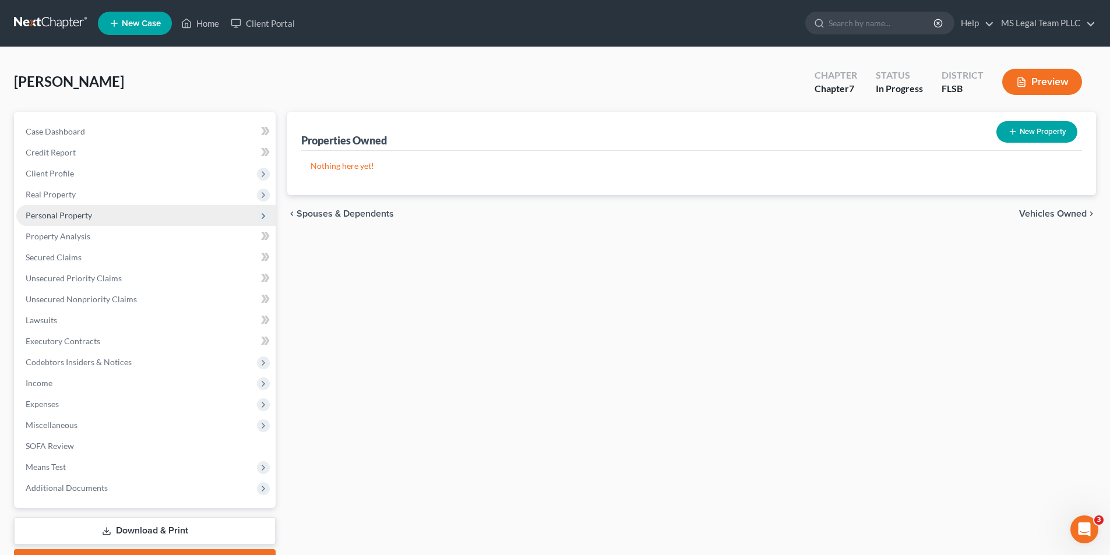
click at [76, 216] on span "Personal Property" at bounding box center [59, 215] width 66 height 10
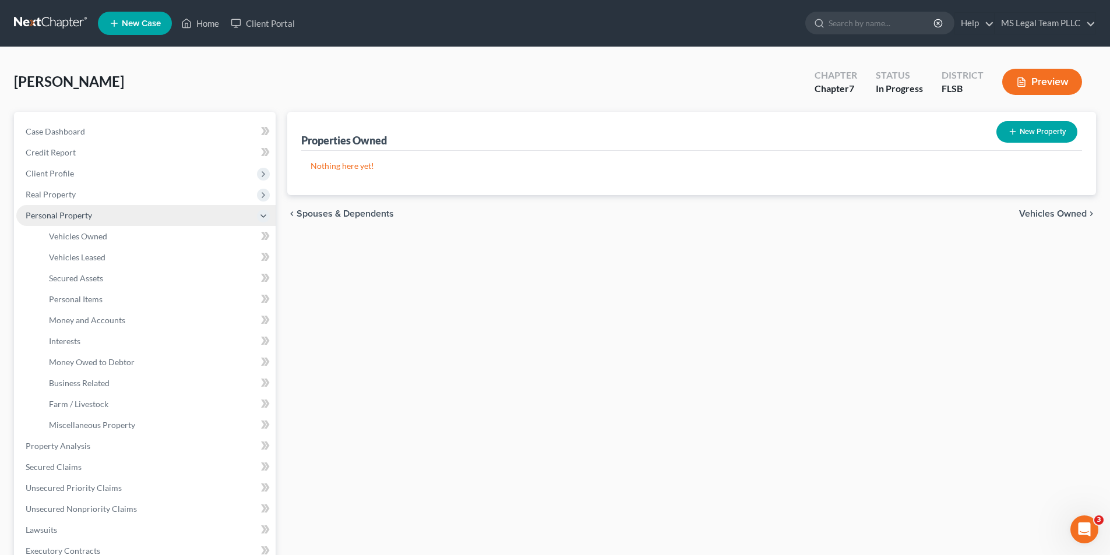
click at [76, 216] on span "Personal Property" at bounding box center [59, 215] width 66 height 10
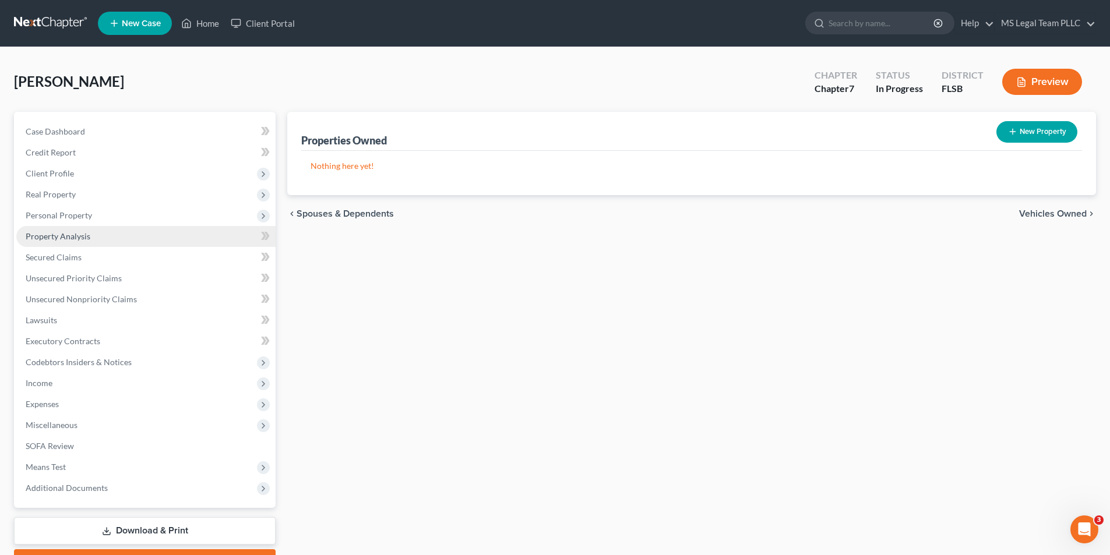
click at [66, 237] on span "Property Analysis" at bounding box center [58, 236] width 65 height 10
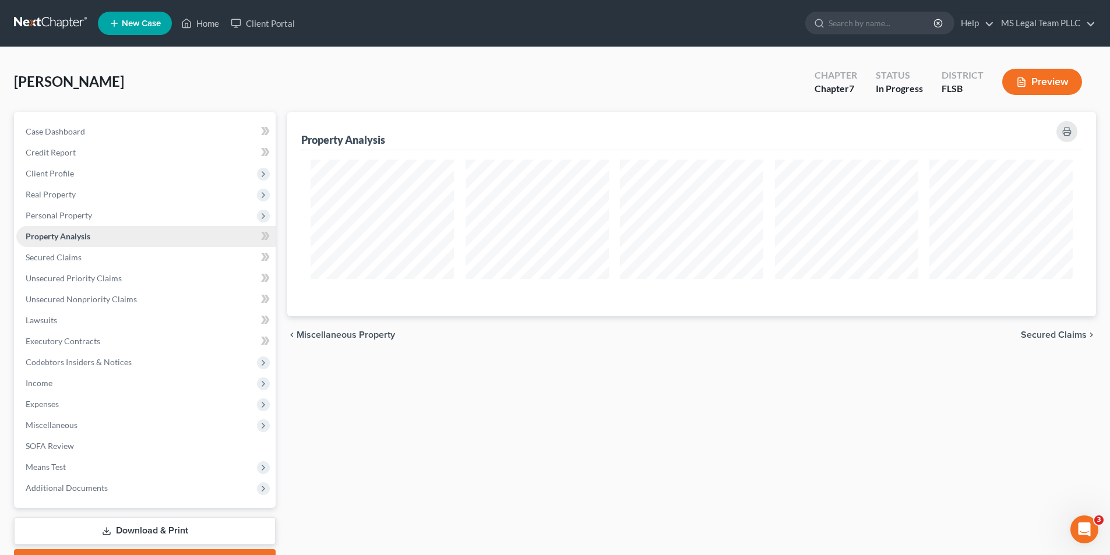
scroll to position [204, 809]
click at [63, 258] on span "Secured Claims" at bounding box center [54, 257] width 56 height 10
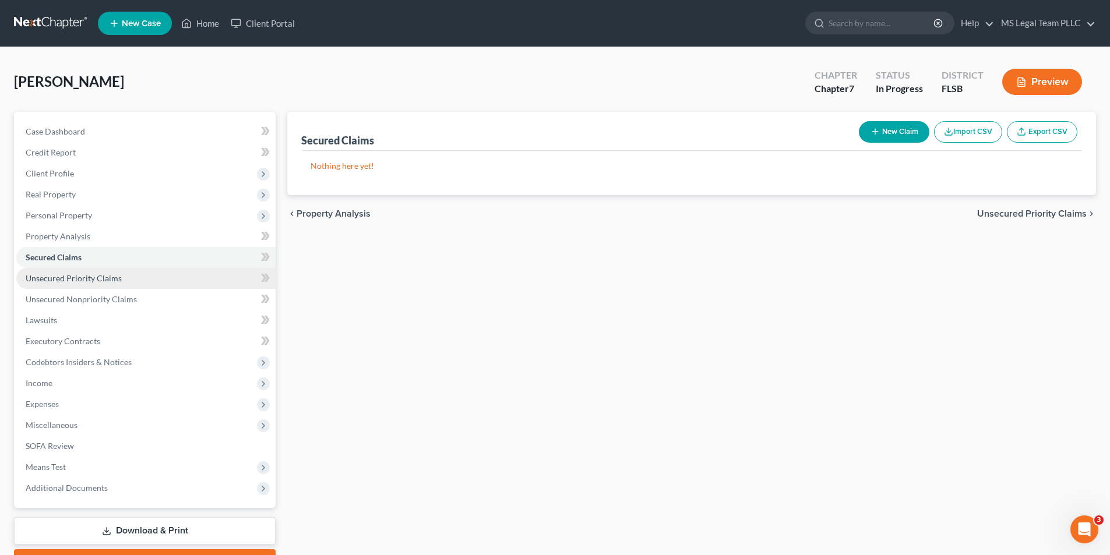
click at [61, 274] on span "Unsecured Priority Claims" at bounding box center [74, 278] width 96 height 10
click at [879, 132] on button "New Claim" at bounding box center [894, 132] width 70 height 22
select select "0"
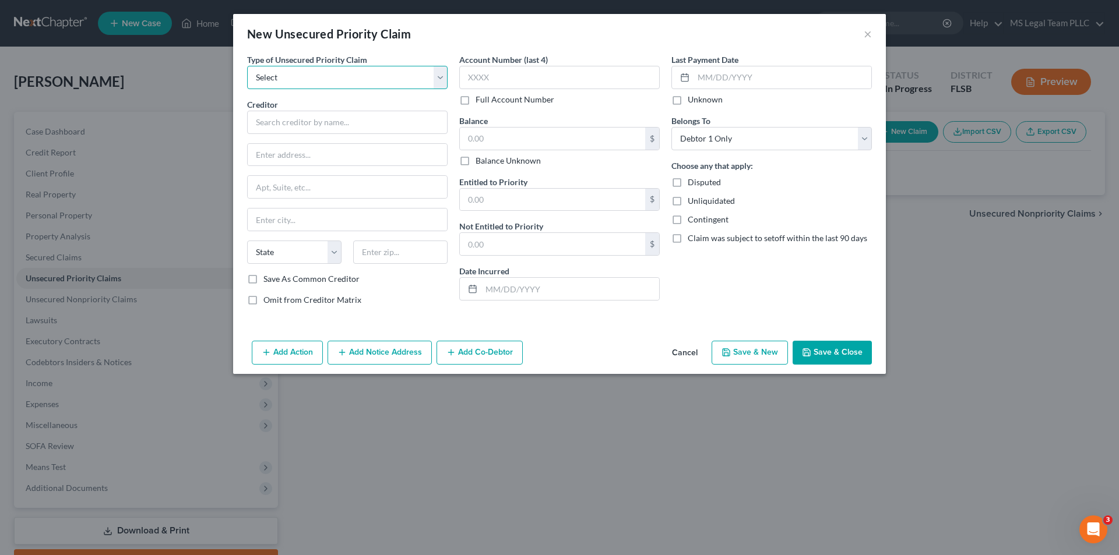
click at [393, 80] on select "Select Taxes & Other Government Units Domestic Support Obligations Extensions o…" at bounding box center [347, 77] width 200 height 23
click at [575, 333] on div "Type of Unsecured Priority Claim * Select Taxes & Other Government Units Domest…" at bounding box center [559, 195] width 652 height 283
click at [872, 34] on div "New Unsecured Priority Claim ×" at bounding box center [559, 34] width 652 height 40
click at [862, 37] on div "New Unsecured Priority Claim ×" at bounding box center [559, 34] width 652 height 40
click at [869, 29] on button "×" at bounding box center [867, 34] width 8 height 14
